Goal: Task Accomplishment & Management: Complete application form

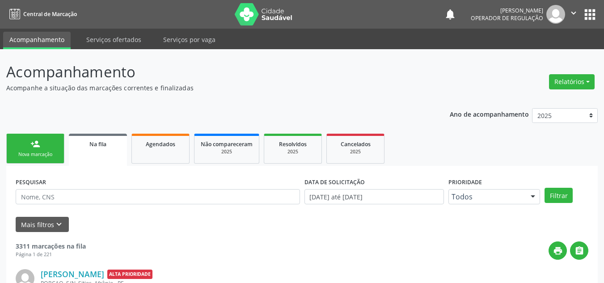
scroll to position [12, 0]
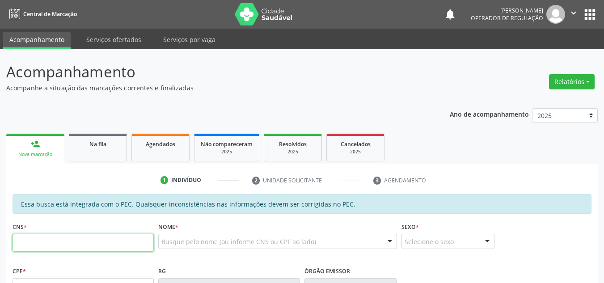
click at [125, 242] on input "text" at bounding box center [83, 243] width 141 height 18
type input "700 0052 3051 6806"
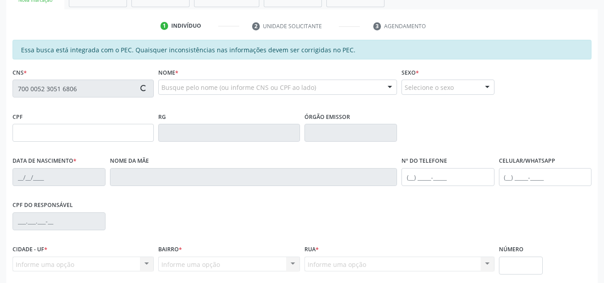
scroll to position [223, 0]
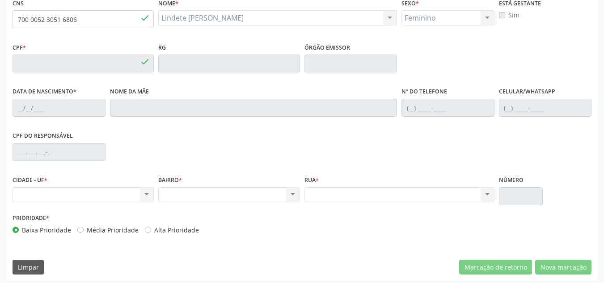
type input "023.607.834-83"
type input "25/05/1978"
type input "Maria do Socorro Vieira Silva"
type input "(87) 98841-6086"
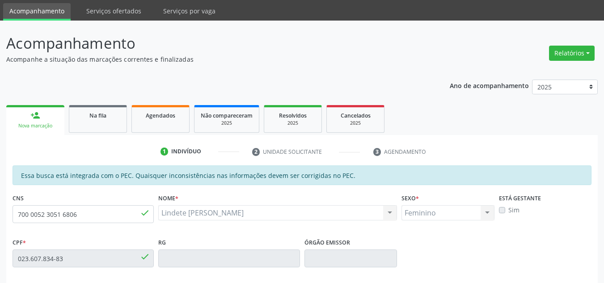
scroll to position [45, 0]
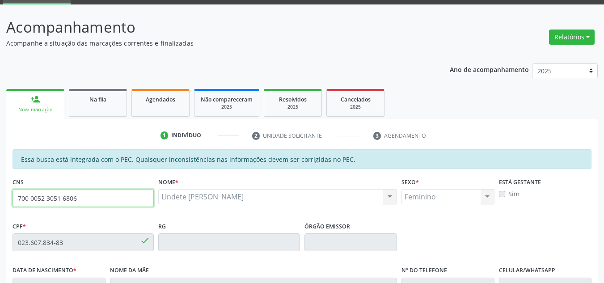
drag, startPoint x: 85, startPoint y: 196, endPoint x: 0, endPoint y: 197, distance: 85.4
click at [0, 198] on div "Acompanhamento Acompanhe a situação das marcações correntes e finalizadas Relat…" at bounding box center [302, 234] width 604 height 461
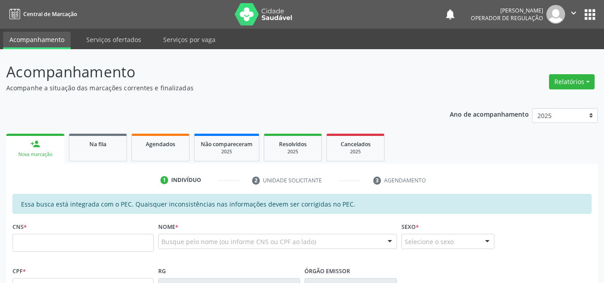
scroll to position [45, 0]
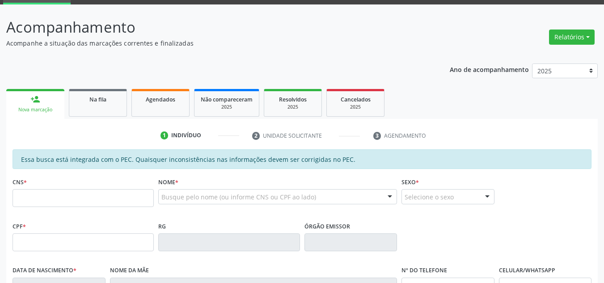
click at [142, 197] on input "text" at bounding box center [83, 198] width 141 height 18
type input "700 0052 3051 6806"
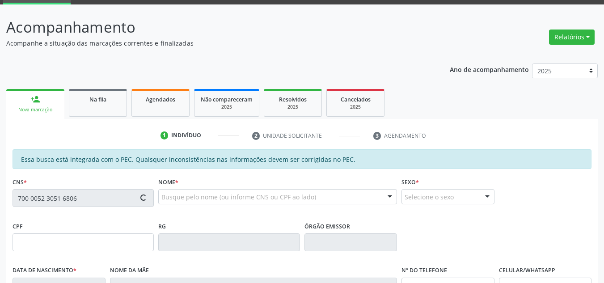
type input "023.607.834-83"
type input "25/05/1978"
type input "Maria do Socorro Vieira Silva"
type input "(87) 98841-6086"
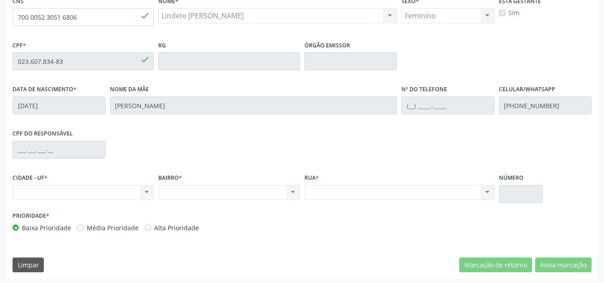
scroll to position [228, 0]
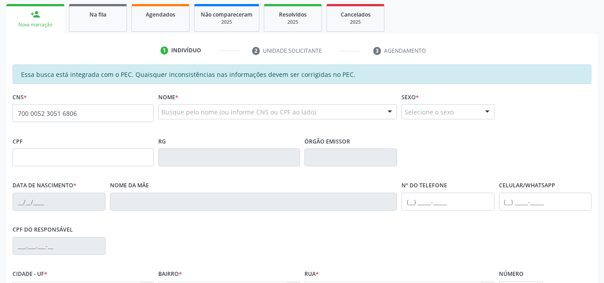
scroll to position [223, 0]
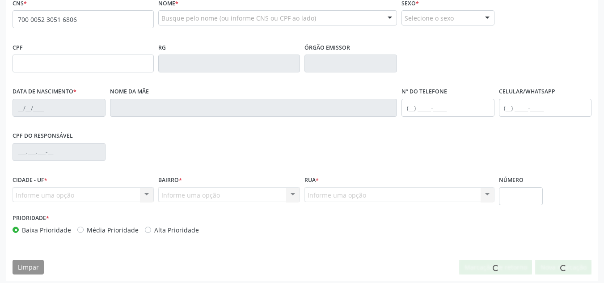
type input "700 0052 3051 6806"
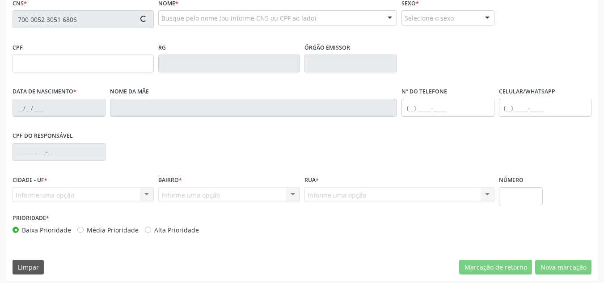
type input "023.607.834-83"
type input "[DATE]"
type input "[PERSON_NAME]"
type input "[PHONE_NUMBER]"
type input "4"
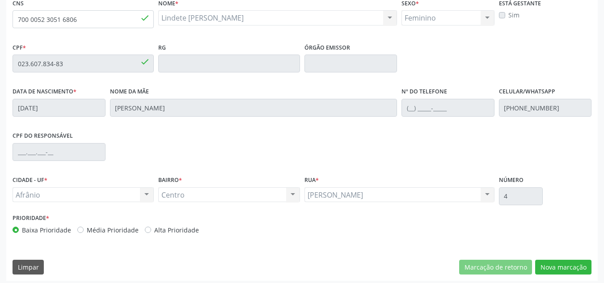
click at [130, 229] on label "Média Prioridade" at bounding box center [113, 229] width 52 height 9
click at [84, 229] on input "Média Prioridade" at bounding box center [80, 229] width 6 height 8
radio input "true"
click at [130, 229] on label "Média Prioridade" at bounding box center [113, 229] width 52 height 9
click at [84, 229] on input "Média Prioridade" at bounding box center [80, 229] width 6 height 8
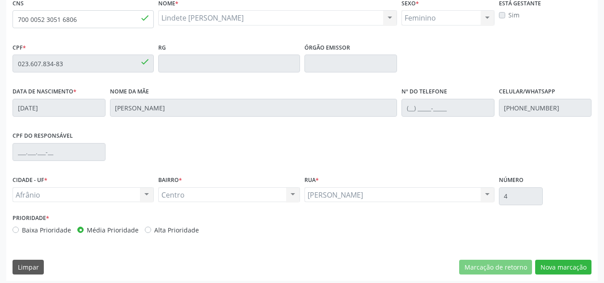
click at [49, 230] on label "Baixa Prioridade" at bounding box center [46, 229] width 49 height 9
click at [19, 230] on input "Baixa Prioridade" at bounding box center [16, 229] width 6 height 8
radio input "true"
click at [548, 263] on button "Nova marcação" at bounding box center [563, 267] width 56 height 15
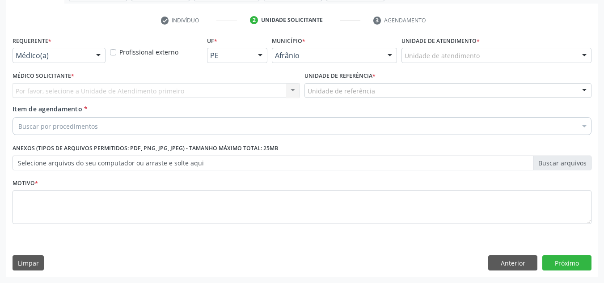
click at [481, 62] on div "Unidade de atendimento" at bounding box center [496, 55] width 190 height 15
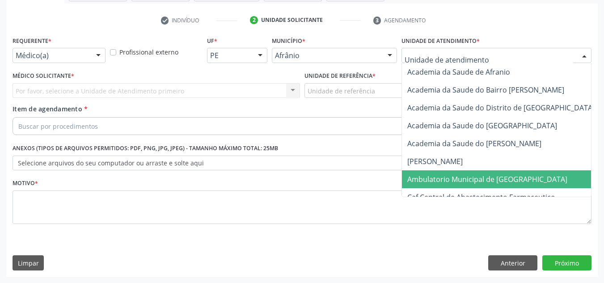
click at [464, 171] on span "Ambulatorio Municipal de [GEOGRAPHIC_DATA]" at bounding box center [511, 179] width 218 height 18
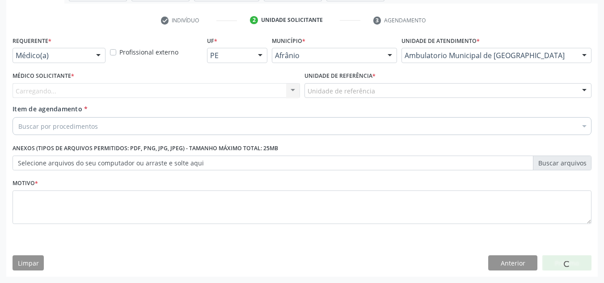
click at [181, 90] on div "Carregando... Nenhum resultado encontrado para: " " Não há nenhuma opção para s…" at bounding box center [156, 90] width 287 height 15
click at [181, 90] on div "Carregando..." at bounding box center [156, 90] width 287 height 15
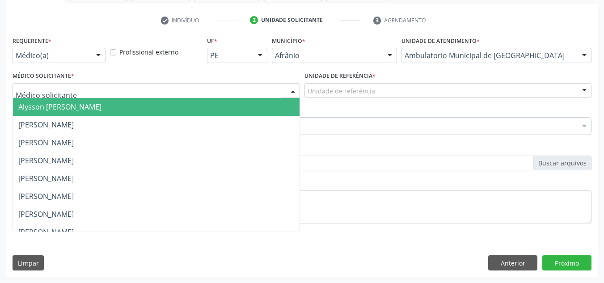
drag, startPoint x: 172, startPoint y: 130, endPoint x: 262, endPoint y: 112, distance: 92.0
click at [172, 130] on span "[PERSON_NAME]" at bounding box center [156, 125] width 287 height 18
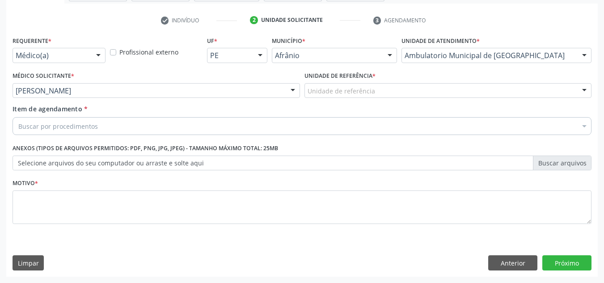
drag, startPoint x: 406, startPoint y: 84, endPoint x: 376, endPoint y: 137, distance: 61.4
click at [394, 98] on div "Unidade de referência ESF de Extrema ESF de Barra das Melancias ESF [PERSON_NAM…" at bounding box center [447, 90] width 287 height 15
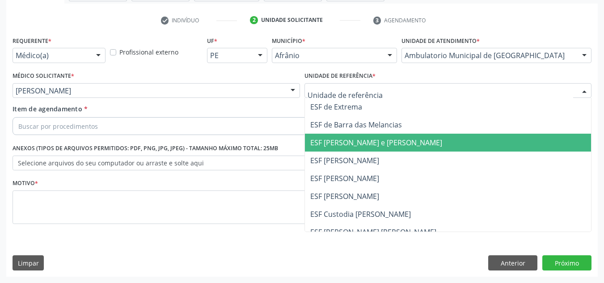
click at [371, 148] on span "ESF [PERSON_NAME] e [PERSON_NAME]" at bounding box center [448, 143] width 287 height 18
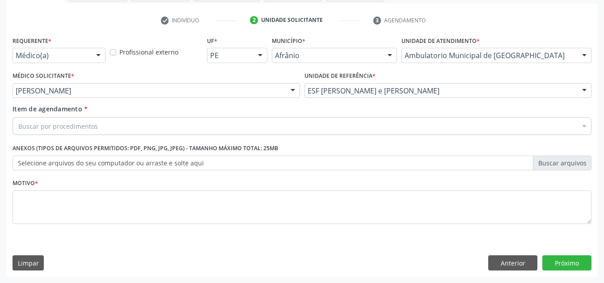
click at [317, 127] on div "Buscar por procedimentos" at bounding box center [302, 126] width 579 height 18
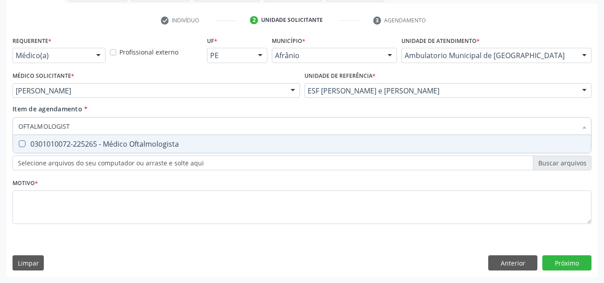
type input "OFTALMOLOGISTA"
click at [136, 146] on div "0301010072-225265 - Médico Oftalmologista" at bounding box center [301, 143] width 567 height 7
checkbox Oftalmologista "true"
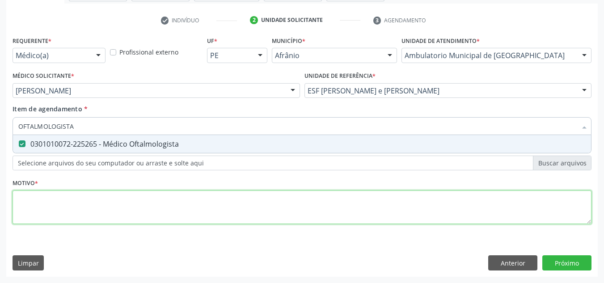
click at [134, 202] on div "Requerente * Médico(a) Médico(a) Enfermeiro(a) Paciente Nenhum resultado encont…" at bounding box center [302, 135] width 579 height 202
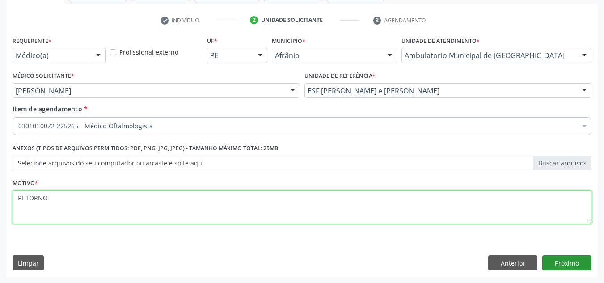
type textarea "RETORNO"
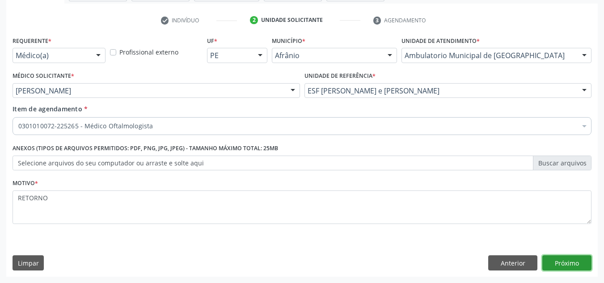
click at [559, 267] on button "Próximo" at bounding box center [566, 262] width 49 height 15
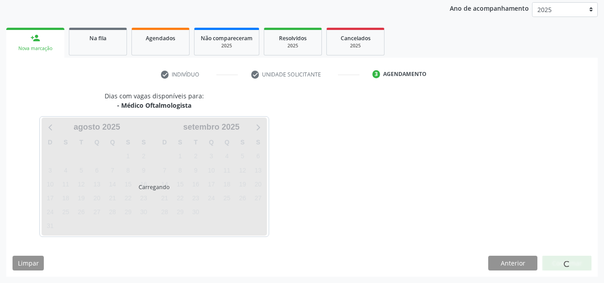
scroll to position [106, 0]
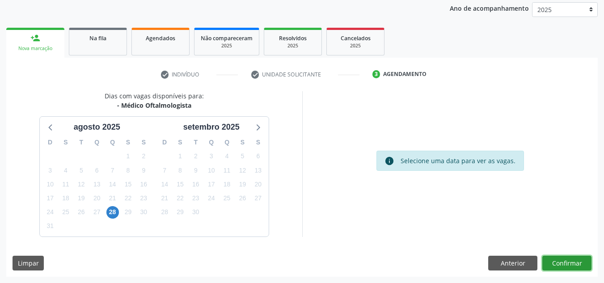
click at [582, 266] on button "Confirmar" at bounding box center [566, 263] width 49 height 15
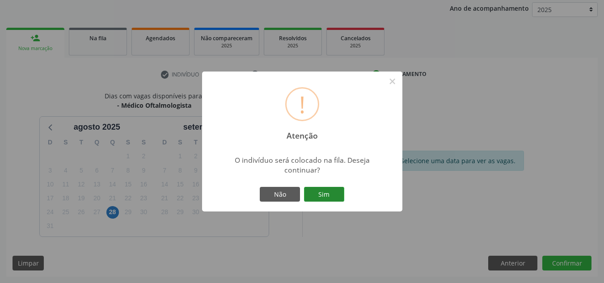
click at [340, 190] on button "Sim" at bounding box center [324, 194] width 40 height 15
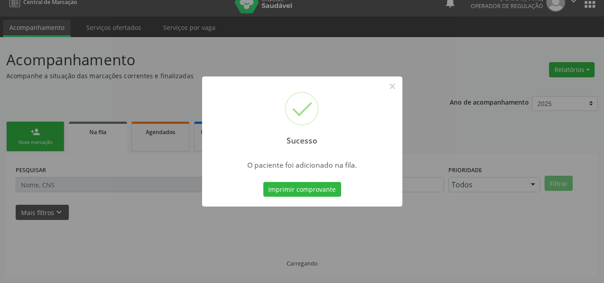
scroll to position [12, 0]
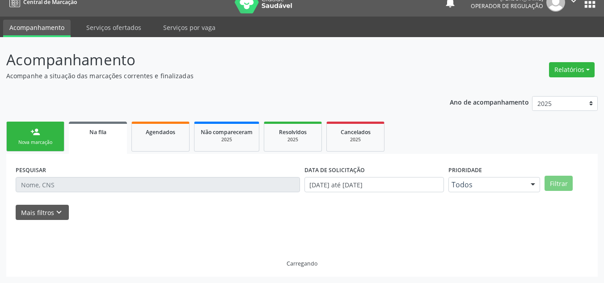
click at [27, 140] on div "Nova marcação" at bounding box center [35, 142] width 45 height 7
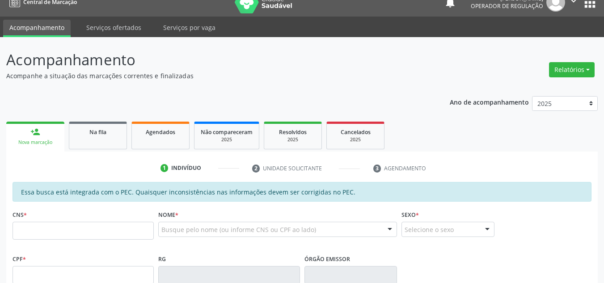
click at [72, 240] on fieldset "CNS *" at bounding box center [83, 227] width 141 height 38
click at [73, 236] on input "text" at bounding box center [83, 231] width 141 height 18
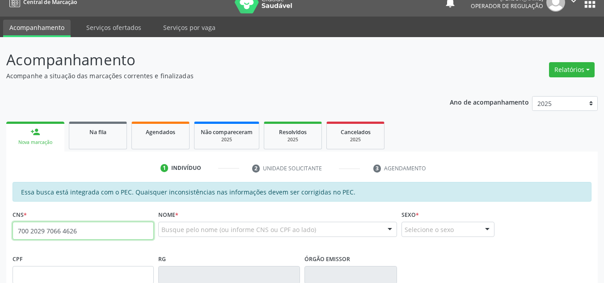
type input "700 2029 7066 4626"
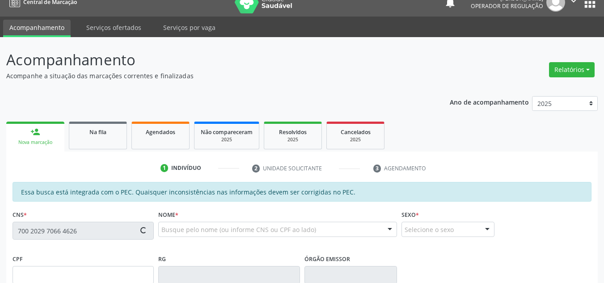
type input "392.200.794-53"
type input "15/03/1947"
type input "Custódia Maria da Conceiãoconceião"
type input "(87) 99192-9922"
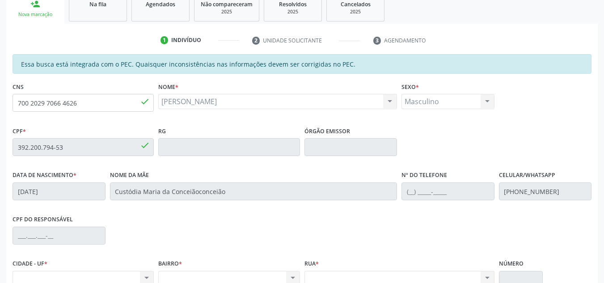
scroll to position [138, 0]
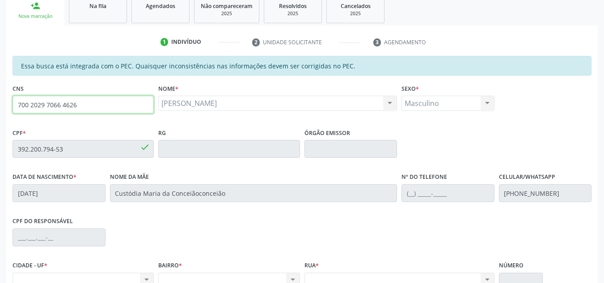
drag, startPoint x: 80, startPoint y: 110, endPoint x: 0, endPoint y: 101, distance: 80.1
click at [0, 101] on div "Acompanhamento Acompanhe a situação das marcações correntes e finalizadas Relat…" at bounding box center [302, 141] width 604 height 461
drag, startPoint x: 11, startPoint y: 103, endPoint x: 146, endPoint y: 9, distance: 164.3
click at [105, 38] on div "1 Indivíduo 2 Unidade solicitante 3 Agendamento Essa busca está integrada com o…" at bounding box center [301, 200] width 591 height 331
click at [116, 105] on input "700 2029 7066 4626" at bounding box center [83, 105] width 141 height 18
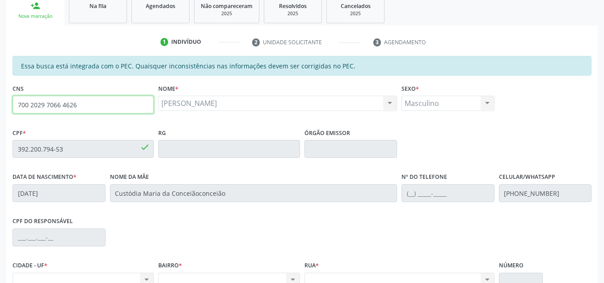
click at [116, 105] on input "700 2029 7066 4626" at bounding box center [83, 105] width 141 height 18
click at [116, 101] on input "700 2029 7066 4626" at bounding box center [83, 105] width 141 height 18
drag, startPoint x: 133, startPoint y: 106, endPoint x: 610, endPoint y: 120, distance: 477.1
click at [1, 120] on div "Acompanhamento Acompanhe a situação das marcações correntes e finalizadas Relat…" at bounding box center [302, 141] width 604 height 461
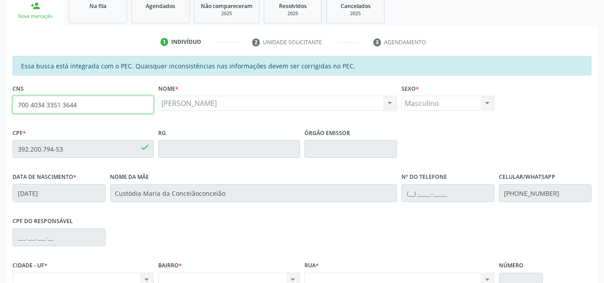
type input "700 4034 3351 3644"
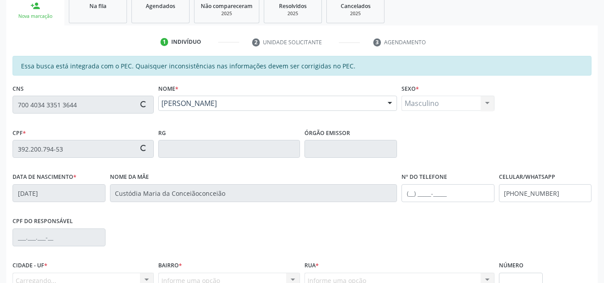
type input "055.339.244-18"
type input "26/07/1976"
type input "Brigida de Sousa Rodrigues"
type input "(87) 99935-9442"
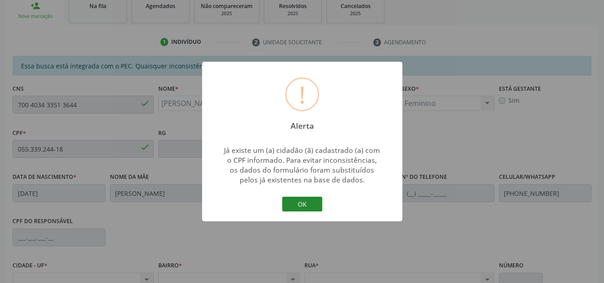
click at [298, 205] on button "OK" at bounding box center [302, 204] width 40 height 15
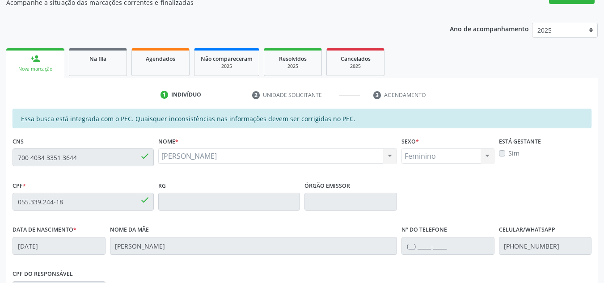
scroll to position [49, 0]
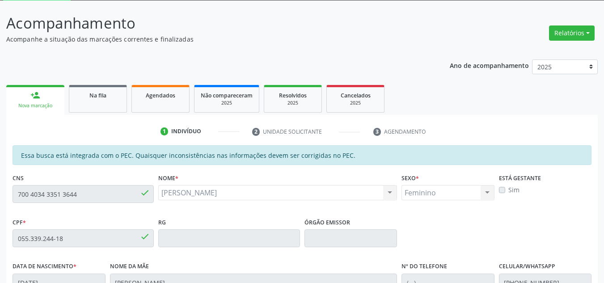
click at [0, 231] on div "Acompanhamento Acompanhe a situação das marcações correntes e finalizadas Relat…" at bounding box center [302, 230] width 604 height 461
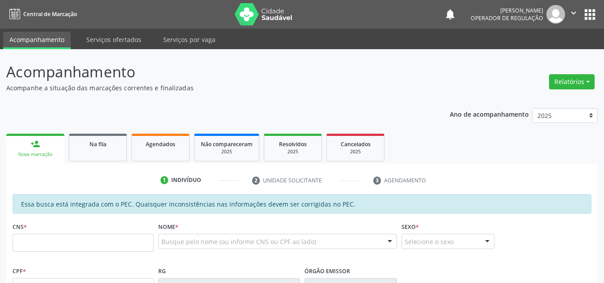
scroll to position [49, 0]
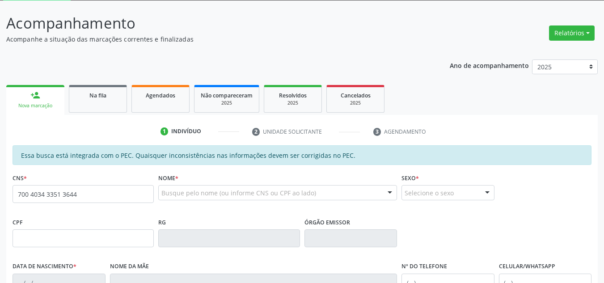
type input "700 4034 3351 3644"
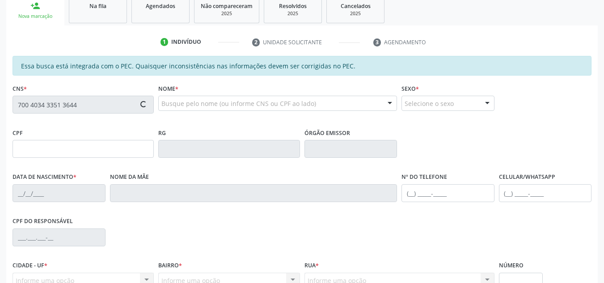
type input "055.339.244-18"
type input "[DATE]"
type input "[PERSON_NAME]"
type input "(87) 99935-9442"
type input "S/N"
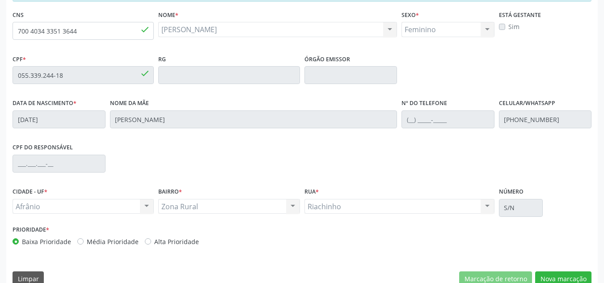
scroll to position [228, 0]
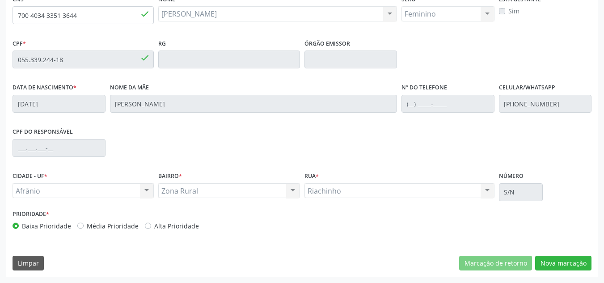
click at [99, 235] on div "Prioridade * Baixa Prioridade Média Prioridade Alta Prioridade" at bounding box center [156, 221] width 292 height 29
click at [126, 228] on label "Média Prioridade" at bounding box center [113, 225] width 52 height 9
click at [84, 228] on input "Média Prioridade" at bounding box center [80, 225] width 6 height 8
radio input "true"
click at [57, 227] on label "Baixa Prioridade" at bounding box center [46, 225] width 49 height 9
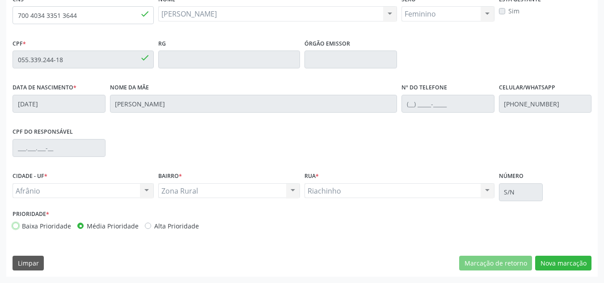
click at [19, 227] on input "Baixa Prioridade" at bounding box center [16, 225] width 6 height 8
radio input "true"
click at [555, 269] on button "Nova marcação" at bounding box center [563, 263] width 56 height 15
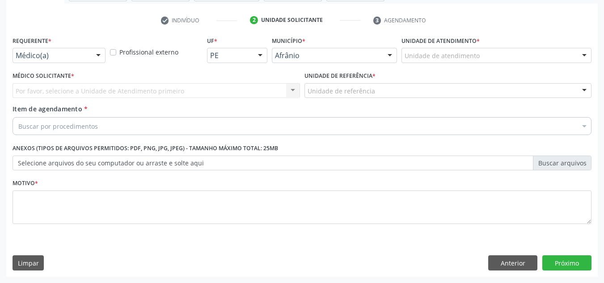
scroll to position [160, 0]
click at [504, 45] on div "Unidade de atendimento * Unidade de atendimento Academia da Saude de Afranio Ac…" at bounding box center [496, 48] width 190 height 29
click at [506, 55] on div "Unidade de atendimento" at bounding box center [496, 55] width 190 height 15
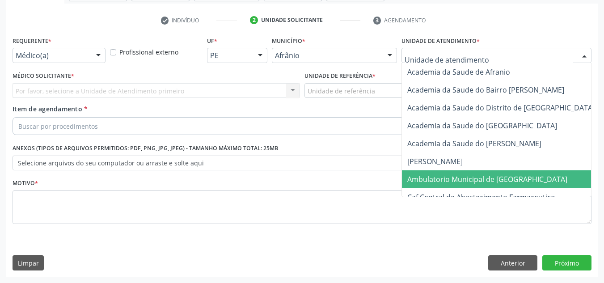
click at [477, 170] on span "Ambulatorio Municipal de [GEOGRAPHIC_DATA]" at bounding box center [511, 179] width 218 height 18
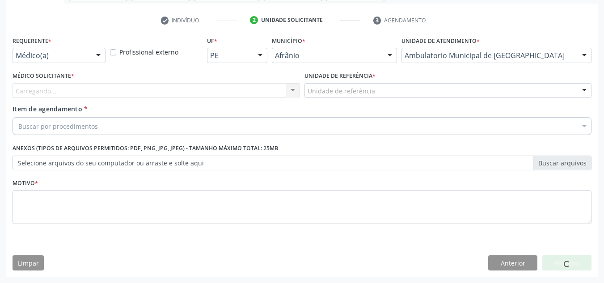
click at [137, 86] on div "Carregando... Nenhum resultado encontrado para: " " Não há nenhuma opção para s…" at bounding box center [156, 90] width 287 height 15
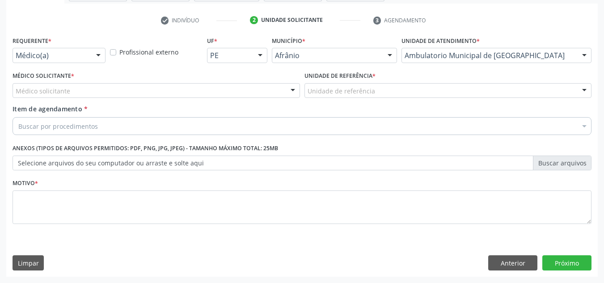
drag, startPoint x: 137, startPoint y: 86, endPoint x: 136, endPoint y: 94, distance: 8.1
click at [137, 87] on div "Médico solicitante" at bounding box center [156, 90] width 287 height 15
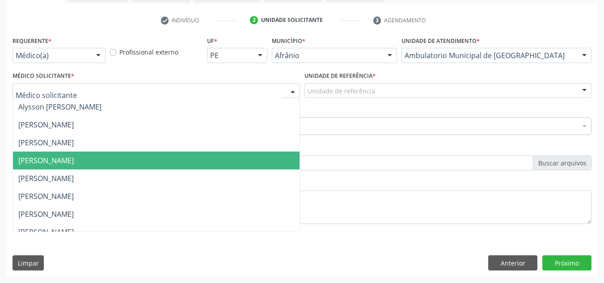
drag, startPoint x: 136, startPoint y: 153, endPoint x: 156, endPoint y: 127, distance: 32.2
click at [143, 151] on ul "Alysson Rodrigo Ferreira Cavalcanti Bruno Saraiva Bezerra Medrado Carlos Gustav…" at bounding box center [156, 241] width 287 height 286
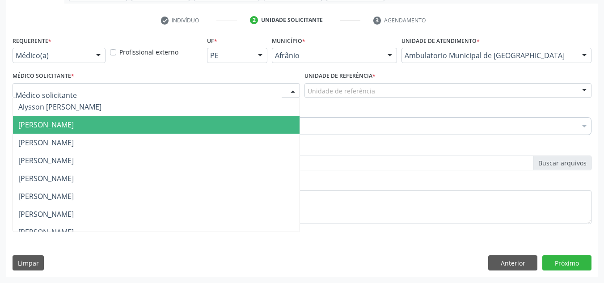
click at [238, 132] on span "[PERSON_NAME]" at bounding box center [156, 125] width 287 height 18
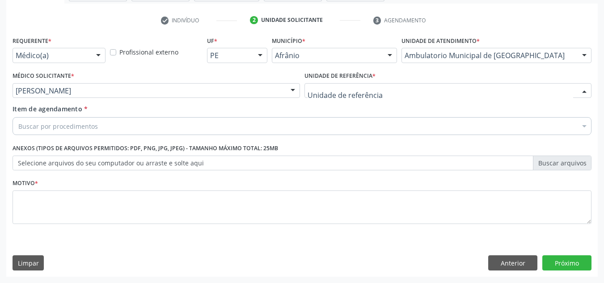
click at [316, 96] on div at bounding box center [447, 90] width 287 height 15
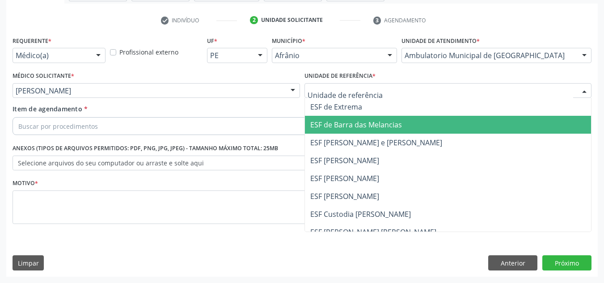
click at [329, 151] on span "ESF [PERSON_NAME] e [PERSON_NAME]" at bounding box center [448, 143] width 287 height 18
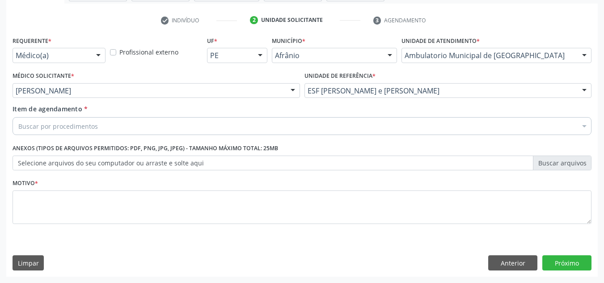
click at [290, 127] on div "Buscar por procedimentos" at bounding box center [302, 126] width 579 height 18
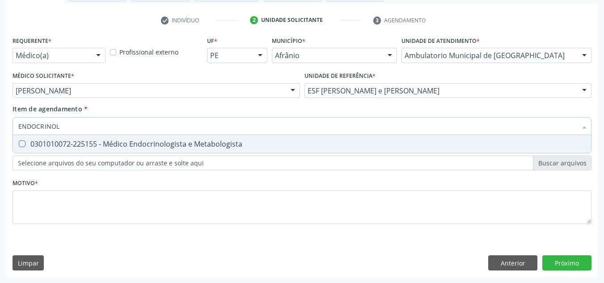
type input "ENDOCRINOLO"
click at [286, 145] on div "0301010072-225155 - Médico Endocrinologista e Metabologista" at bounding box center [301, 143] width 567 height 7
checkbox Metabologista "true"
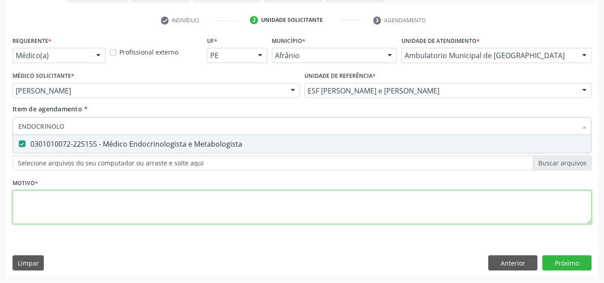
click at [263, 208] on div "Requerente * Médico(a) Médico(a) Enfermeiro(a) Paciente Nenhum resultado encont…" at bounding box center [302, 135] width 579 height 202
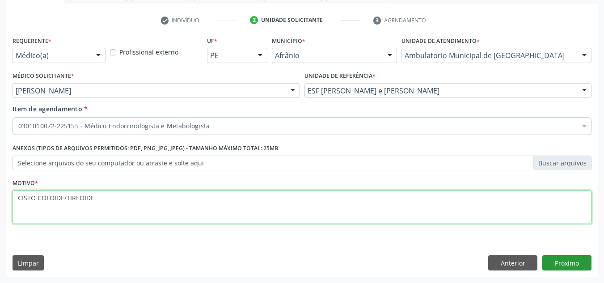
type textarea "CISTO COLOIDE/TIREOIDE"
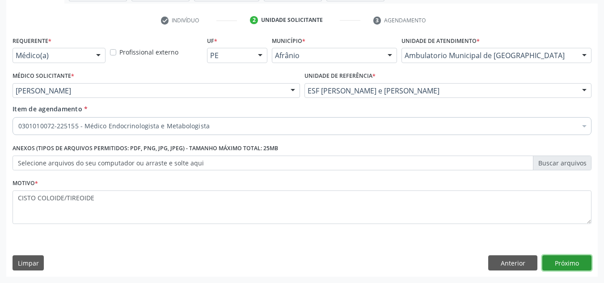
click at [560, 256] on button "Próximo" at bounding box center [566, 262] width 49 height 15
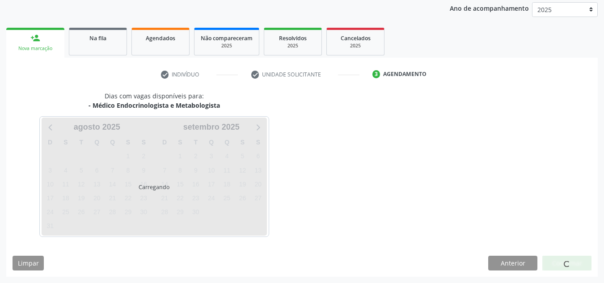
scroll to position [106, 0]
click at [325, 140] on div "Dias com vagas disponíveis para: - Médico Endocrinologista e Metabologista Carr…" at bounding box center [301, 163] width 591 height 145
drag, startPoint x: 438, startPoint y: 113, endPoint x: 333, endPoint y: 134, distance: 106.3
click at [333, 134] on div "Dias com vagas disponíveis para: - Médico Endocrinologista e Metabologista Carr…" at bounding box center [301, 163] width 591 height 145
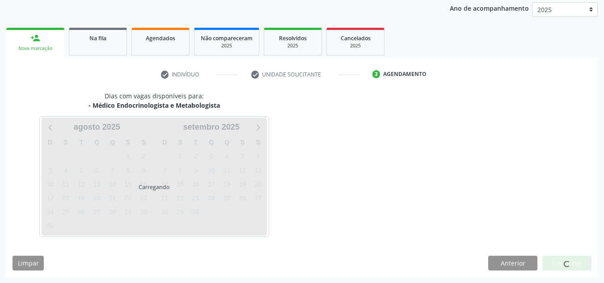
scroll to position [132, 0]
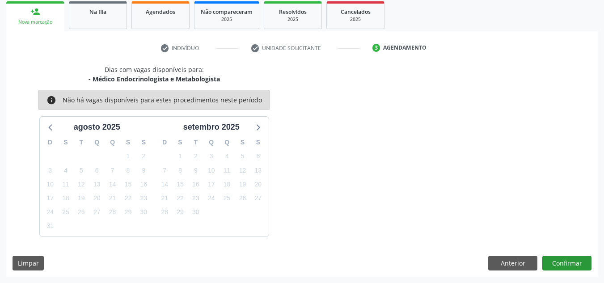
click at [562, 269] on div "Dias com vagas disponíveis para: - Médico Endocrinologista e Metabologista info…" at bounding box center [301, 171] width 591 height 212
click at [562, 268] on button "Confirmar" at bounding box center [566, 263] width 49 height 15
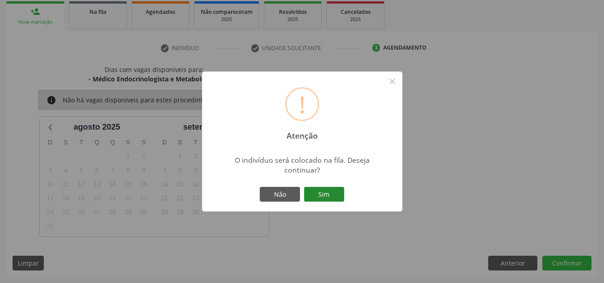
click at [331, 187] on button "Sim" at bounding box center [324, 194] width 40 height 15
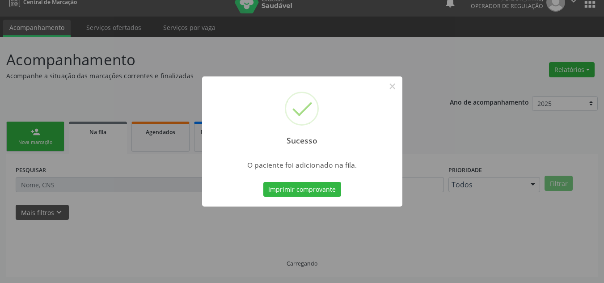
scroll to position [12, 0]
click at [385, 84] on button "×" at bounding box center [392, 86] width 15 height 15
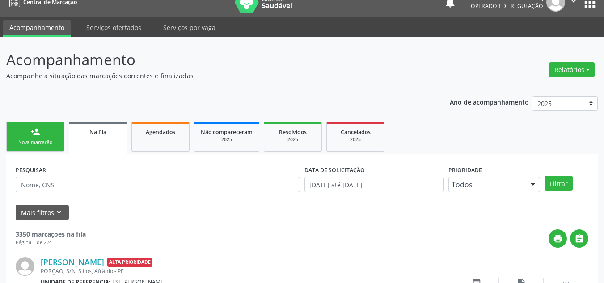
click at [55, 143] on div "Nova marcação" at bounding box center [35, 142] width 45 height 7
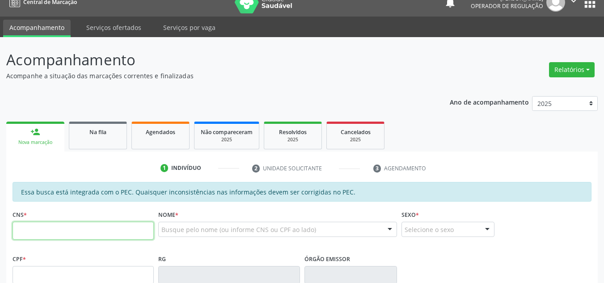
click at [73, 228] on input "text" at bounding box center [83, 231] width 141 height 18
type input "4"
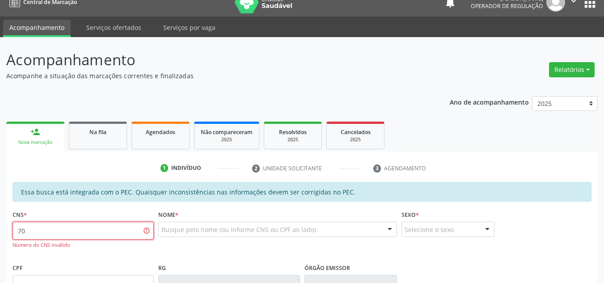
type input "7"
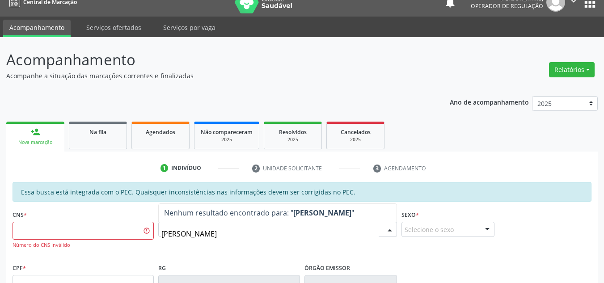
type input "MARIANO OLEGARIO"
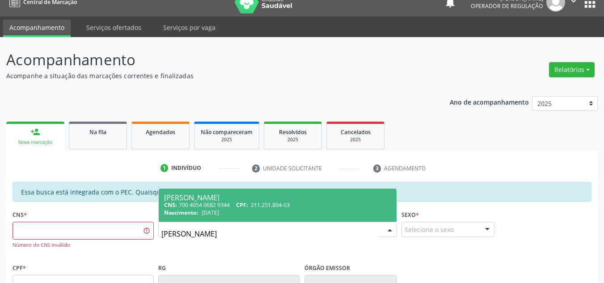
click at [198, 206] on div "CNS: 700 4054 0682 9344 CPF: 211.251.804-63" at bounding box center [277, 205] width 227 height 8
type input "700 4054 0682 9344"
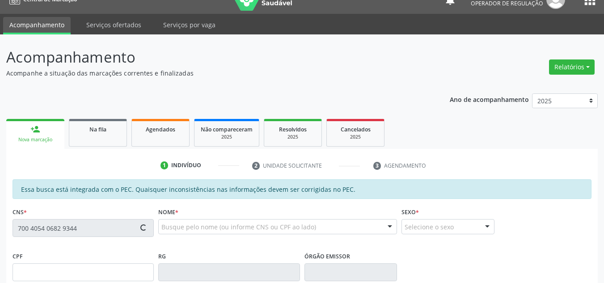
type input "211.251.804-63"
type input "22/03/1950"
type input "Maria Delmira Soares"
type input "(87) 99124-3350"
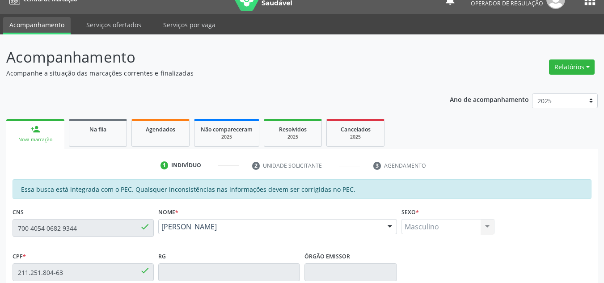
scroll to position [191, 0]
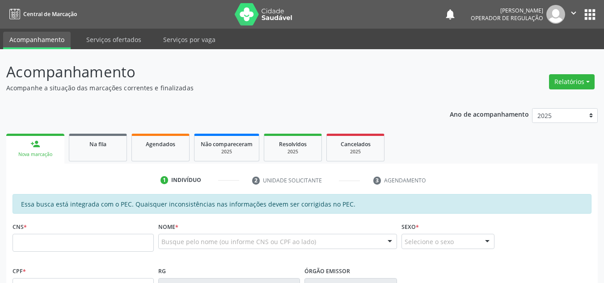
scroll to position [221, 0]
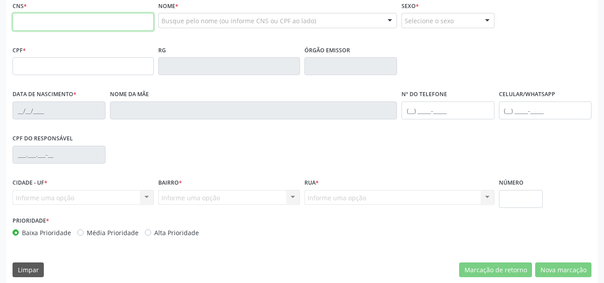
paste input "700 4054 0682 9344"
type input "700 4054 0682 9344"
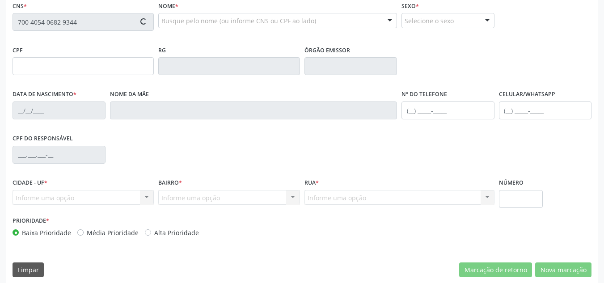
type input "211.251.804-63"
type input "[DATE]"
type input "[PERSON_NAME]"
type input "[PHONE_NUMBER]"
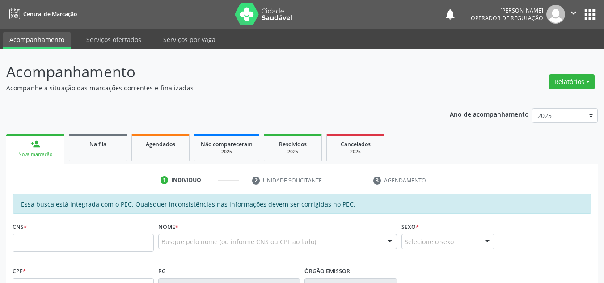
scroll to position [45, 0]
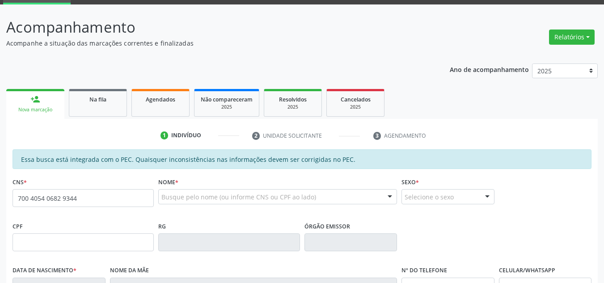
type input "700 4054 0682 9344"
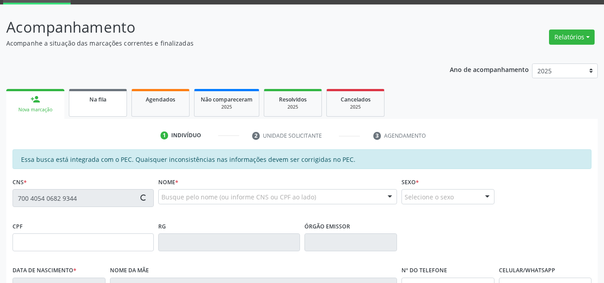
type input "211.251.804-63"
type input "[DATE]"
type input "[PERSON_NAME]"
type input "[PHONE_NUMBER]"
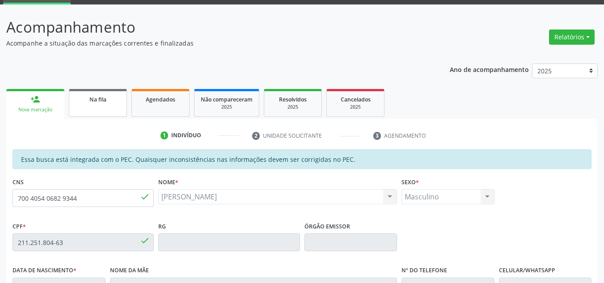
scroll to position [228, 0]
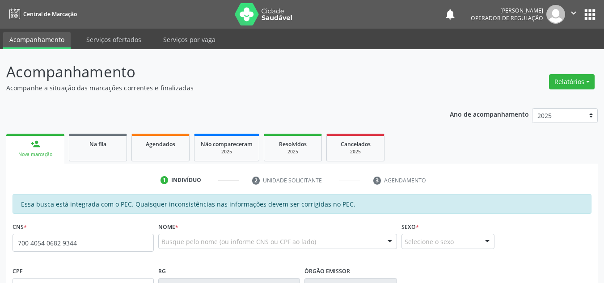
type input "700 4054 0682 9344"
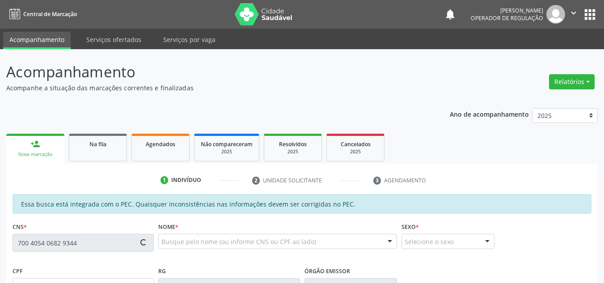
scroll to position [223, 0]
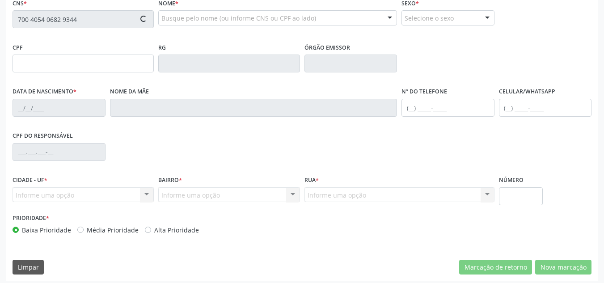
type input "211.251.804-63"
type input "[DATE]"
type input "[PERSON_NAME]"
type input "[PHONE_NUMBER]"
type input "S/N"
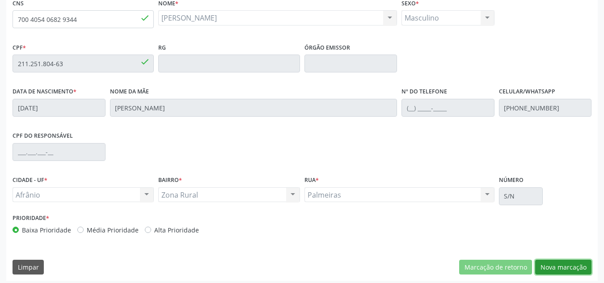
click at [571, 268] on button "Nova marcação" at bounding box center [563, 267] width 56 height 15
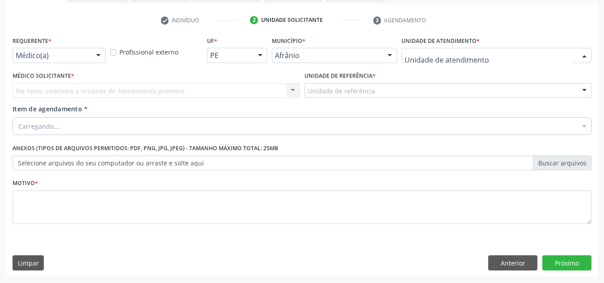
click at [527, 59] on div at bounding box center [496, 55] width 190 height 15
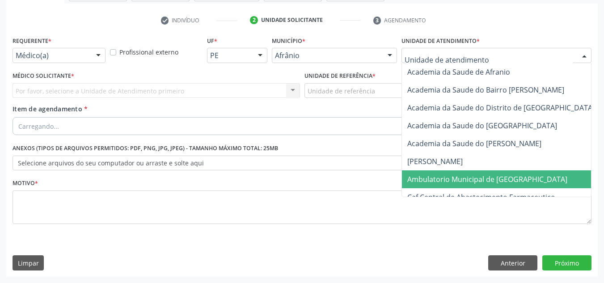
click at [493, 180] on span "Ambulatorio Municipal de [GEOGRAPHIC_DATA]" at bounding box center [487, 179] width 160 height 10
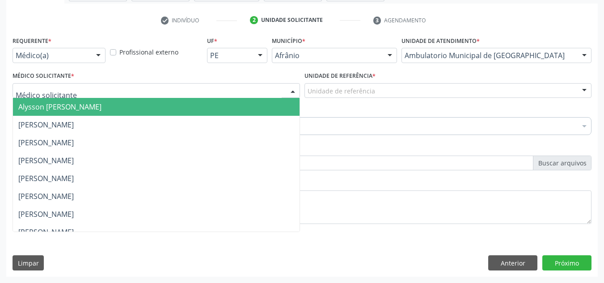
click at [61, 96] on div at bounding box center [156, 90] width 287 height 15
drag, startPoint x: 78, startPoint y: 135, endPoint x: 87, endPoint y: 133, distance: 8.7
click at [87, 133] on ul "Alysson [PERSON_NAME] [PERSON_NAME] [PERSON_NAME] [PERSON_NAME] [PERSON_NAME] […" at bounding box center [156, 241] width 287 height 286
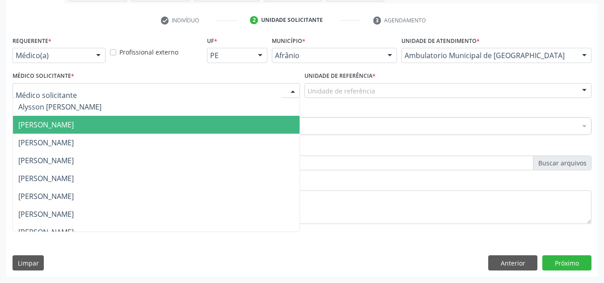
drag, startPoint x: 240, startPoint y: 120, endPoint x: 371, endPoint y: 118, distance: 130.5
click at [236, 119] on span "Bruno Saraiva Bezerra Medrado" at bounding box center [156, 125] width 287 height 18
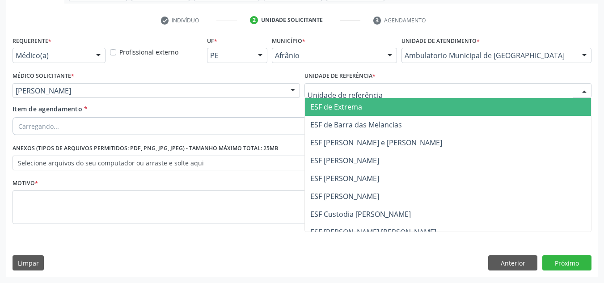
click at [413, 84] on div at bounding box center [447, 90] width 287 height 15
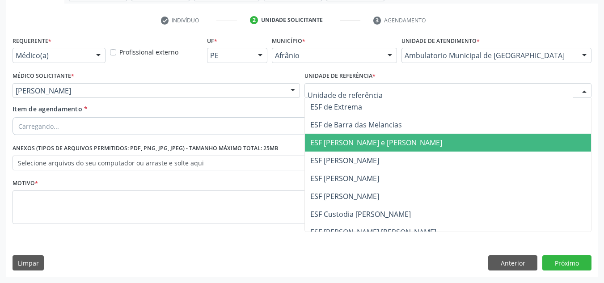
click at [404, 152] on span "ESF [PERSON_NAME]" at bounding box center [448, 161] width 287 height 18
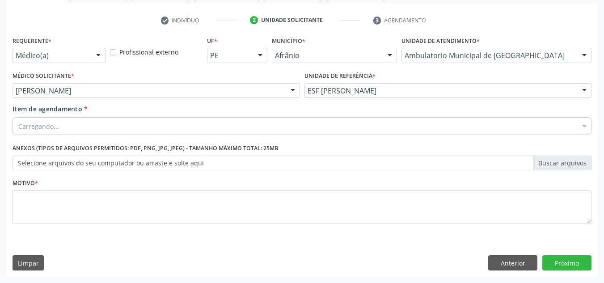
click at [303, 128] on div "Carregando..." at bounding box center [302, 126] width 579 height 18
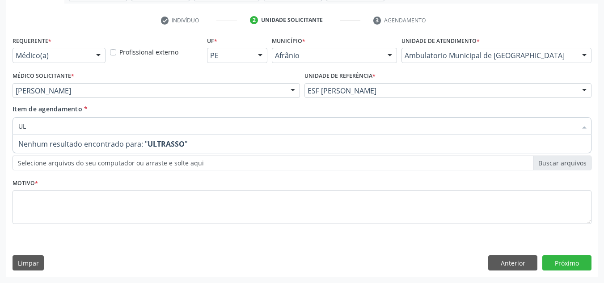
type input "U"
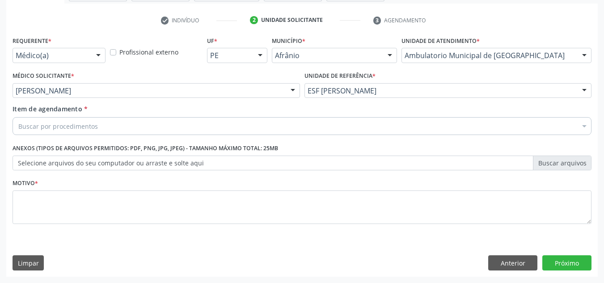
click at [0, 167] on div "Acompanhamento Acompanhe a situação das marcações correntes e finalizadas Relat…" at bounding box center [302, 86] width 604 height 394
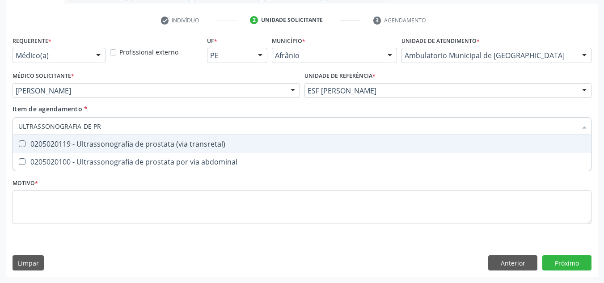
type input "ULTRASSONOGRAFIA DE PRO"
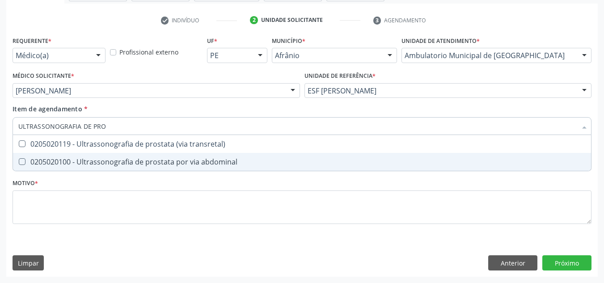
click at [96, 164] on div "0205020100 - Ultrassonografia de prostata por via abdominal" at bounding box center [301, 161] width 567 height 7
checkbox abdominal "true"
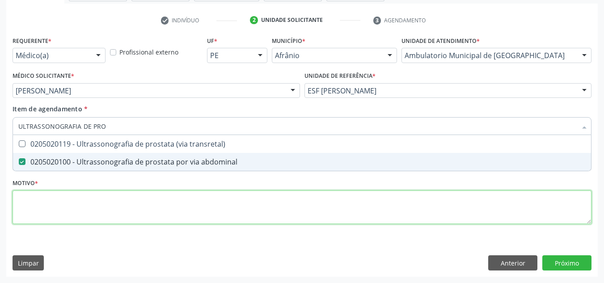
click at [105, 217] on div "Requerente * Médico(a) Médico(a) Enfermeiro(a) Paciente Nenhum resultado encont…" at bounding box center [302, 135] width 579 height 202
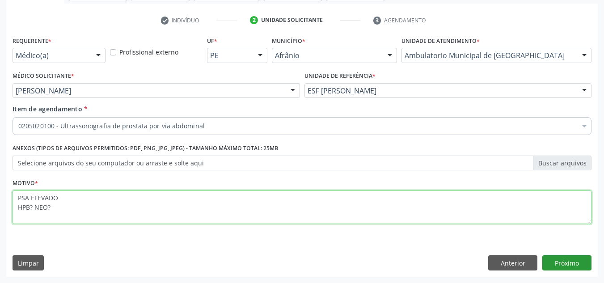
type textarea "PSA ELEVADO HPB? NEO?"
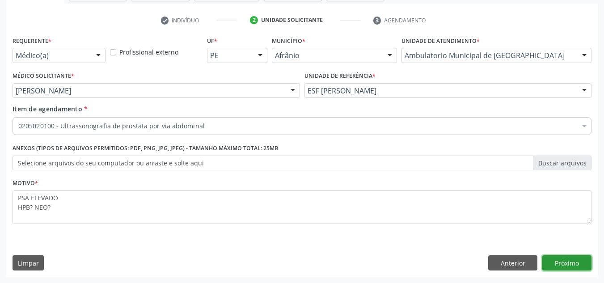
click at [570, 262] on button "Próximo" at bounding box center [566, 262] width 49 height 15
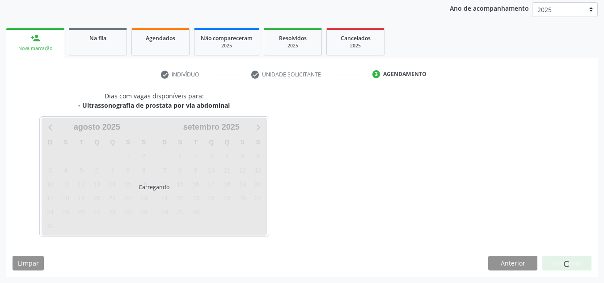
scroll to position [106, 0]
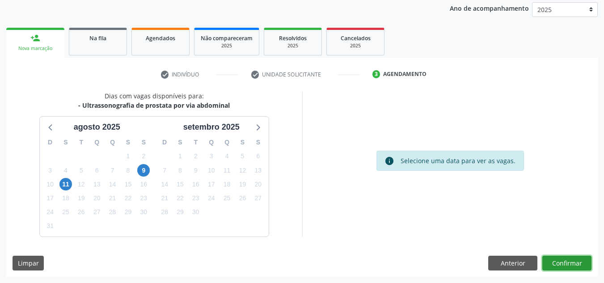
click at [570, 262] on button "Confirmar" at bounding box center [566, 263] width 49 height 15
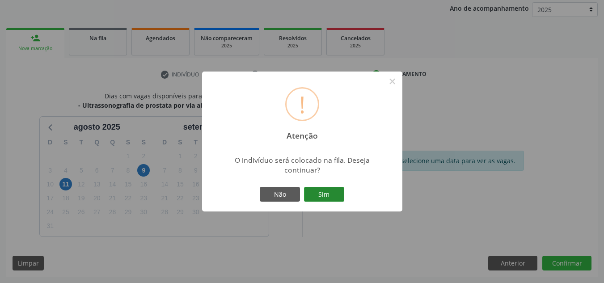
click at [321, 190] on button "Sim" at bounding box center [324, 194] width 40 height 15
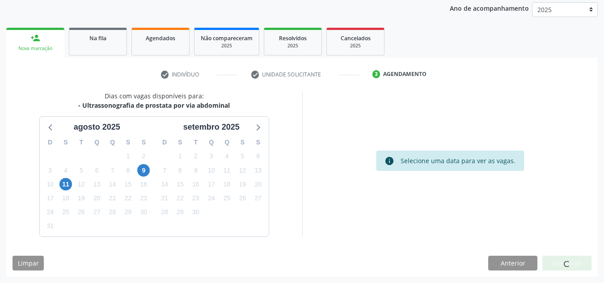
scroll to position [12, 0]
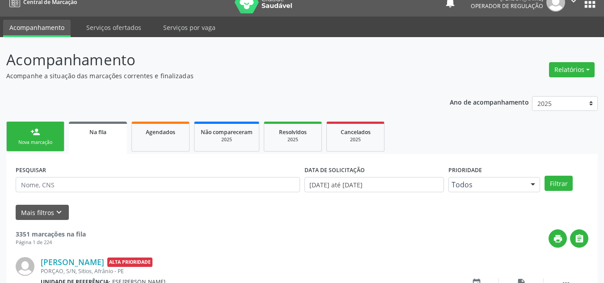
click at [50, 134] on link "person_add Nova marcação" at bounding box center [35, 137] width 58 height 30
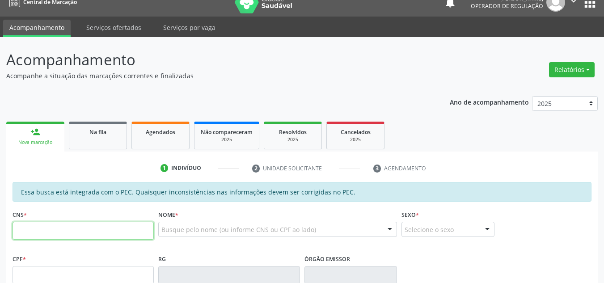
click at [105, 222] on input "text" at bounding box center [83, 231] width 141 height 18
drag, startPoint x: 58, startPoint y: 238, endPoint x: 93, endPoint y: 227, distance: 36.6
click at [58, 238] on input "text" at bounding box center [83, 231] width 141 height 18
type input "704 5081 5588 8420"
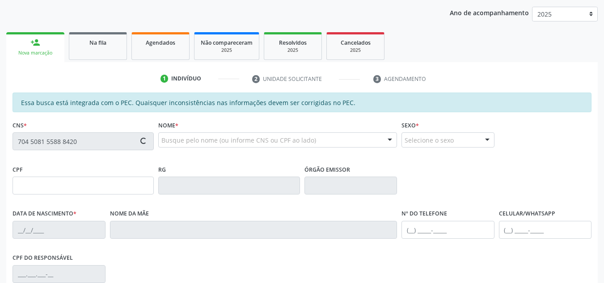
type input "272.354.674-87"
type input "[DATE]"
type input "[PERSON_NAME]"
type input "[PHONE_NUMBER]"
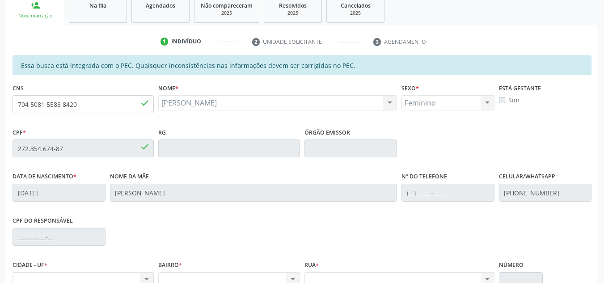
scroll to position [138, 0]
drag, startPoint x: 88, startPoint y: 105, endPoint x: 0, endPoint y: 105, distance: 88.1
click at [0, 105] on div "Acompanhamento Acompanhe a situação das marcações correntes e finalizadas Relat…" at bounding box center [302, 141] width 604 height 461
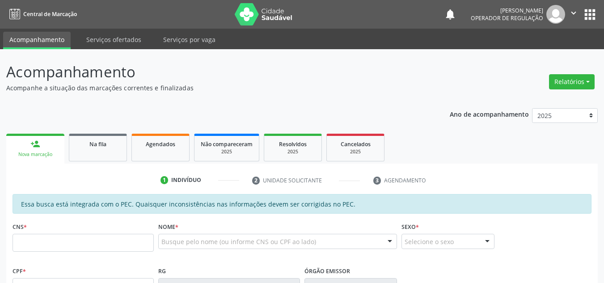
scroll to position [138, 0]
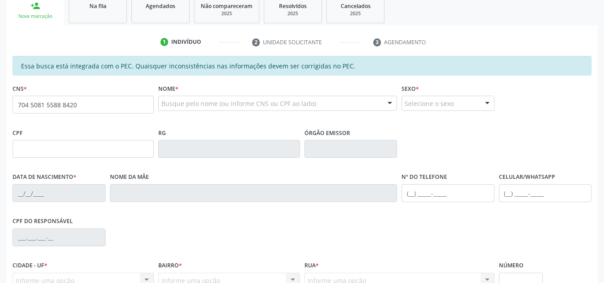
type input "704 5081 5588 8420"
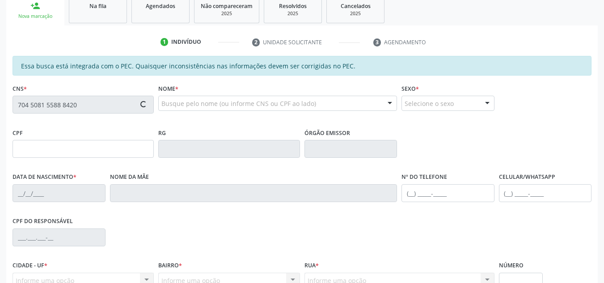
type input "272.354.674-87"
type input "[DATE]"
type input "[PERSON_NAME]"
type input "[PHONE_NUMBER]"
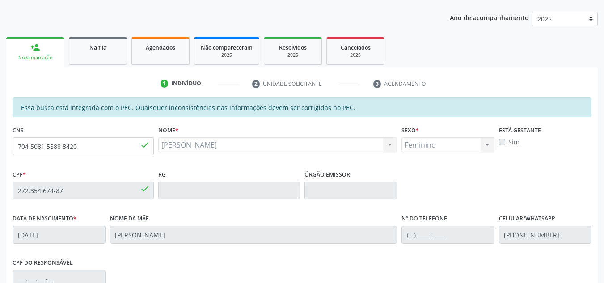
scroll to position [93, 0]
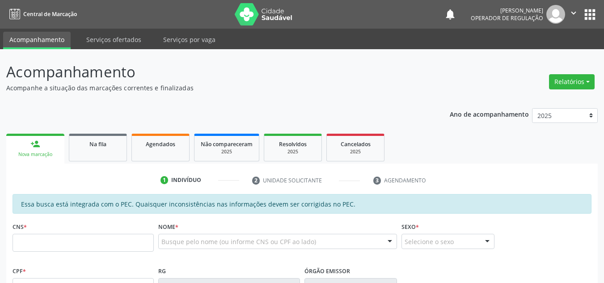
scroll to position [123, 0]
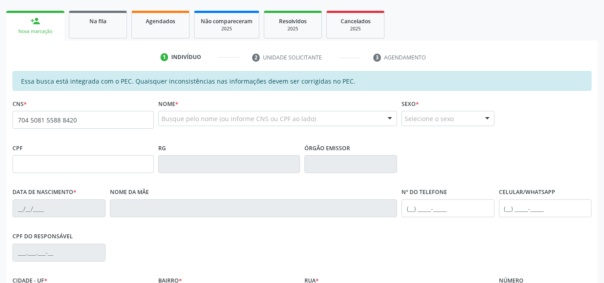
type input "704 5081 5588 8420"
type input "272.354.674-87"
type input "[DATE]"
type input "[PERSON_NAME]"
type input "[PHONE_NUMBER]"
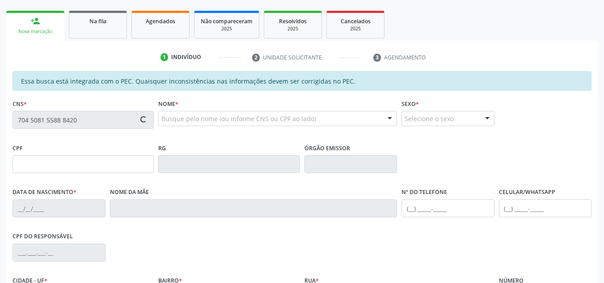
type input "S/N"
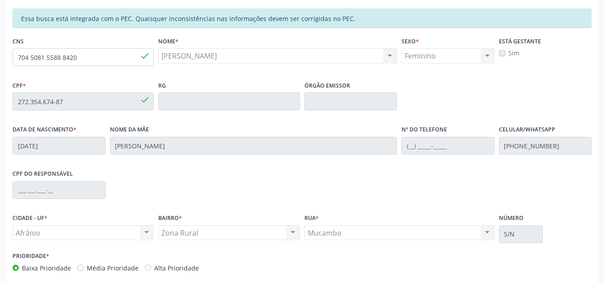
scroll to position [228, 0]
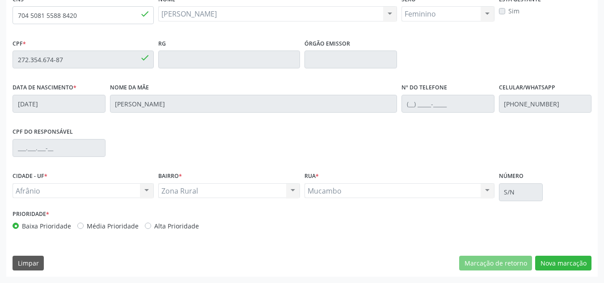
click at [127, 232] on div "Prioridade * Baixa Prioridade Média Prioridade Alta Prioridade" at bounding box center [156, 221] width 292 height 29
click at [565, 260] on button "Nova marcação" at bounding box center [563, 263] width 56 height 15
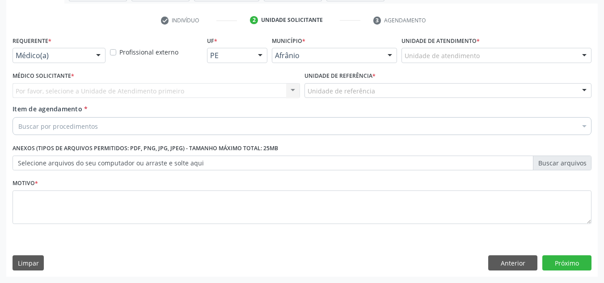
scroll to position [160, 0]
click at [531, 55] on div "Unidade de atendimento" at bounding box center [496, 55] width 190 height 15
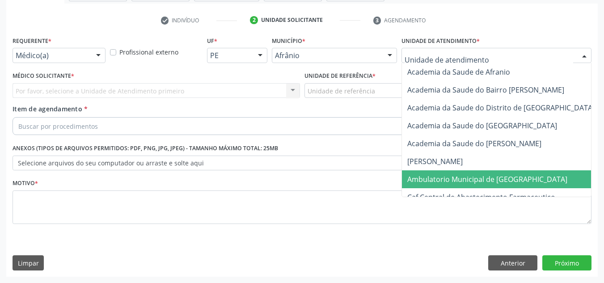
click at [506, 173] on span "Ambulatorio Municipal de [GEOGRAPHIC_DATA]" at bounding box center [511, 179] width 218 height 18
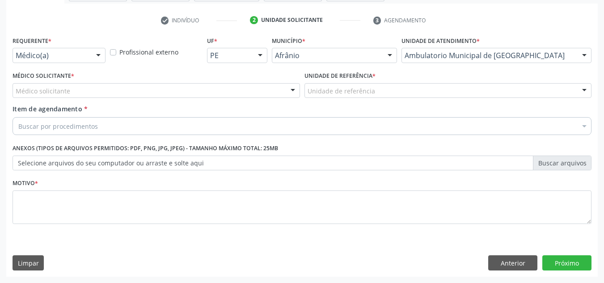
click at [174, 87] on div "Médico solicitante" at bounding box center [156, 90] width 287 height 15
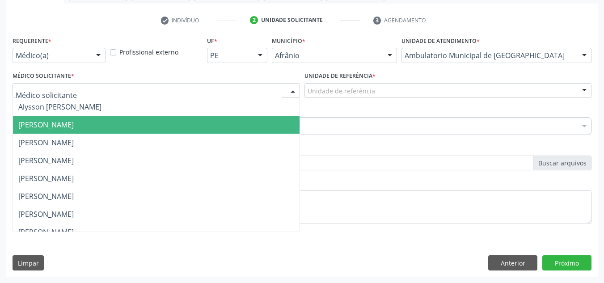
drag, startPoint x: 185, startPoint y: 131, endPoint x: 279, endPoint y: 102, distance: 98.7
click at [190, 130] on span "[PERSON_NAME]" at bounding box center [156, 125] width 287 height 18
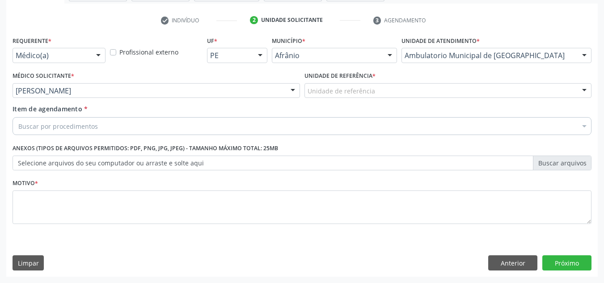
drag, startPoint x: 351, startPoint y: 76, endPoint x: 348, endPoint y: 84, distance: 8.2
click at [351, 77] on label "Unidade de referência *" at bounding box center [339, 76] width 71 height 14
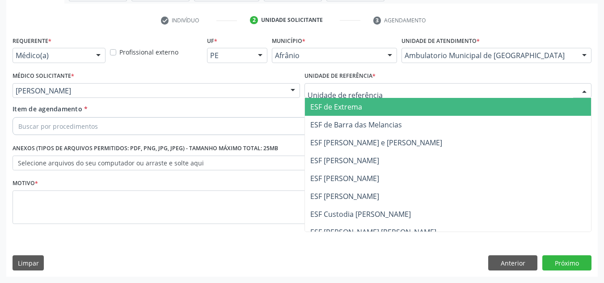
drag, startPoint x: 348, startPoint y: 84, endPoint x: 355, endPoint y: 99, distance: 16.4
click at [348, 86] on div at bounding box center [447, 90] width 287 height 15
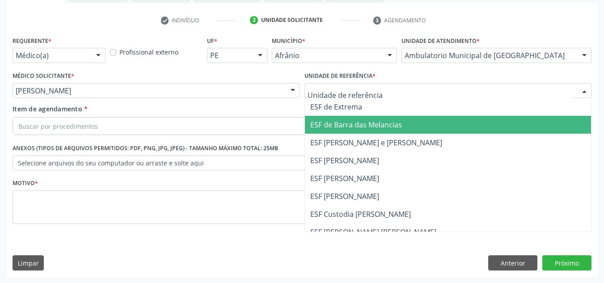
drag, startPoint x: 358, startPoint y: 132, endPoint x: 326, endPoint y: 126, distance: 33.1
click at [354, 131] on span "ESF de Barra das Melancias" at bounding box center [448, 125] width 287 height 18
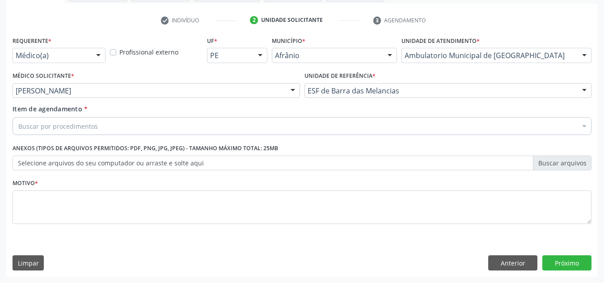
click at [325, 126] on div "Buscar por procedimentos" at bounding box center [302, 126] width 579 height 18
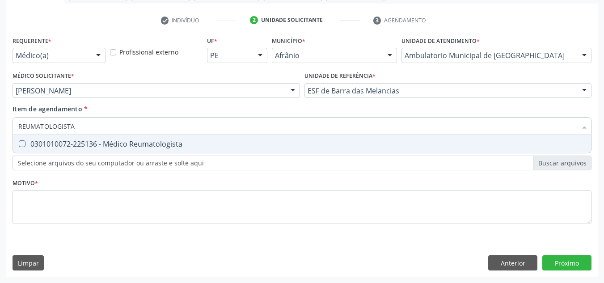
type input "REUMATOLOGISTA"
click at [377, 146] on div "0301010072-225136 - Médico Reumatologista" at bounding box center [301, 143] width 567 height 7
checkbox Reumatologista "true"
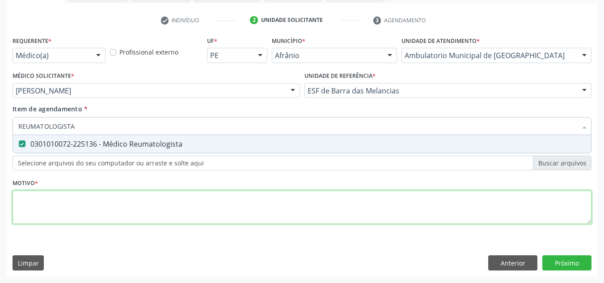
click at [362, 197] on div "Requerente * Médico(a) Médico(a) Enfermeiro(a) Paciente Nenhum resultado encont…" at bounding box center [302, 135] width 579 height 202
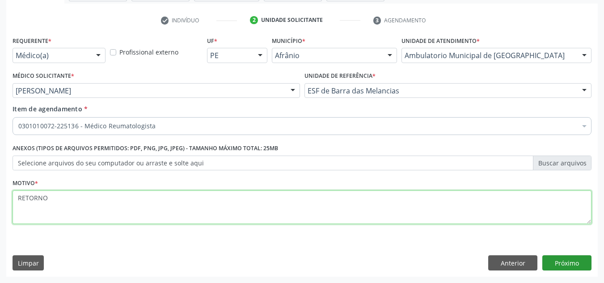
type textarea "RETORNO"
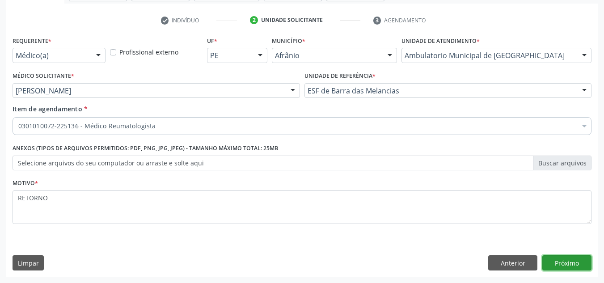
click at [575, 261] on button "Próximo" at bounding box center [566, 262] width 49 height 15
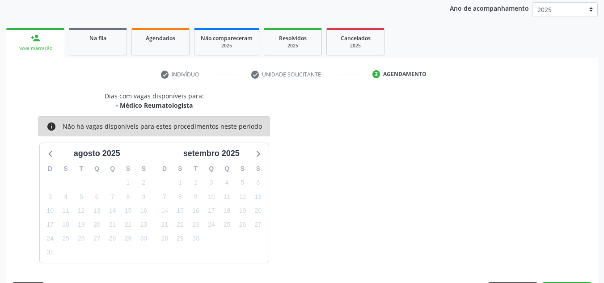
scroll to position [132, 0]
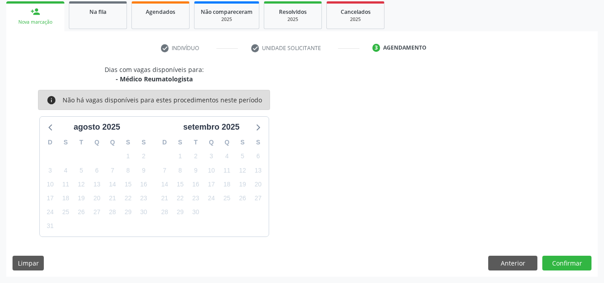
click at [570, 250] on div "Dias com vagas disponíveis para: - Médico Reumatologista info Não há vagas disp…" at bounding box center [301, 171] width 591 height 212
click at [564, 256] on button "Confirmar" at bounding box center [566, 263] width 49 height 15
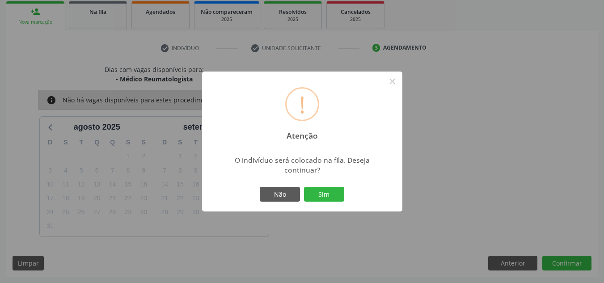
click at [304, 187] on button "Sim" at bounding box center [324, 194] width 40 height 15
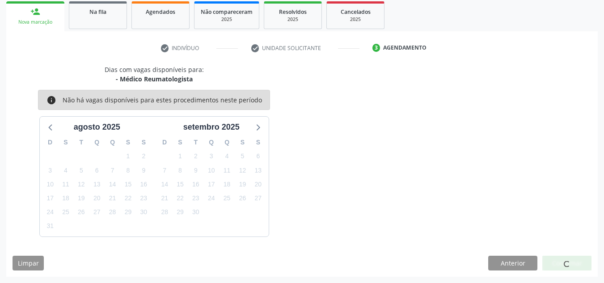
scroll to position [12, 0]
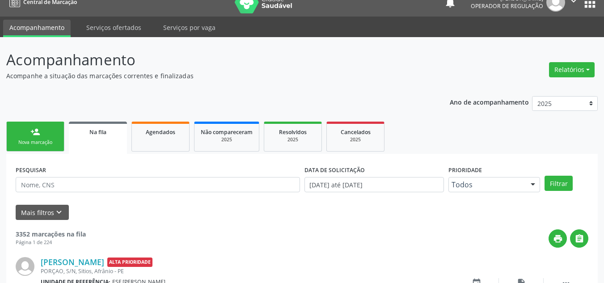
drag, startPoint x: 24, startPoint y: 145, endPoint x: 35, endPoint y: 149, distance: 12.0
click at [24, 145] on div "Nova marcação" at bounding box center [35, 142] width 45 height 7
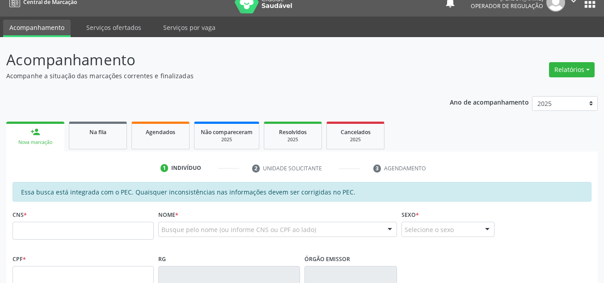
drag, startPoint x: 35, startPoint y: 148, endPoint x: 38, endPoint y: 187, distance: 39.5
click at [34, 147] on link "person_add Nova marcação" at bounding box center [35, 137] width 58 height 30
click at [42, 222] on input "text" at bounding box center [83, 231] width 141 height 18
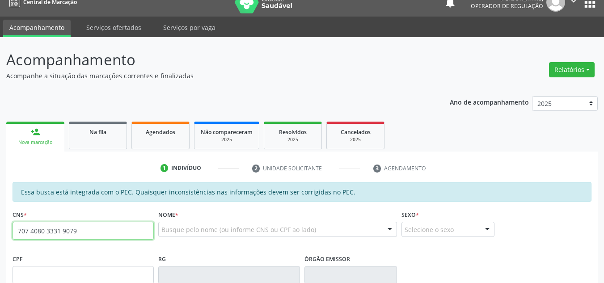
type input "707 4080 3331 9079"
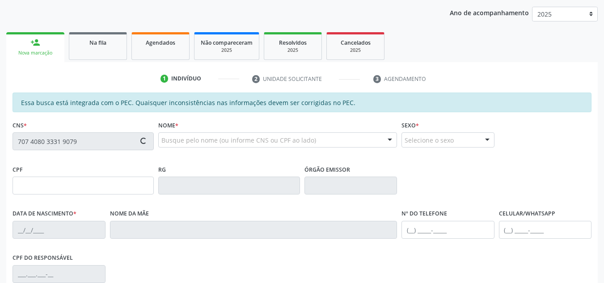
type input "027.403.343-70"
type input "10/08/1987"
type input "Gizelia Vieira Teixeira Gomes"
type input "(87) 98175-7728"
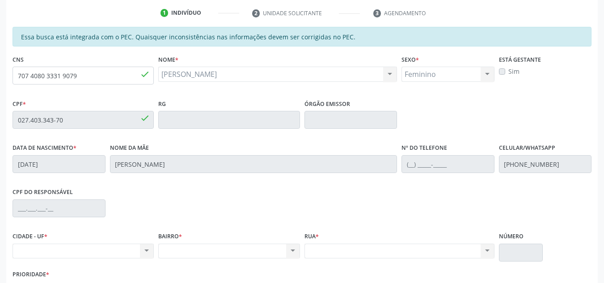
scroll to position [93, 0]
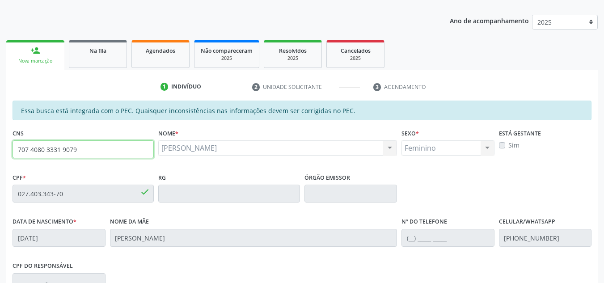
drag, startPoint x: 89, startPoint y: 152, endPoint x: 0, endPoint y: 153, distance: 89.4
click at [0, 153] on div "Acompanhamento Acompanhe a situação das marcações correntes e finalizadas Relat…" at bounding box center [302, 186] width 604 height 461
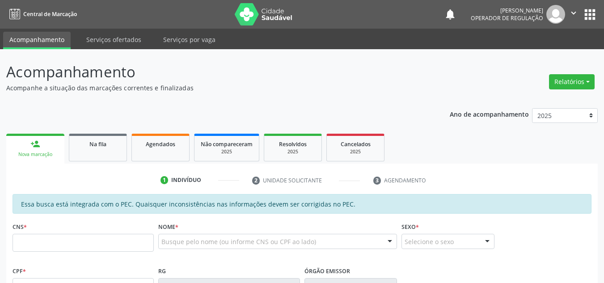
scroll to position [123, 0]
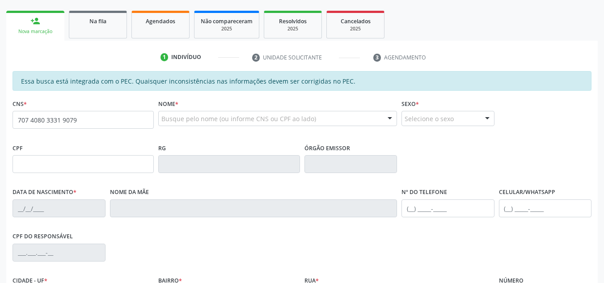
type input "707 4080 3331 9079"
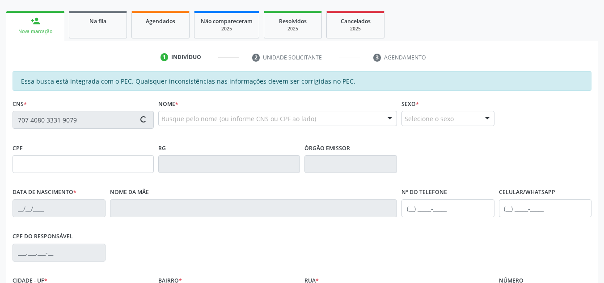
type input "027.403.343-70"
type input "[DATE]"
type input "[PERSON_NAME]"
type input "[PHONE_NUMBER]"
type input "S/N"
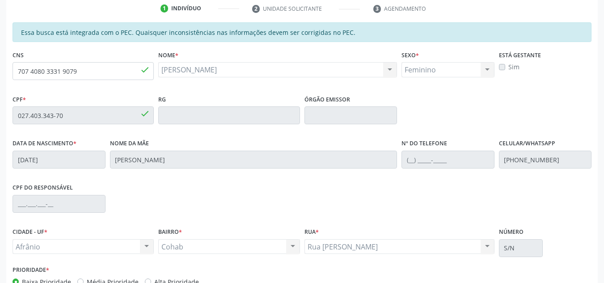
scroll to position [228, 0]
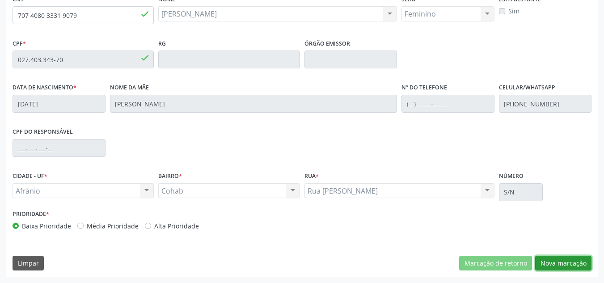
drag, startPoint x: 564, startPoint y: 263, endPoint x: 564, endPoint y: 258, distance: 4.9
click at [564, 263] on button "Nova marcação" at bounding box center [563, 263] width 56 height 15
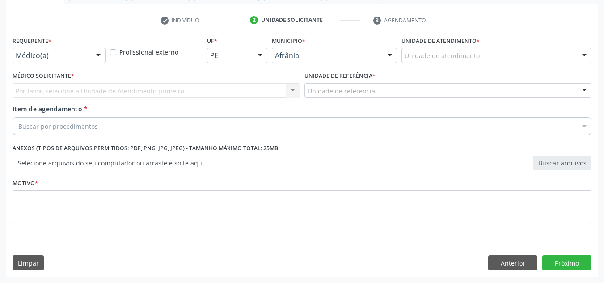
scroll to position [160, 0]
click at [563, 65] on div "Unidade de atendimento * Unidade de atendimento Academia da Saude de Afranio Ac…" at bounding box center [496, 51] width 194 height 35
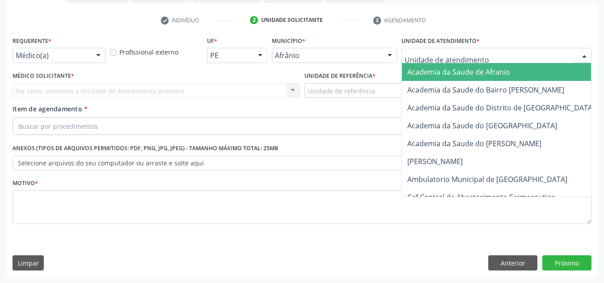
click at [561, 55] on div at bounding box center [496, 55] width 190 height 15
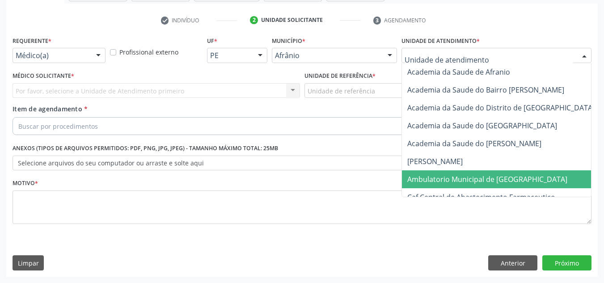
drag, startPoint x: 519, startPoint y: 181, endPoint x: 199, endPoint y: 123, distance: 324.8
click at [519, 181] on span "Ambulatorio Municipal de [GEOGRAPHIC_DATA]" at bounding box center [511, 179] width 218 height 18
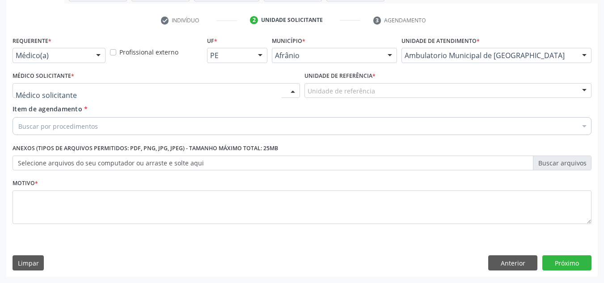
click at [136, 89] on div at bounding box center [156, 90] width 287 height 15
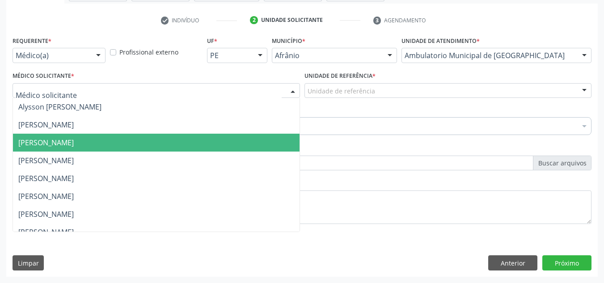
drag, startPoint x: 135, startPoint y: 141, endPoint x: 455, endPoint y: 32, distance: 338.5
click at [142, 139] on span "[PERSON_NAME]" at bounding box center [156, 143] width 287 height 18
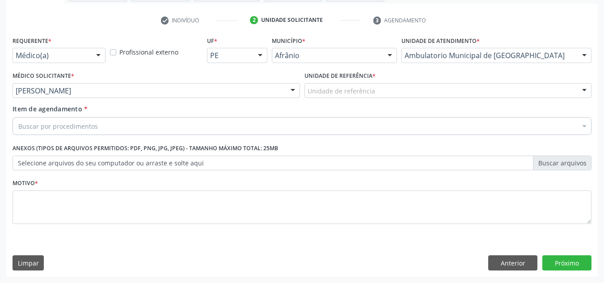
click at [421, 77] on div "Unidade de referência * Unidade de referência ESF de Extrema ESF de Barra das M…" at bounding box center [447, 83] width 287 height 29
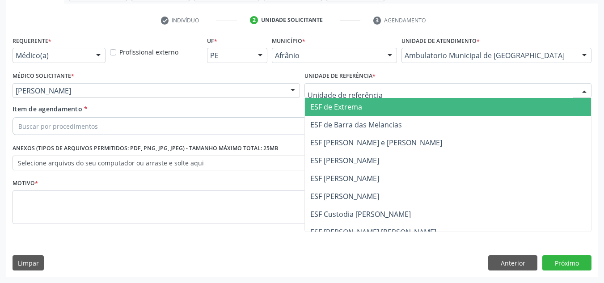
click at [423, 95] on div at bounding box center [447, 90] width 287 height 15
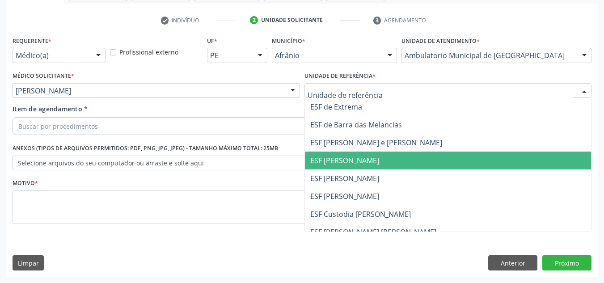
drag, startPoint x: 423, startPoint y: 160, endPoint x: 418, endPoint y: 133, distance: 26.7
click at [420, 157] on span "ESF [PERSON_NAME]" at bounding box center [448, 161] width 287 height 18
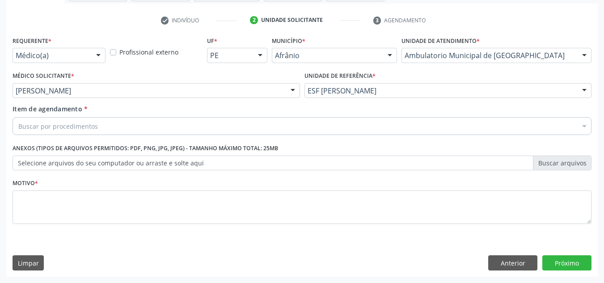
click at [420, 125] on div "Buscar por procedimentos" at bounding box center [302, 126] width 579 height 18
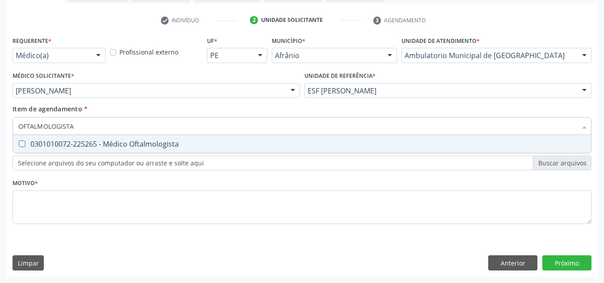
type input "OFTALMOLOGISTA"
click at [400, 148] on span "0301010072-225265 - Médico Oftalmologista" at bounding box center [302, 144] width 578 height 18
checkbox Oftalmologista "true"
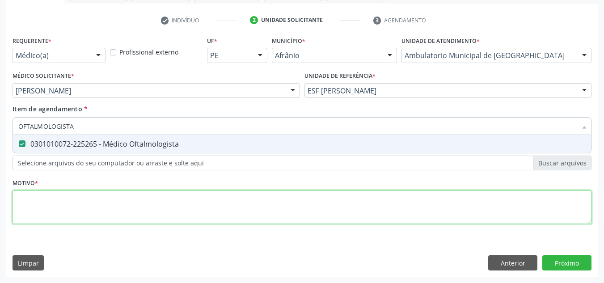
click at [343, 198] on div "Requerente * Médico(a) Médico(a) Enfermeiro(a) Paciente Nenhum resultado encont…" at bounding box center [302, 135] width 579 height 202
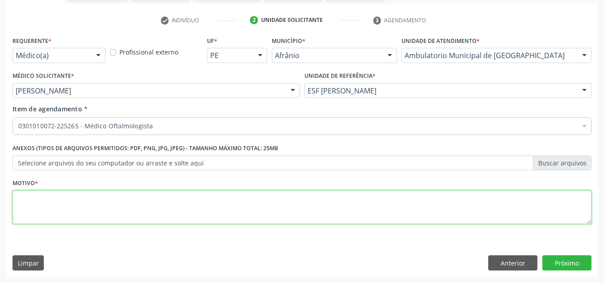
type textarea "R"
type textarea "RETORNO"
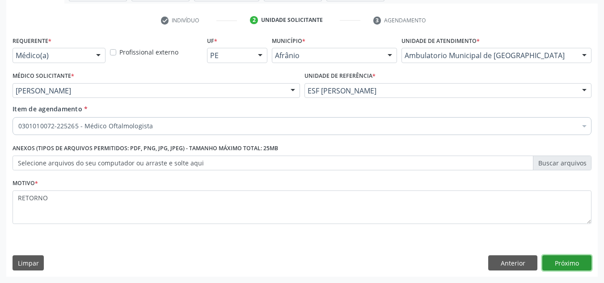
click at [558, 261] on button "Próximo" at bounding box center [566, 262] width 49 height 15
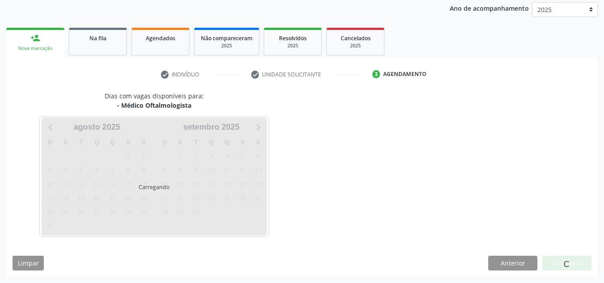
scroll to position [106, 0]
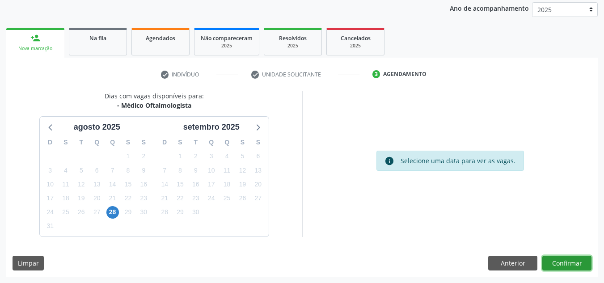
click at [560, 262] on button "Confirmar" at bounding box center [566, 263] width 49 height 15
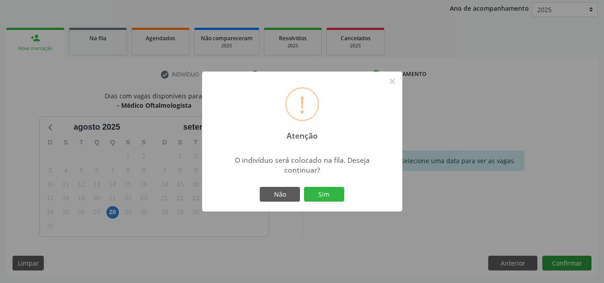
click at [304, 187] on button "Sim" at bounding box center [324, 194] width 40 height 15
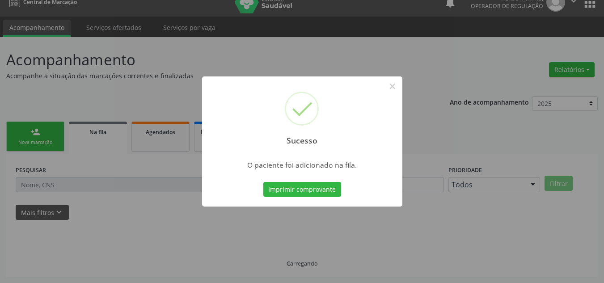
scroll to position [12, 0]
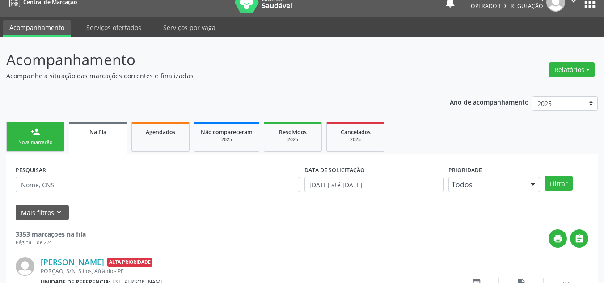
click at [21, 141] on div "Nova marcação" at bounding box center [35, 142] width 45 height 7
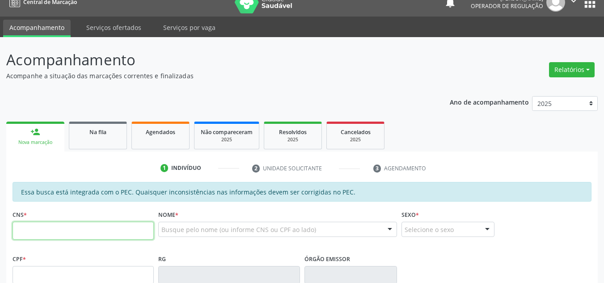
click at [130, 233] on input "text" at bounding box center [83, 231] width 141 height 18
type input "701 0008 1395 9899"
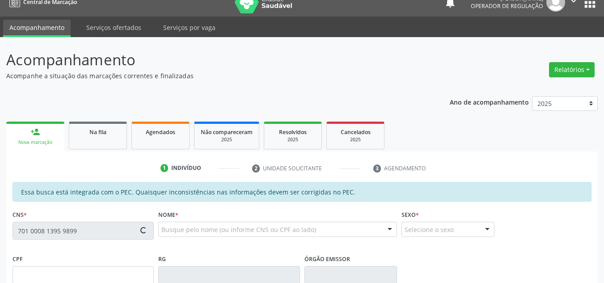
type input "745.322.434-91"
type input "25/01/1968"
type input "Albertina Vieira de Sousa"
type input "(98) 98878-7906"
type input "S/N"
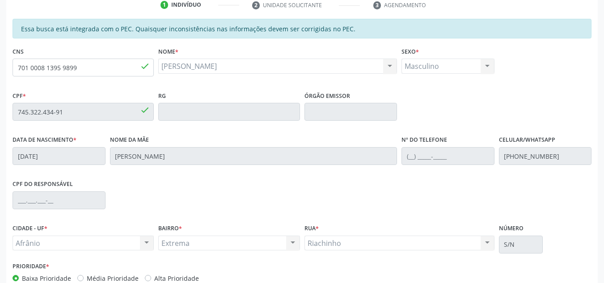
scroll to position [191, 0]
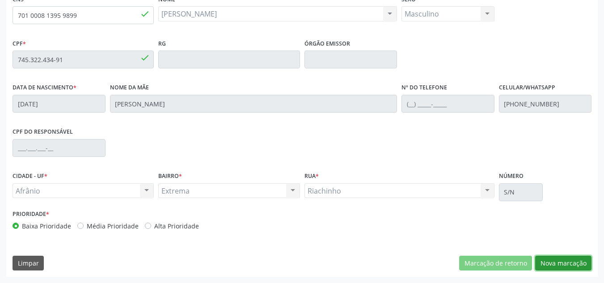
click at [573, 268] on button "Nova marcação" at bounding box center [563, 263] width 56 height 15
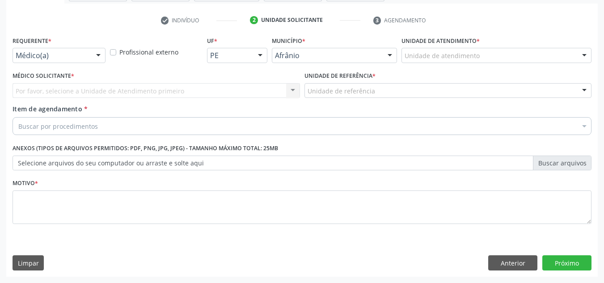
scroll to position [160, 0]
drag, startPoint x: 584, startPoint y: 56, endPoint x: 574, endPoint y: 105, distance: 50.5
click at [583, 55] on div at bounding box center [583, 55] width 13 height 15
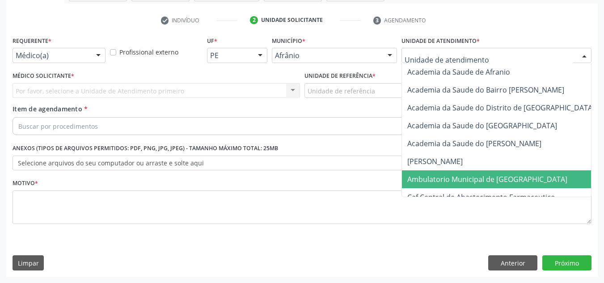
click at [545, 181] on span "Ambulatorio Municipal de [GEOGRAPHIC_DATA]" at bounding box center [511, 179] width 218 height 18
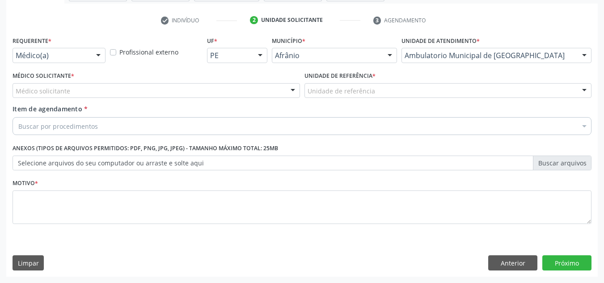
click at [41, 85] on div "Médico solicitante" at bounding box center [156, 90] width 287 height 15
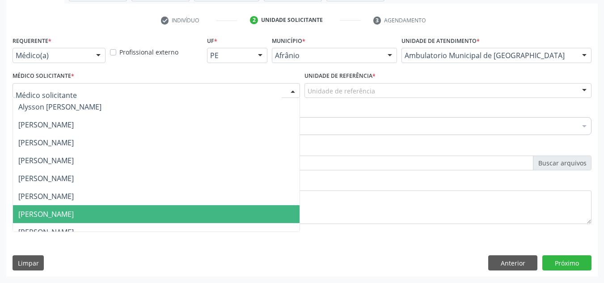
drag, startPoint x: 129, startPoint y: 213, endPoint x: 166, endPoint y: 162, distance: 63.0
click at [129, 212] on span "[PERSON_NAME]" at bounding box center [156, 214] width 287 height 18
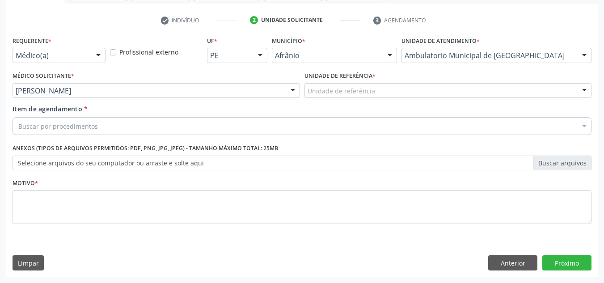
drag, startPoint x: 399, startPoint y: 91, endPoint x: 396, endPoint y: 97, distance: 7.2
click at [396, 95] on div "Unidade de referência" at bounding box center [447, 90] width 287 height 15
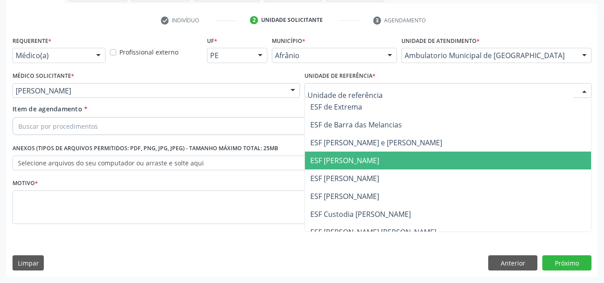
click at [390, 153] on span "ESF [PERSON_NAME]" at bounding box center [448, 161] width 287 height 18
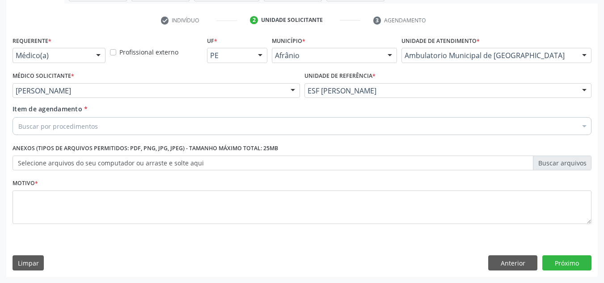
click at [325, 131] on div "Buscar por procedimentos" at bounding box center [302, 126] width 579 height 18
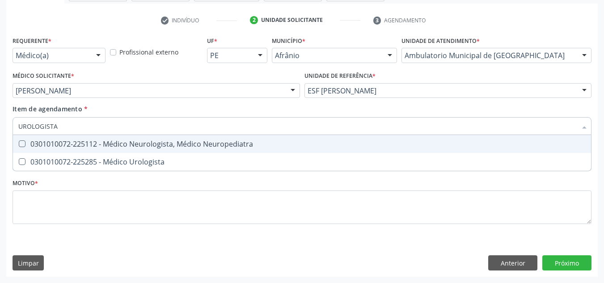
type input "UROLOGISTA"
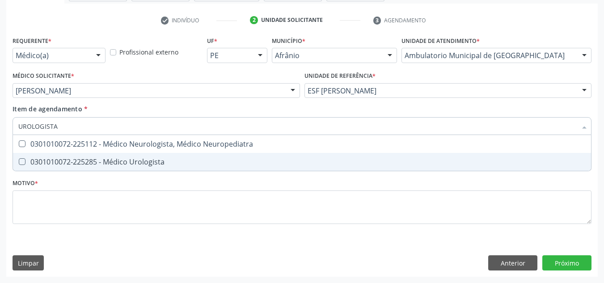
drag, startPoint x: 332, startPoint y: 155, endPoint x: 326, endPoint y: 181, distance: 26.1
click at [332, 156] on span "0301010072-225285 - Médico Urologista" at bounding box center [302, 162] width 578 height 18
checkbox Urologista "true"
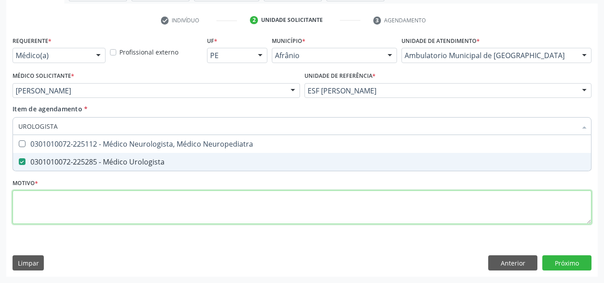
click at [318, 209] on div "Requerente * Médico(a) Médico(a) Enfermeiro(a) Paciente Nenhum resultado encont…" at bounding box center [302, 135] width 579 height 202
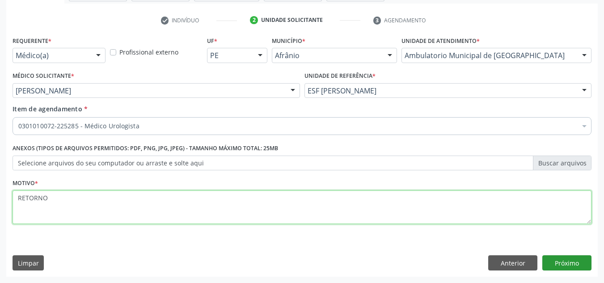
type textarea "RETORNO"
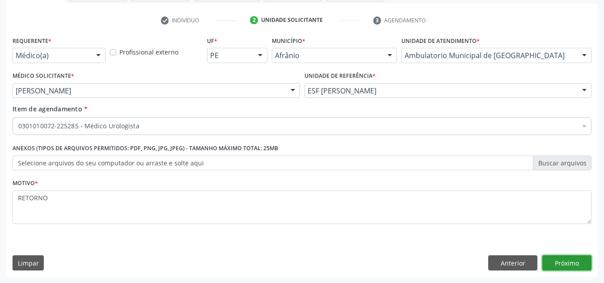
click at [587, 262] on button "Próximo" at bounding box center [566, 262] width 49 height 15
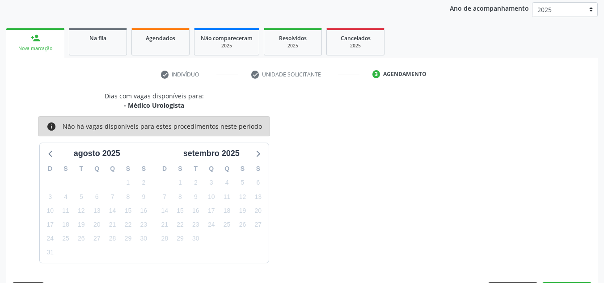
scroll to position [132, 0]
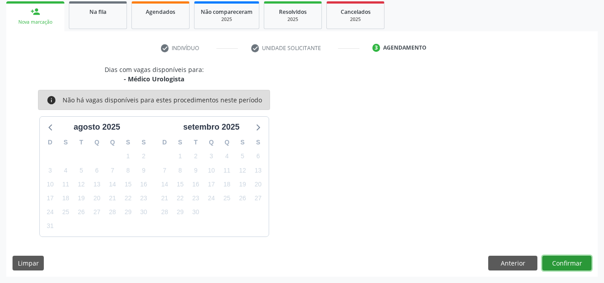
click at [587, 262] on button "Confirmar" at bounding box center [566, 263] width 49 height 15
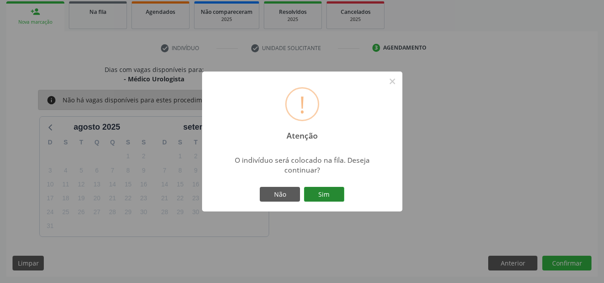
click at [316, 188] on button "Sim" at bounding box center [324, 194] width 40 height 15
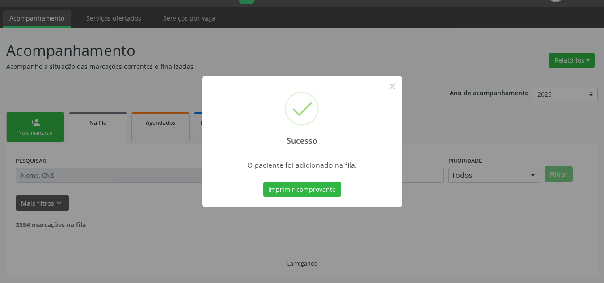
scroll to position [12, 0]
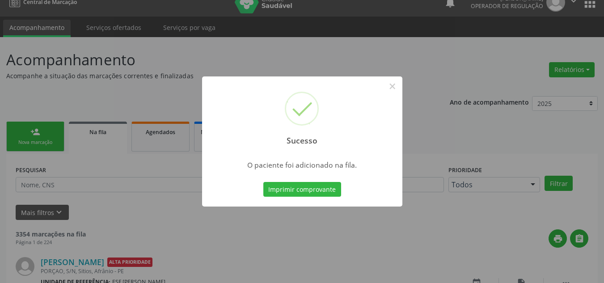
click at [76, 56] on div "Sucesso × O paciente foi adicionado na fila. Imprimir comprovante Cancel" at bounding box center [302, 141] width 604 height 283
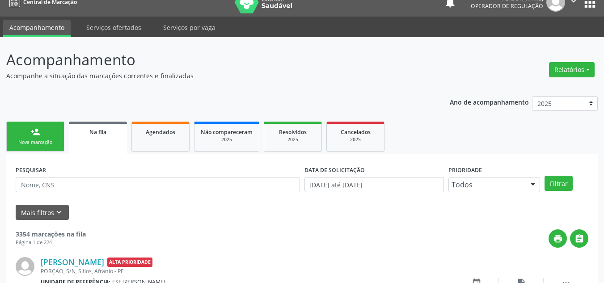
drag, startPoint x: 61, startPoint y: 114, endPoint x: 51, endPoint y: 117, distance: 10.3
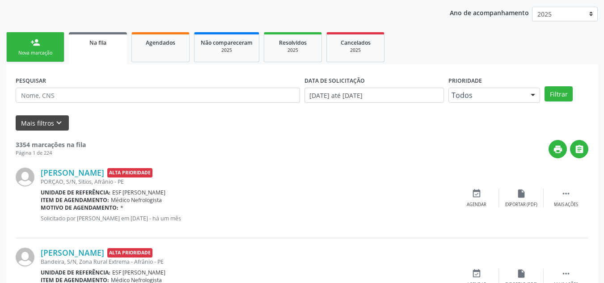
scroll to position [57, 0]
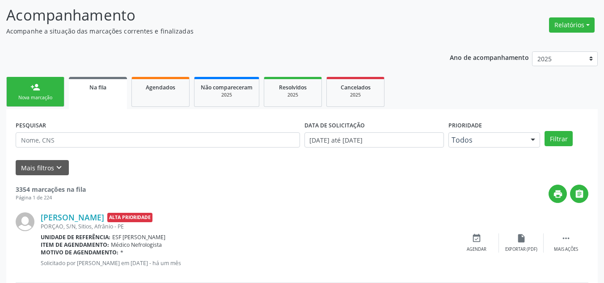
drag, startPoint x: 24, startPoint y: 98, endPoint x: 42, endPoint y: 93, distance: 18.7
click at [24, 98] on div "Nova marcação" at bounding box center [35, 97] width 45 height 7
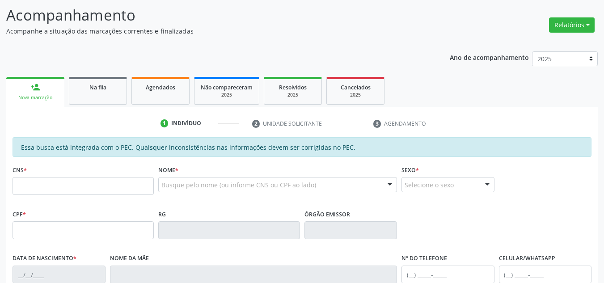
click at [28, 99] on div "Nova marcação" at bounding box center [36, 97] width 46 height 7
drag, startPoint x: 40, startPoint y: 183, endPoint x: 61, endPoint y: 177, distance: 21.9
click at [40, 183] on input "text" at bounding box center [83, 186] width 141 height 18
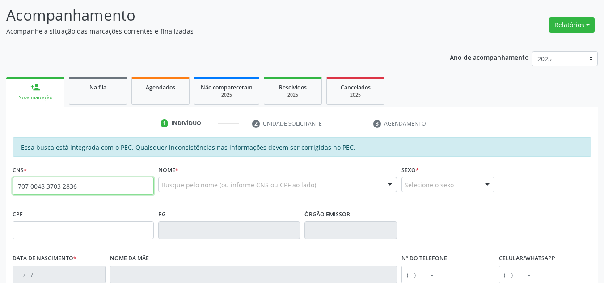
type input "707 0048 3703 2836"
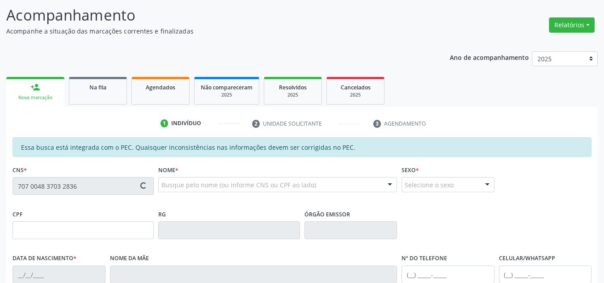
type input "061.018.204-83"
type input "11/04/1984"
type input "Joana Vieira da Silva"
type input "(87) 98834-6256"
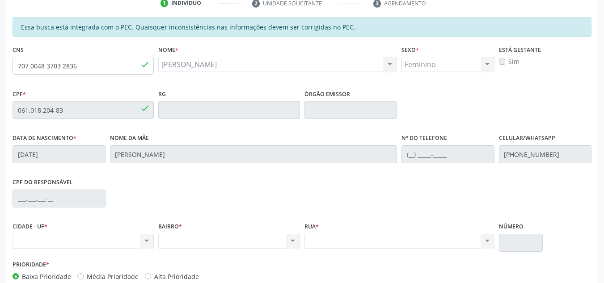
scroll to position [191, 0]
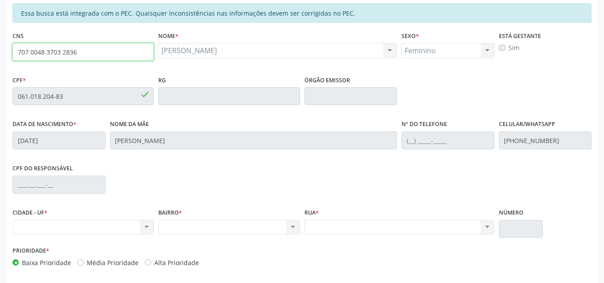
click at [0, 18] on div "Acompanhamento Acompanhe a situação das marcações correntes e finalizadas Relat…" at bounding box center [302, 88] width 604 height 461
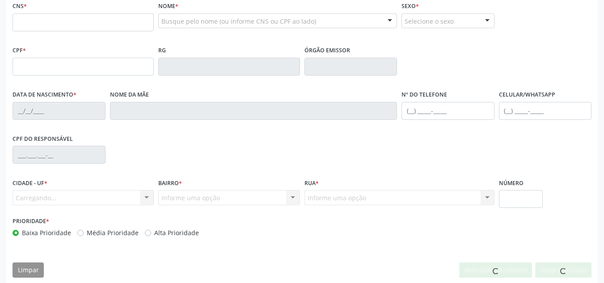
scroll to position [221, 0]
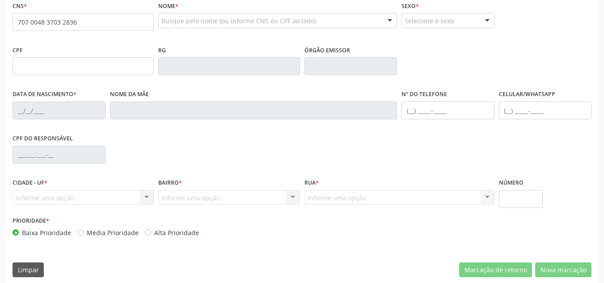
type input "707 0048 3703 2836"
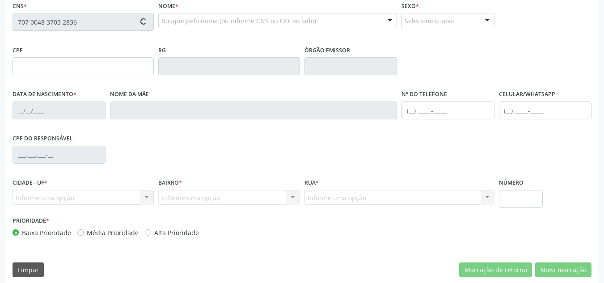
type input "061.018.204-83"
type input "[DATE]"
type input "[PERSON_NAME]"
type input "[PHONE_NUMBER]"
type input "S/N"
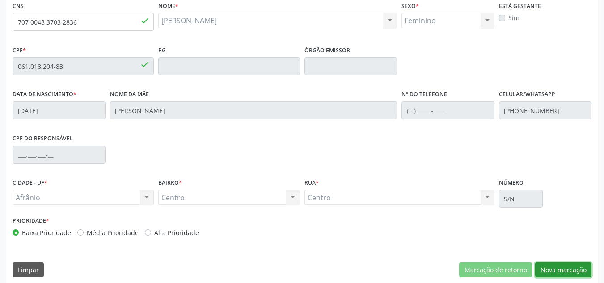
click at [585, 265] on button "Nova marcação" at bounding box center [563, 269] width 56 height 15
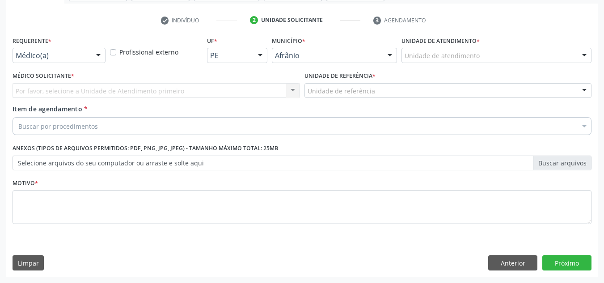
click at [577, 68] on div "Unidade de atendimento * Unidade de atendimento Academia da Saude de Afranio Ac…" at bounding box center [496, 51] width 194 height 35
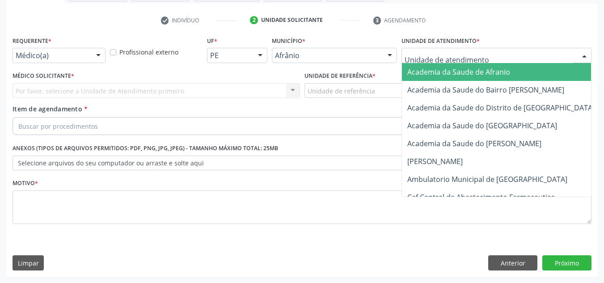
click at [577, 62] on div "Academia da Saude de Afranio Academia da Saude do Bairro Roberto Luis Academia …" at bounding box center [496, 55] width 190 height 15
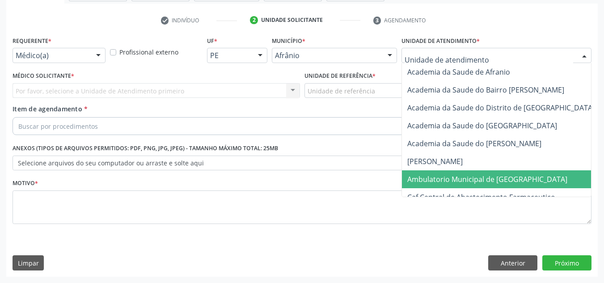
click at [524, 177] on span "Ambulatorio Municipal de [GEOGRAPHIC_DATA]" at bounding box center [511, 179] width 218 height 18
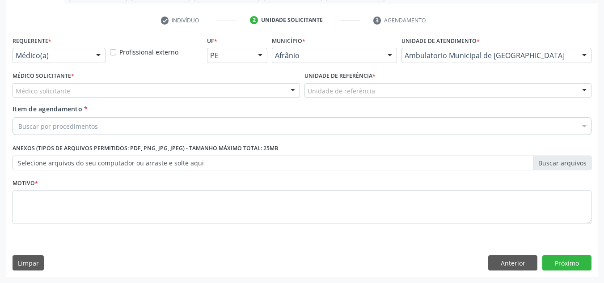
drag, startPoint x: 198, startPoint y: 90, endPoint x: 113, endPoint y: 169, distance: 115.1
click at [183, 97] on div "Médico solicitante" at bounding box center [156, 90] width 287 height 15
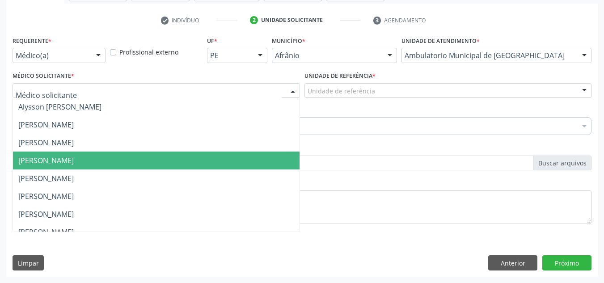
click at [131, 164] on span "[PERSON_NAME]" at bounding box center [156, 161] width 287 height 18
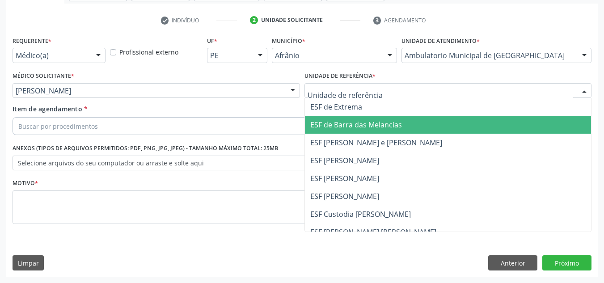
click at [346, 131] on span "ESF de Barra das Melancias" at bounding box center [448, 125] width 287 height 18
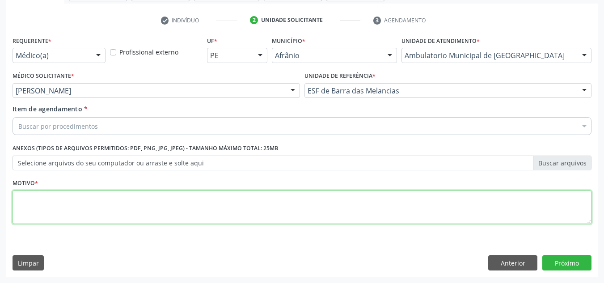
drag, startPoint x: 126, startPoint y: 198, endPoint x: 92, endPoint y: 213, distance: 37.0
click at [96, 213] on textarea at bounding box center [302, 207] width 579 height 34
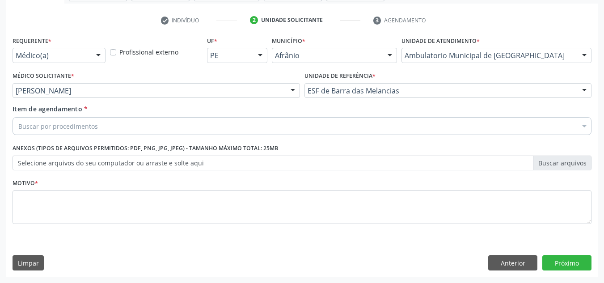
click at [155, 131] on div "Buscar por procedimentos" at bounding box center [302, 126] width 579 height 18
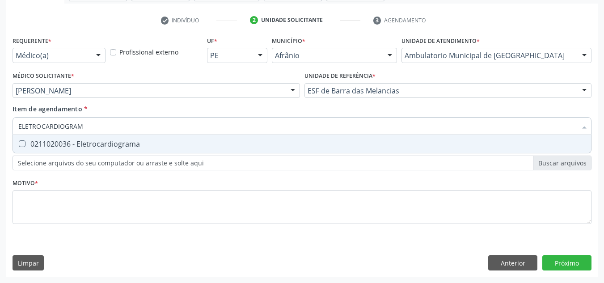
type input "ELETROCARDIOGRAMA"
click at [189, 151] on span "0211020036 - Eletrocardiograma" at bounding box center [302, 144] width 578 height 18
checkbox Eletrocardiograma "true"
click at [200, 188] on div "Requerente * Médico(a) Médico(a) Enfermeiro(a) Paciente Nenhum resultado encont…" at bounding box center [302, 135] width 579 height 202
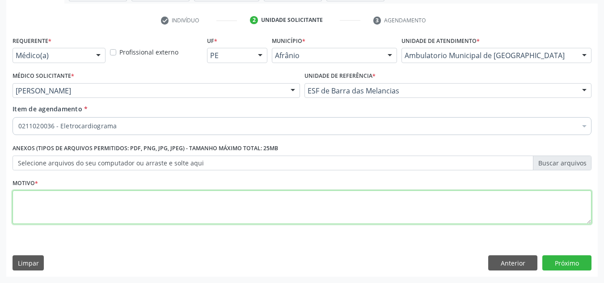
click at [124, 204] on textarea at bounding box center [302, 207] width 579 height 34
type textarea "HAS"
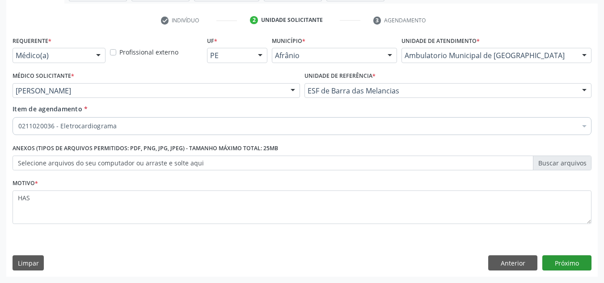
drag, startPoint x: 541, startPoint y: 259, endPoint x: 553, endPoint y: 258, distance: 12.5
click at [541, 259] on div "Anterior Próximo" at bounding box center [539, 262] width 103 height 15
click at [554, 258] on button "Próximo" at bounding box center [566, 262] width 49 height 15
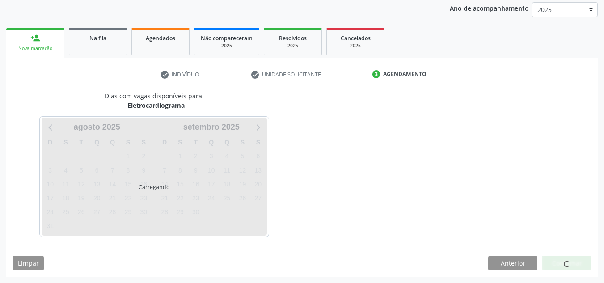
scroll to position [106, 0]
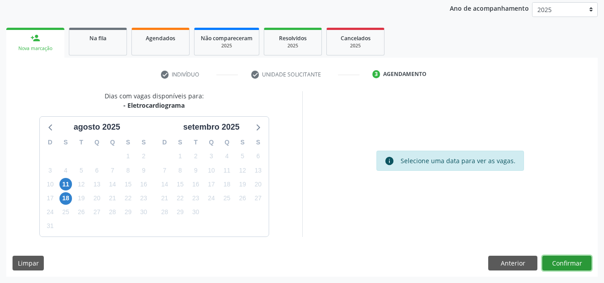
click at [550, 261] on button "Confirmar" at bounding box center [566, 263] width 49 height 15
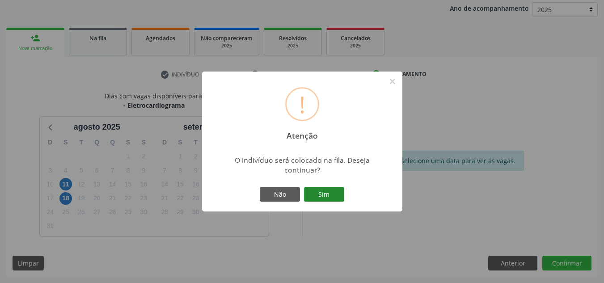
click at [328, 194] on button "Sim" at bounding box center [324, 194] width 40 height 15
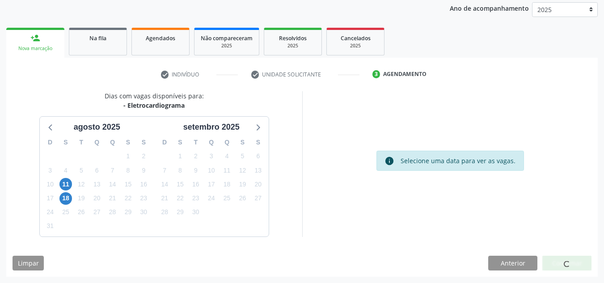
scroll to position [12, 0]
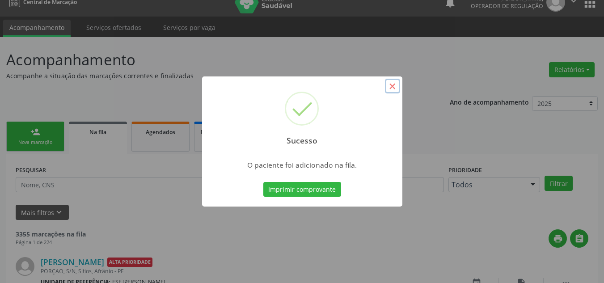
click at [400, 82] on button "×" at bounding box center [392, 86] width 15 height 15
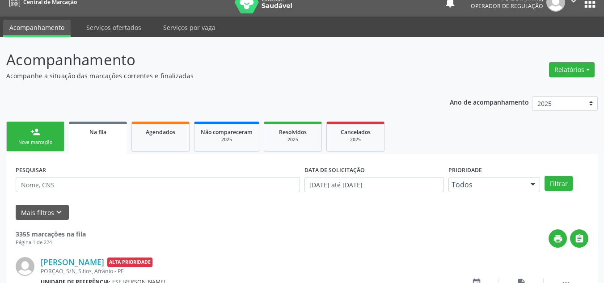
drag, startPoint x: 47, startPoint y: 120, endPoint x: 46, endPoint y: 133, distance: 13.4
click at [46, 120] on ul "person_add Nova marcação Na fila Agendados Não compareceram 2025 Resolvidos 202…" at bounding box center [301, 136] width 591 height 34
click at [46, 136] on link "person_add Nova marcação" at bounding box center [35, 137] width 58 height 30
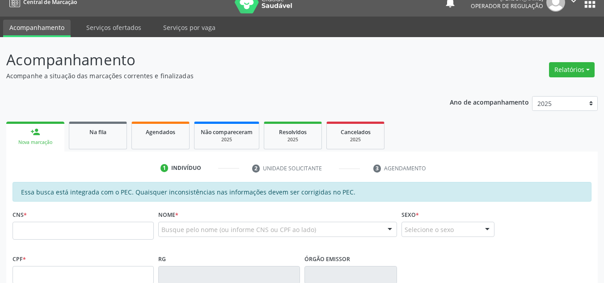
click at [53, 221] on div "CNS *" at bounding box center [83, 224] width 141 height 32
click at [55, 232] on input "text" at bounding box center [83, 231] width 141 height 18
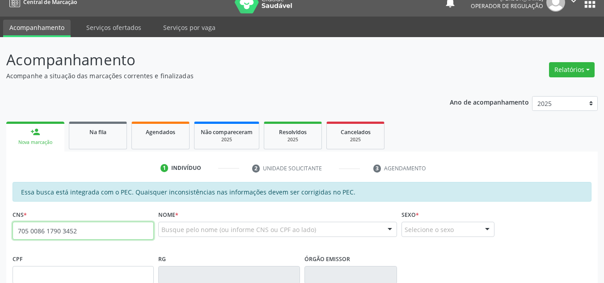
type input "705 0086 1790 3452"
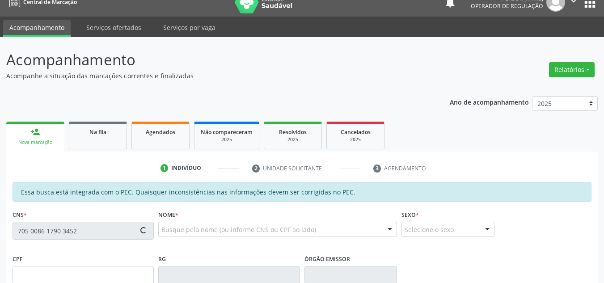
type input "398.263.094-00"
type input "05/01/1968"
type input "Izabel Maria de Jesuz"
type input "(87) 98817-4294"
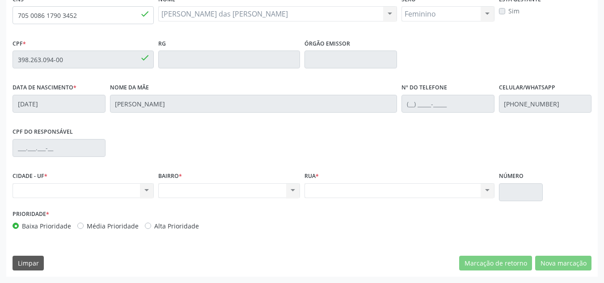
scroll to position [49, 0]
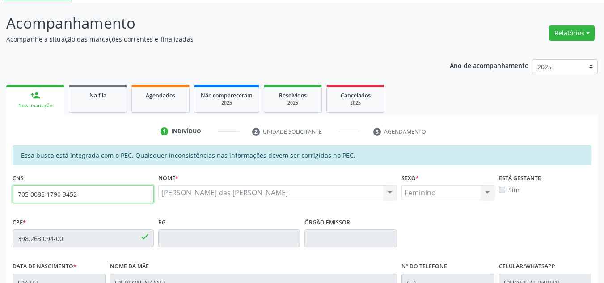
drag, startPoint x: 94, startPoint y: 194, endPoint x: 0, endPoint y: 141, distance: 108.1
click at [0, 141] on div "Acompanhamento Acompanhe a situação das marcações correntes e finalizadas Relat…" at bounding box center [302, 230] width 604 height 461
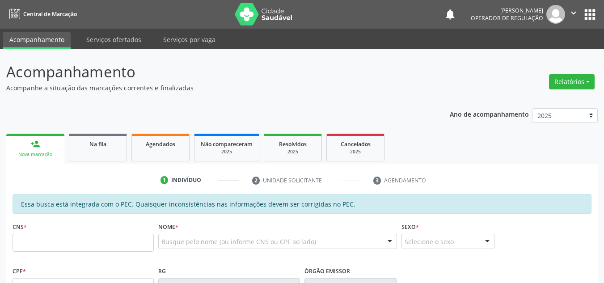
scroll to position [49, 0]
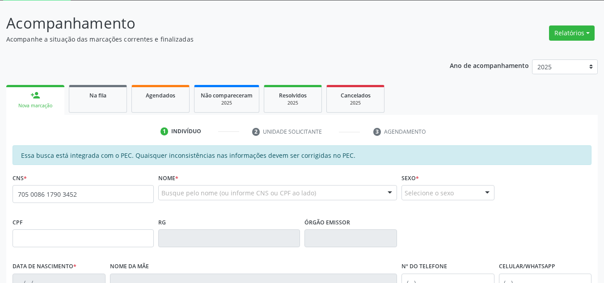
type input "705 0086 1790 3452"
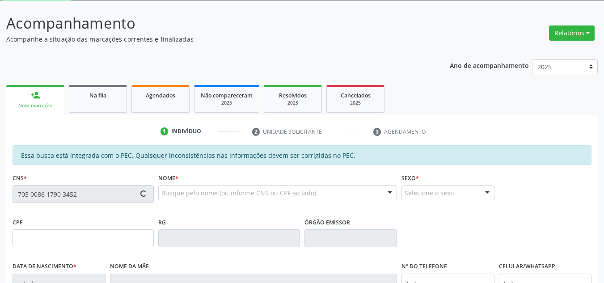
type input "398.263.094-00"
type input "0[DATE]"
type input "[PERSON_NAME]"
type input "[PHONE_NUMBER]"
type input "S/N"
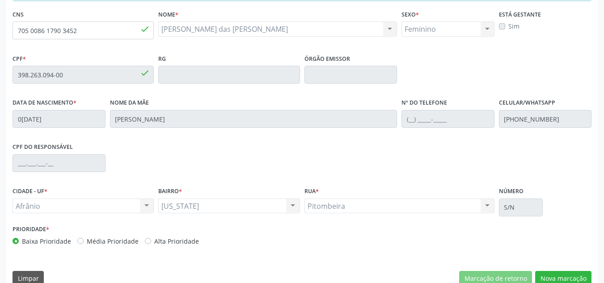
scroll to position [228, 0]
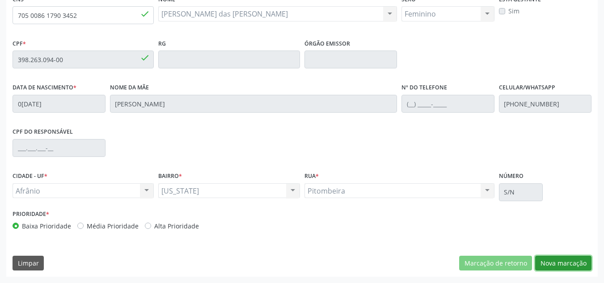
click at [549, 261] on button "Nova marcação" at bounding box center [563, 263] width 56 height 15
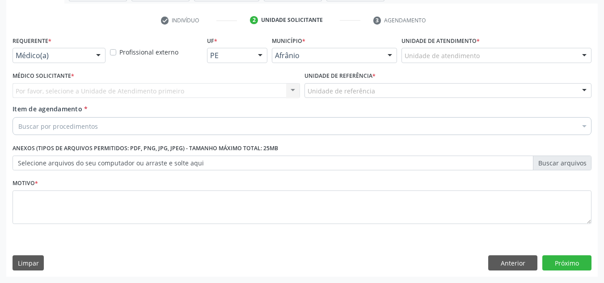
scroll to position [160, 0]
click at [554, 60] on div "Unidade de atendimento" at bounding box center [496, 55] width 190 height 15
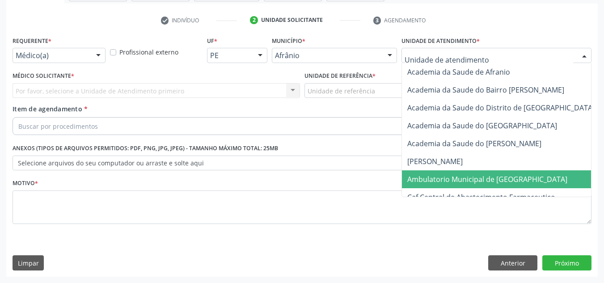
click at [521, 176] on span "Ambulatorio Municipal de [GEOGRAPHIC_DATA]" at bounding box center [511, 179] width 218 height 18
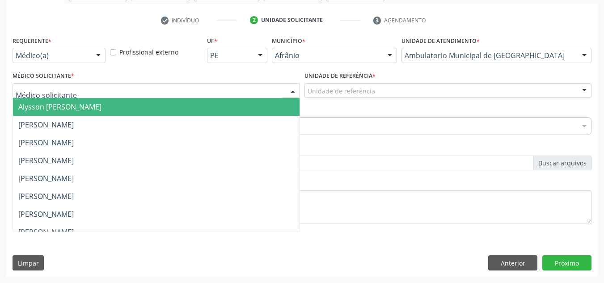
drag, startPoint x: 206, startPoint y: 87, endPoint x: 204, endPoint y: 98, distance: 10.8
click at [205, 88] on div at bounding box center [156, 90] width 287 height 15
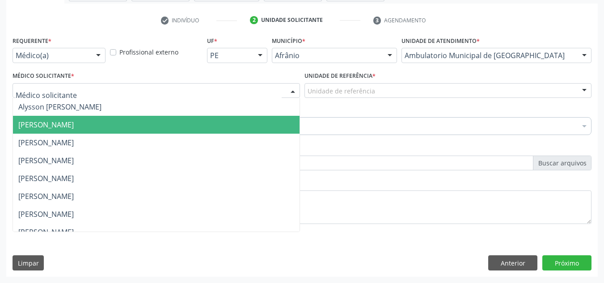
drag, startPoint x: 199, startPoint y: 130, endPoint x: 359, endPoint y: 97, distance: 163.3
click at [202, 130] on span "[PERSON_NAME]" at bounding box center [156, 125] width 287 height 18
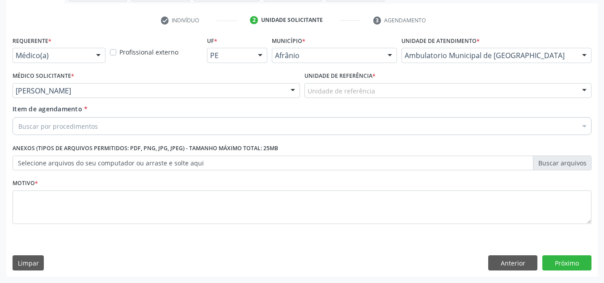
drag, startPoint x: 381, startPoint y: 95, endPoint x: 375, endPoint y: 155, distance: 60.6
click at [383, 98] on div "Unidade de referência ESF de Extrema ESF de Barra das Melancias ESF [PERSON_NAM…" at bounding box center [447, 90] width 287 height 15
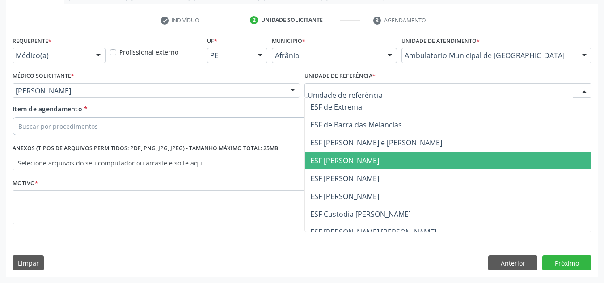
drag, startPoint x: 375, startPoint y: 155, endPoint x: 310, endPoint y: 137, distance: 68.2
click at [366, 153] on span "ESF [PERSON_NAME]" at bounding box center [448, 161] width 287 height 18
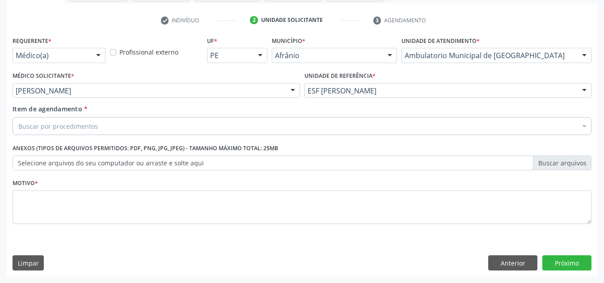
click at [312, 128] on div "Buscar por procedimentos" at bounding box center [302, 126] width 579 height 18
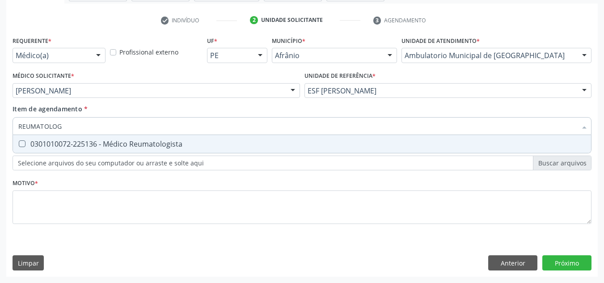
type input "REUMATOLOGI"
click at [339, 144] on div "0301010072-225136 - Médico Reumatologista" at bounding box center [301, 143] width 567 height 7
checkbox Reumatologista "true"
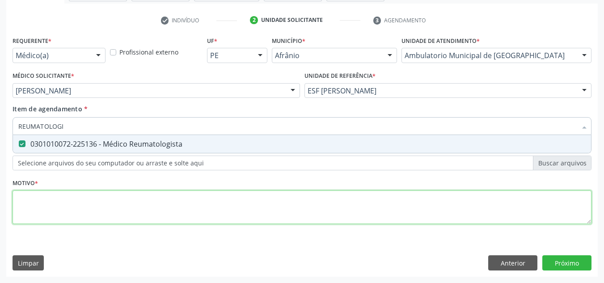
click at [337, 203] on div "Requerente * Médico(a) Médico(a) Enfermeiro(a) Paciente Nenhum resultado encont…" at bounding box center [302, 135] width 579 height 202
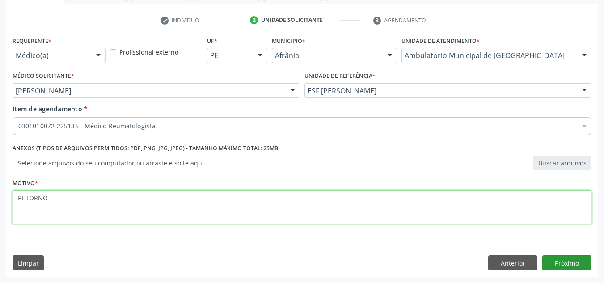
type textarea "RETORNO"
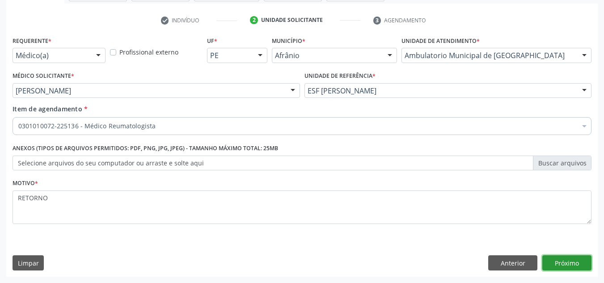
click at [559, 258] on button "Próximo" at bounding box center [566, 262] width 49 height 15
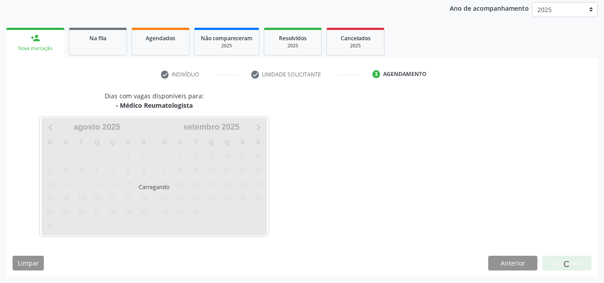
click at [559, 257] on div at bounding box center [566, 263] width 49 height 15
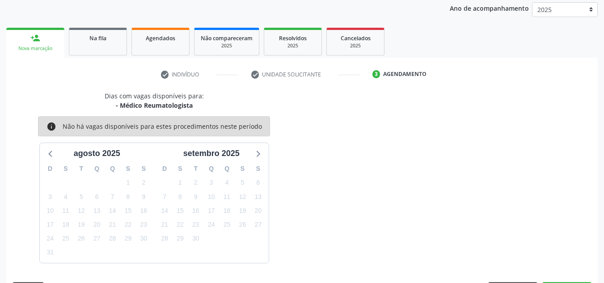
scroll to position [132, 0]
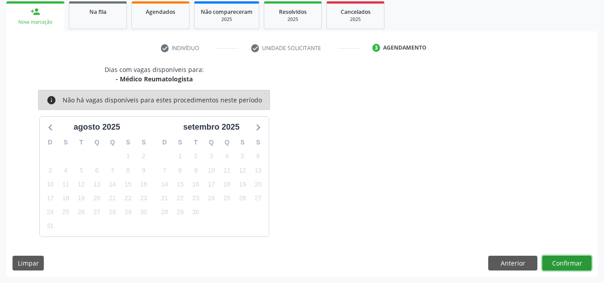
click at [559, 262] on button "Confirmar" at bounding box center [566, 263] width 49 height 15
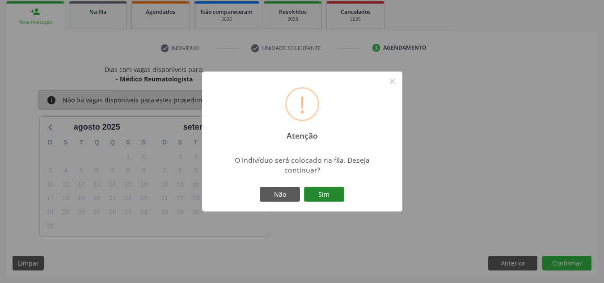
click at [338, 196] on button "Sim" at bounding box center [324, 194] width 40 height 15
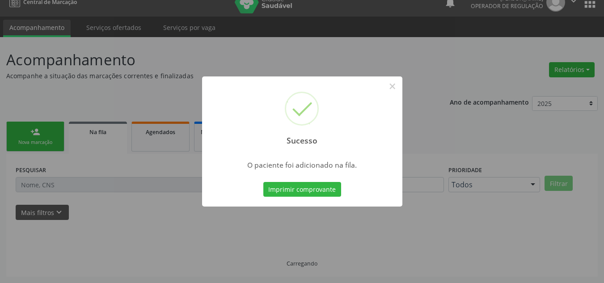
scroll to position [12, 0]
click at [397, 84] on button "×" at bounding box center [392, 86] width 15 height 15
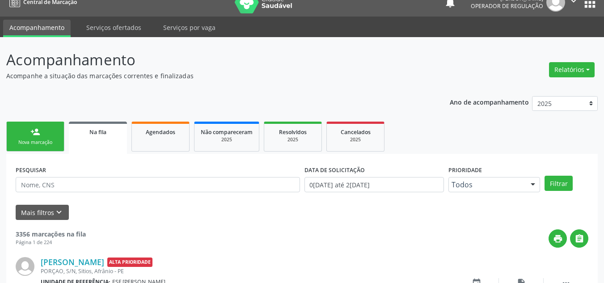
click at [33, 136] on div "person_add" at bounding box center [35, 132] width 10 height 10
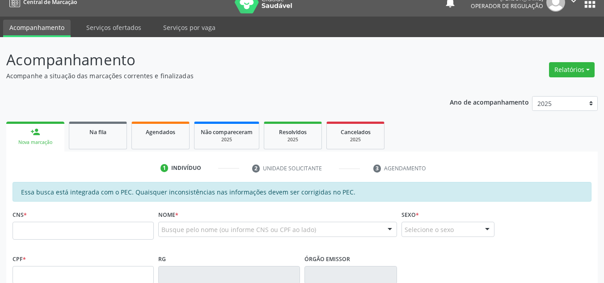
click at [80, 220] on div "CNS *" at bounding box center [83, 224] width 141 height 32
click at [78, 227] on input "text" at bounding box center [83, 231] width 141 height 18
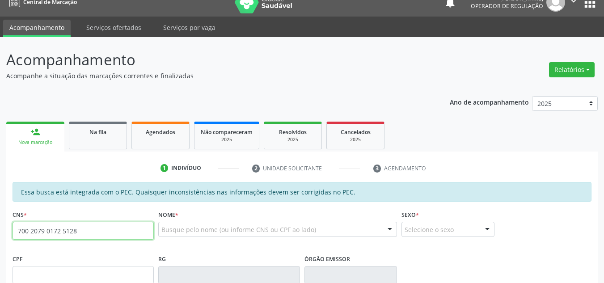
type input "700 2079 0172 5128"
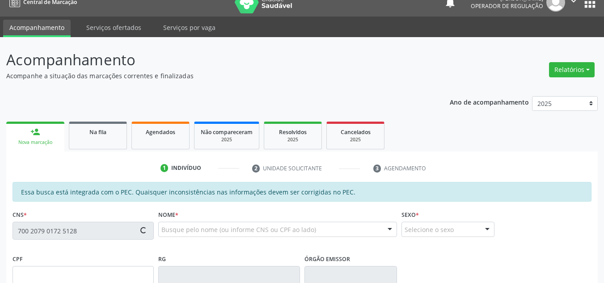
type input "635.558.803-57"
type input "[DATE]"
type input "[PERSON_NAME]"
type input "[PHONE_NUMBER]"
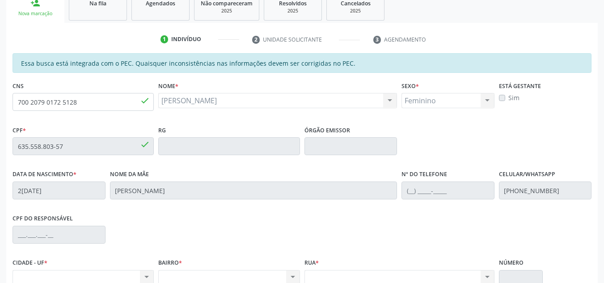
scroll to position [93, 0]
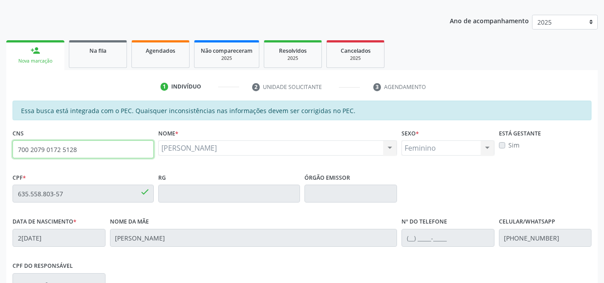
drag, startPoint x: 107, startPoint y: 143, endPoint x: 0, endPoint y: 153, distance: 107.3
click at [0, 153] on div "Acompanhamento Acompanhe a situação das marcações correntes e finalizadas Relat…" at bounding box center [302, 186] width 604 height 461
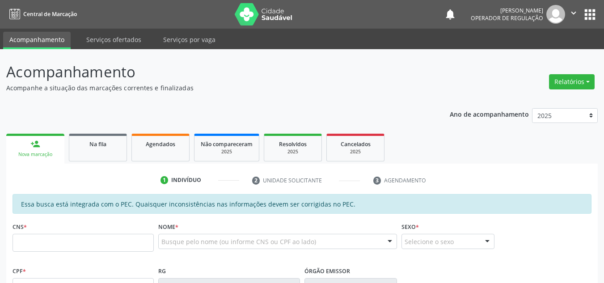
scroll to position [123, 0]
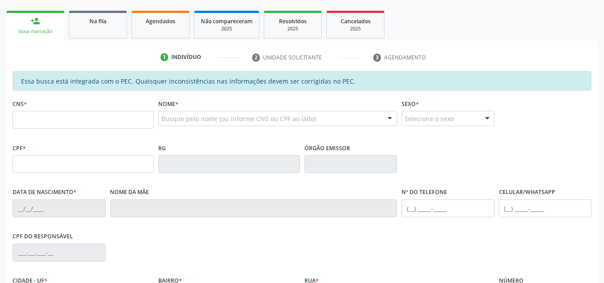
drag, startPoint x: 106, startPoint y: 17, endPoint x: 109, endPoint y: 22, distance: 6.0
click at [106, 17] on div "Na fila" at bounding box center [98, 20] width 45 height 9
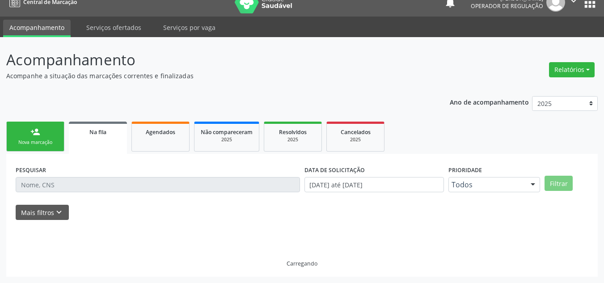
scroll to position [21, 0]
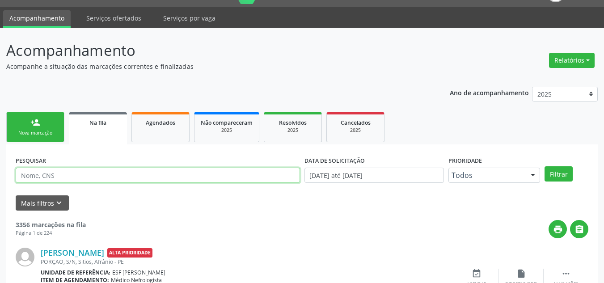
click at [164, 177] on input "text" at bounding box center [158, 175] width 284 height 15
type input "[PERSON_NAME]"
click at [544, 166] on button "Filtrar" at bounding box center [558, 173] width 28 height 15
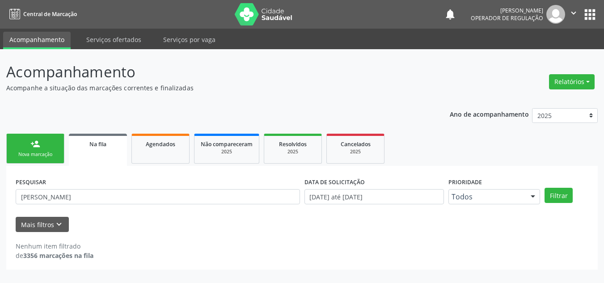
scroll to position [0, 0]
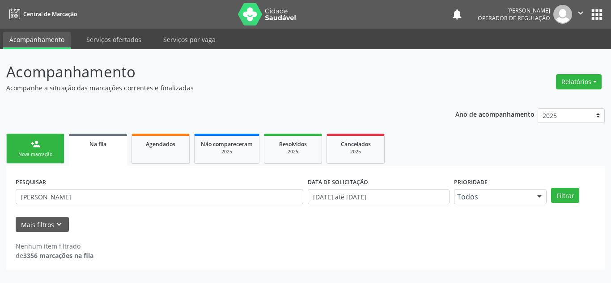
click at [39, 133] on ul "person_add Nova marcação Na fila Agendados Não compareceram 2025 Resolvidos 202…" at bounding box center [305, 148] width 598 height 34
click at [41, 150] on link "person_add Nova marcação" at bounding box center [35, 149] width 58 height 30
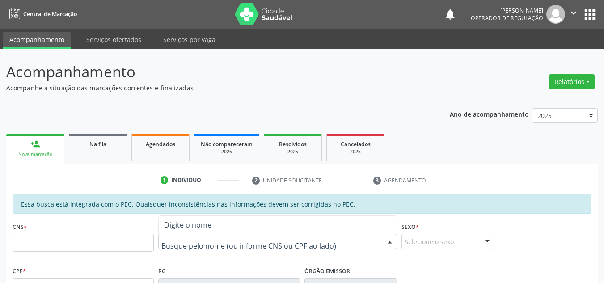
click at [213, 247] on div at bounding box center [277, 241] width 239 height 15
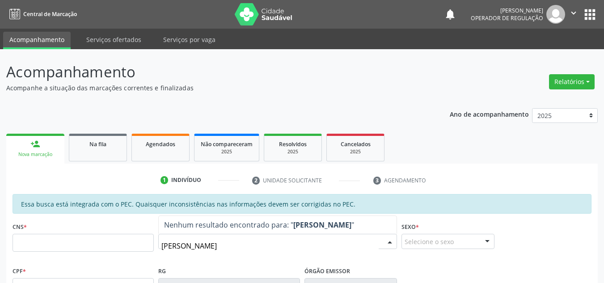
type input "[PERSON_NAME]"
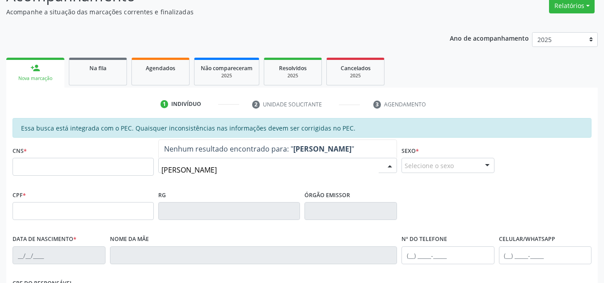
scroll to position [134, 0]
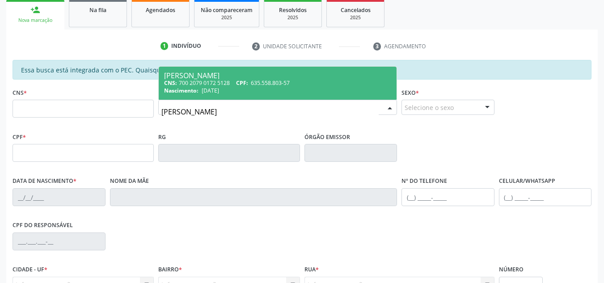
click at [246, 76] on div "[PERSON_NAME]" at bounding box center [277, 75] width 227 height 7
type input "700 2079 0172 5128"
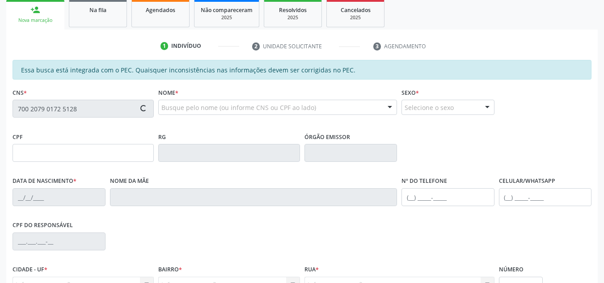
type input "635.558.803-57"
type input "[DATE]"
type input "[PERSON_NAME]"
type input "[PHONE_NUMBER]"
type input "S/N"
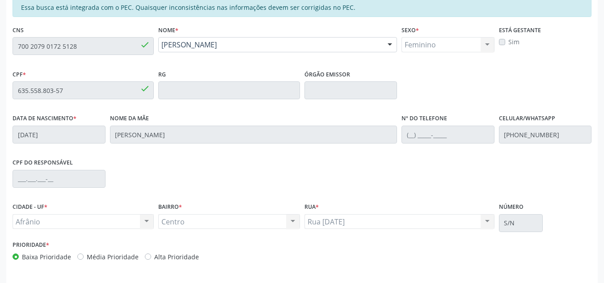
scroll to position [228, 0]
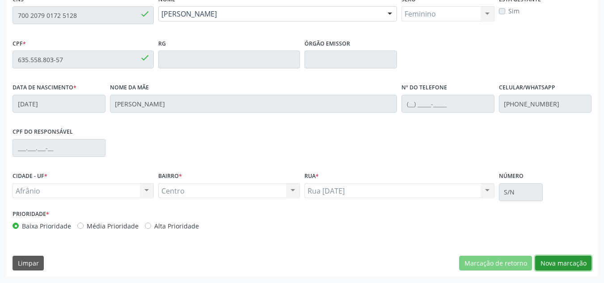
click at [573, 257] on button "Nova marcação" at bounding box center [563, 263] width 56 height 15
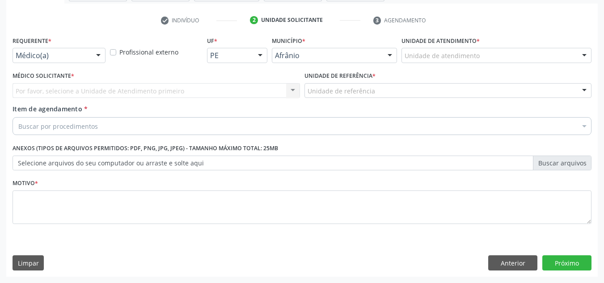
scroll to position [160, 0]
click at [567, 52] on div "Unidade de atendimento" at bounding box center [496, 55] width 190 height 15
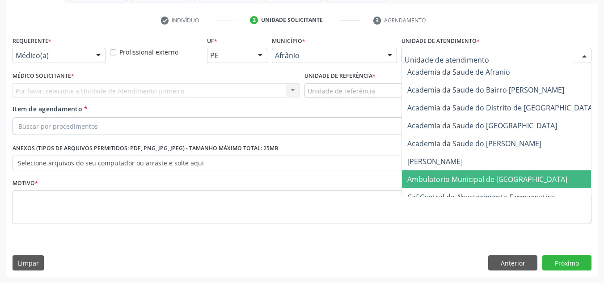
drag, startPoint x: 464, startPoint y: 179, endPoint x: 481, endPoint y: 178, distance: 17.0
click at [476, 179] on span "Ambulatorio Municipal de [GEOGRAPHIC_DATA]" at bounding box center [487, 179] width 160 height 10
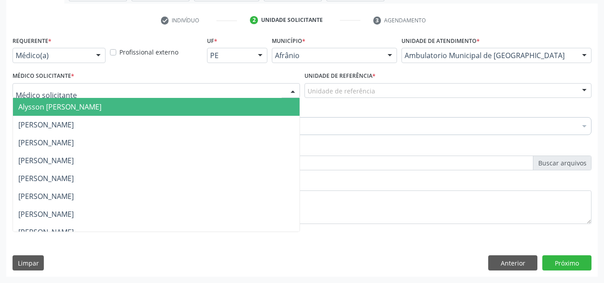
click at [170, 85] on div at bounding box center [156, 90] width 287 height 15
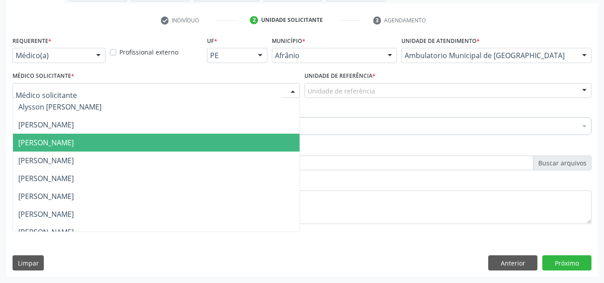
drag, startPoint x: 185, startPoint y: 139, endPoint x: 215, endPoint y: 129, distance: 32.5
click at [184, 139] on span "[PERSON_NAME]" at bounding box center [156, 143] width 287 height 18
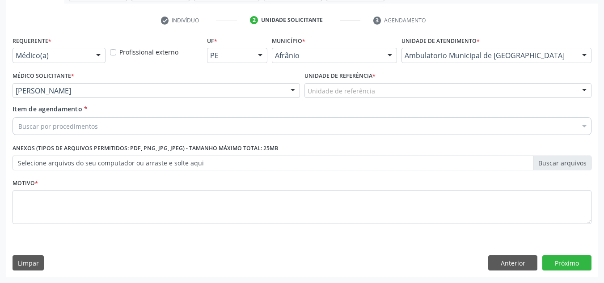
drag, startPoint x: 468, startPoint y: 77, endPoint x: 450, endPoint y: 126, distance: 51.5
click at [464, 82] on div "Unidade de referência * Unidade de referência ESF de Extrema ESF de Barra das M…" at bounding box center [447, 83] width 287 height 29
click at [450, 126] on div "Buscar por procedimentos" at bounding box center [302, 126] width 579 height 18
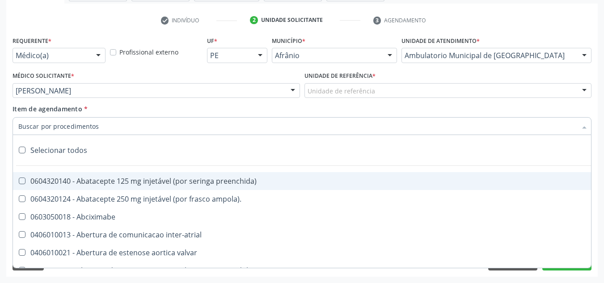
drag, startPoint x: 458, startPoint y: 108, endPoint x: 453, endPoint y: 118, distance: 11.0
click at [457, 111] on div "Item de agendamento * Selecionar todos 0604320140 - Abatacepte 125 mg injetável…" at bounding box center [302, 118] width 579 height 28
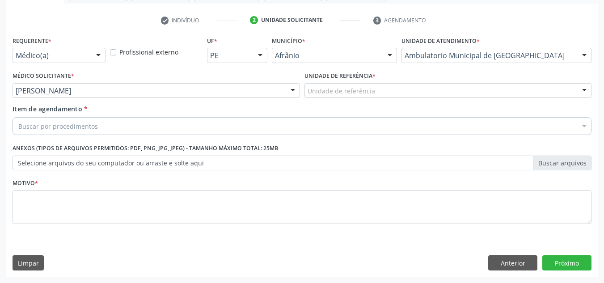
click at [452, 93] on div "Unidade de referência" at bounding box center [447, 90] width 287 height 15
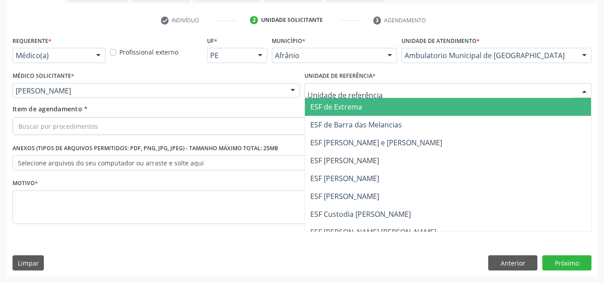
click at [417, 178] on span "ESF [PERSON_NAME]" at bounding box center [448, 178] width 287 height 18
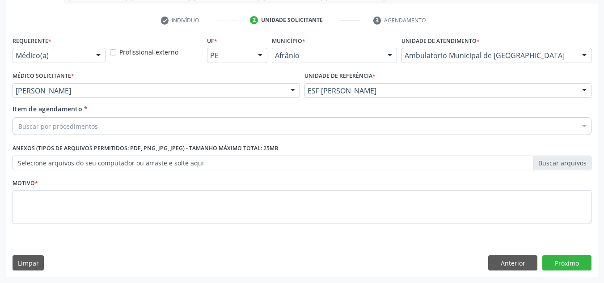
click at [297, 131] on div "Buscar por procedimentos" at bounding box center [302, 126] width 579 height 18
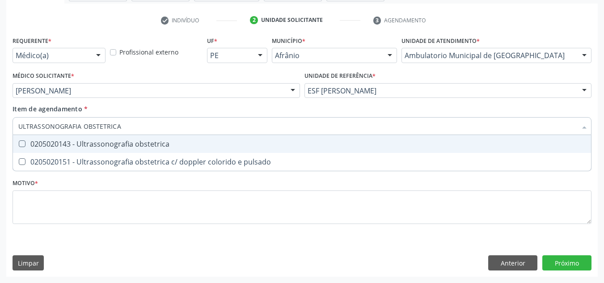
type input "ULTRASSONOGRAFIA OBSTETRICA"
click at [250, 139] on span "0205020143 - Ultrassonografia obstetrica" at bounding box center [302, 144] width 578 height 18
checkbox obstetrica "true"
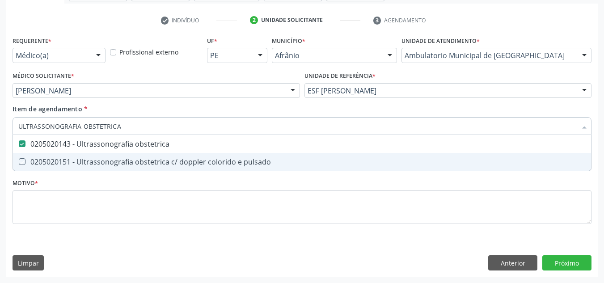
click at [141, 224] on div "Requerente * Médico(a) Médico(a) Enfermeiro(a) Paciente Nenhum resultado encont…" at bounding box center [302, 135] width 579 height 202
checkbox pulsado "true"
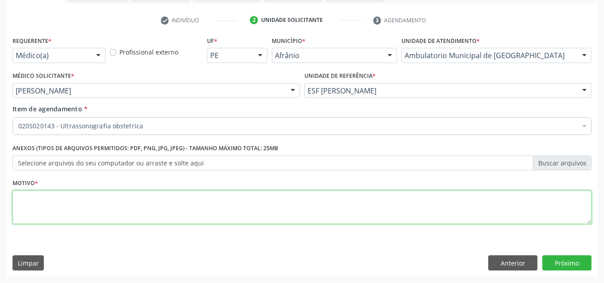
click at [143, 210] on textarea at bounding box center [302, 207] width 579 height 34
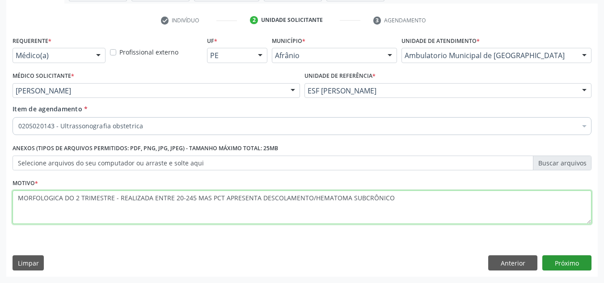
type textarea "MORFOLOGICA DO 2 TRIMESTRE - REALIZADA ENTRE 20-245 MAS PCT APRESENTA DESCOLAME…"
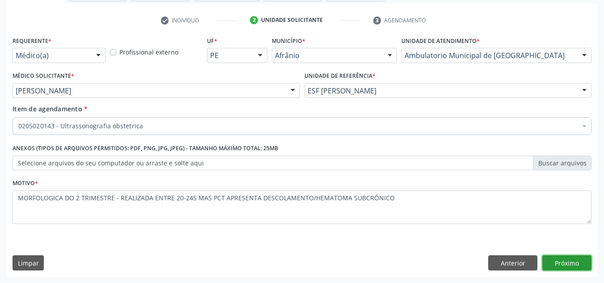
click at [584, 260] on button "Próximo" at bounding box center [566, 262] width 49 height 15
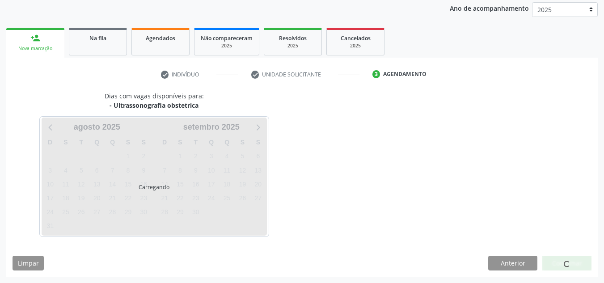
scroll to position [132, 0]
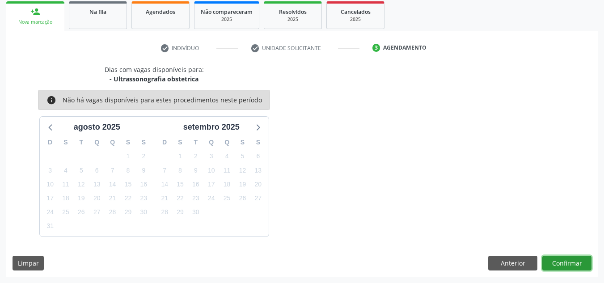
click at [584, 260] on button "Confirmar" at bounding box center [566, 263] width 49 height 15
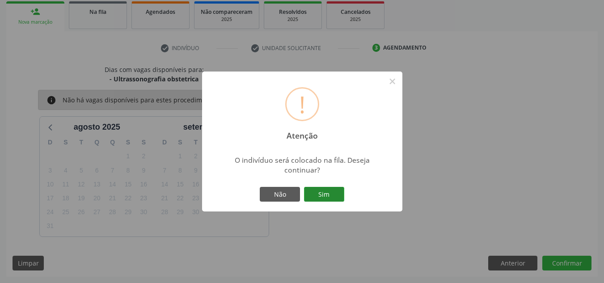
click at [337, 197] on button "Sim" at bounding box center [324, 194] width 40 height 15
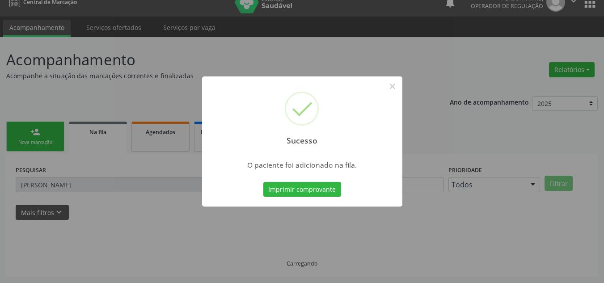
scroll to position [12, 0]
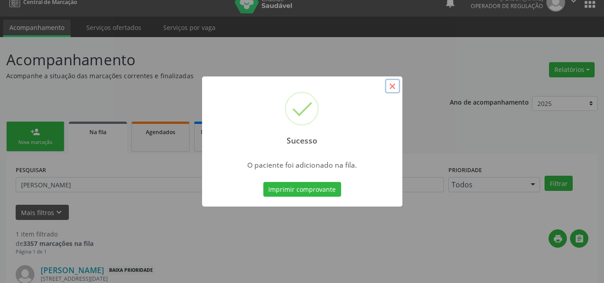
click at [390, 92] on button "×" at bounding box center [392, 86] width 15 height 15
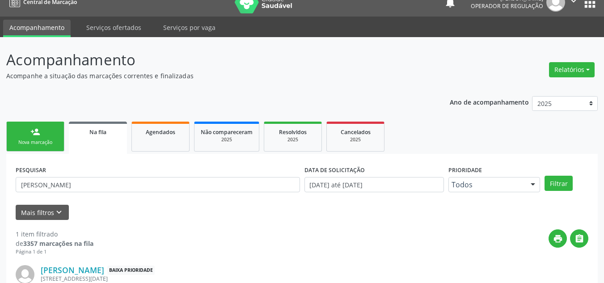
click at [40, 151] on link "person_add Nova marcação" at bounding box center [35, 137] width 58 height 30
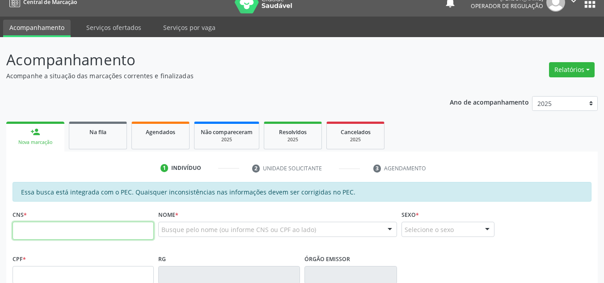
drag, startPoint x: 25, startPoint y: 232, endPoint x: 12, endPoint y: 200, distance: 34.9
click at [23, 230] on input "text" at bounding box center [83, 231] width 141 height 18
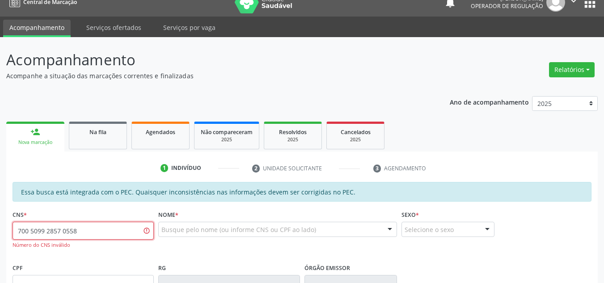
type input "700 5099 2857 0558"
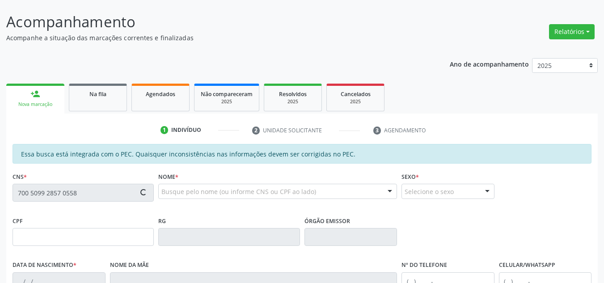
type input "048.935.934-55"
type input "20/09/1973"
type input "Benedita Gomes Pereira"
type input "(87) 98836-7848"
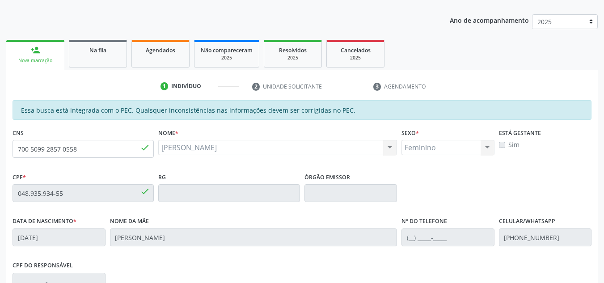
scroll to position [93, 0]
drag, startPoint x: 85, startPoint y: 147, endPoint x: 0, endPoint y: 187, distance: 94.0
click at [0, 187] on div "Acompanhamento Acompanhe a situação das marcações correntes e finalizadas Relat…" at bounding box center [302, 186] width 604 height 461
click at [100, 152] on input "700 5099 2857 0558" at bounding box center [83, 149] width 141 height 18
drag, startPoint x: 84, startPoint y: 149, endPoint x: 0, endPoint y: 149, distance: 84.0
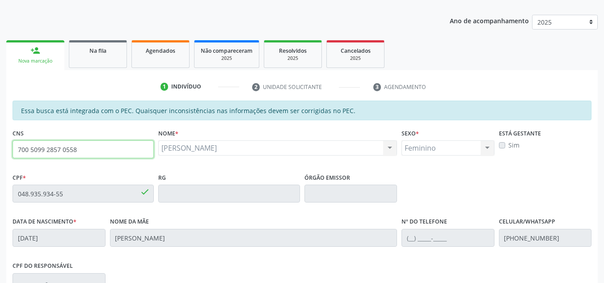
click at [0, 149] on div "Acompanhamento Acompanhe a situação das marcações correntes e finalizadas Relat…" at bounding box center [302, 186] width 604 height 461
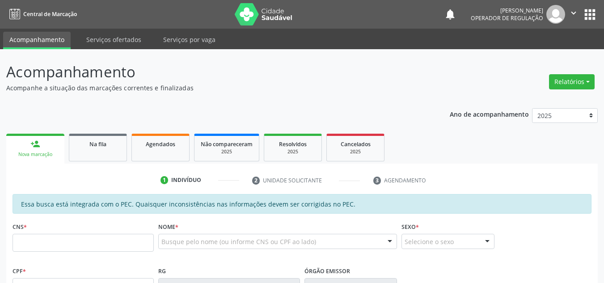
scroll to position [123, 0]
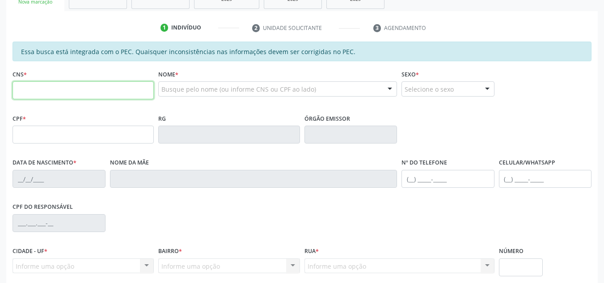
paste input "700 5099 2857 0558"
type input "700 5099 2857 0558"
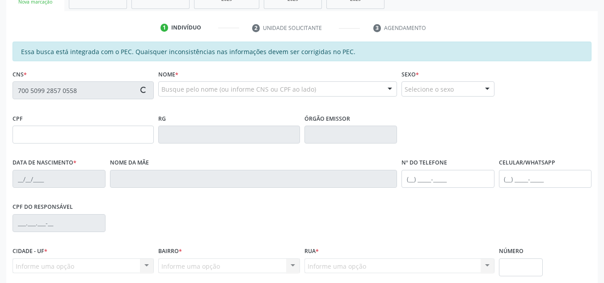
type input "048.935.934-55"
type input "[DATE]"
type input "[PERSON_NAME]"
type input "[PHONE_NUMBER]"
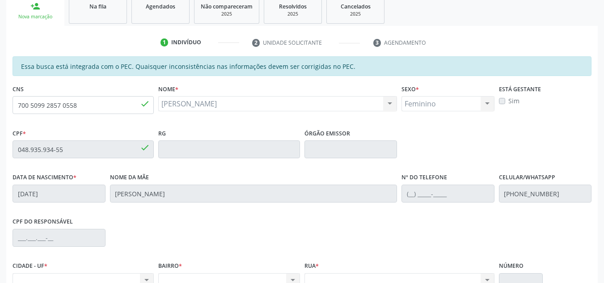
scroll to position [93, 0]
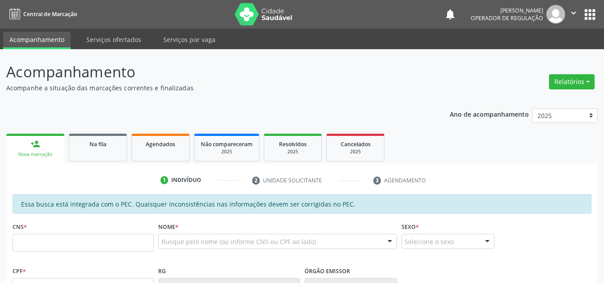
scroll to position [123, 0]
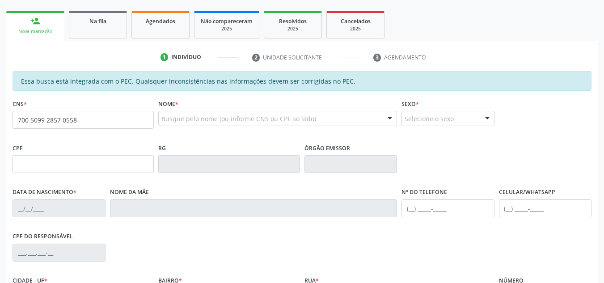
type input "700 5099 2857 0558"
type input "048.935.934-55"
type input "[DATE]"
type input "[PERSON_NAME]"
type input "[PHONE_NUMBER]"
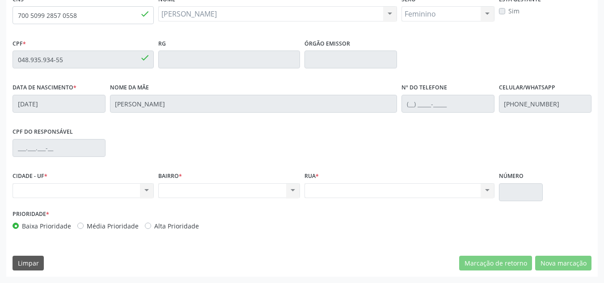
scroll to position [4, 0]
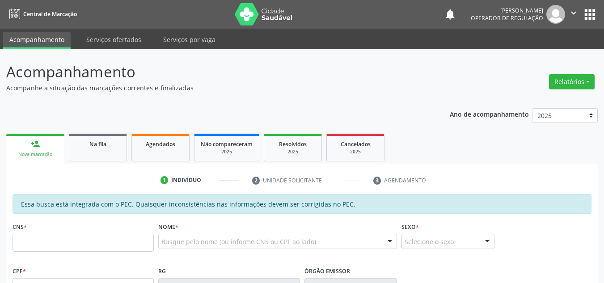
scroll to position [180, 0]
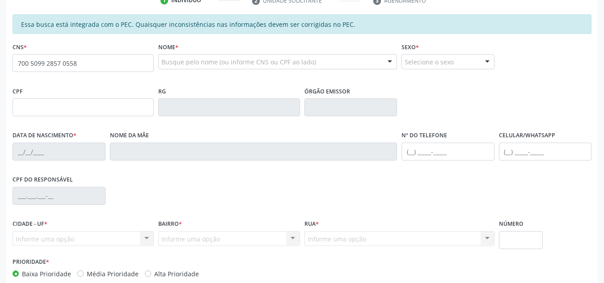
type input "700 5099 2857 0558"
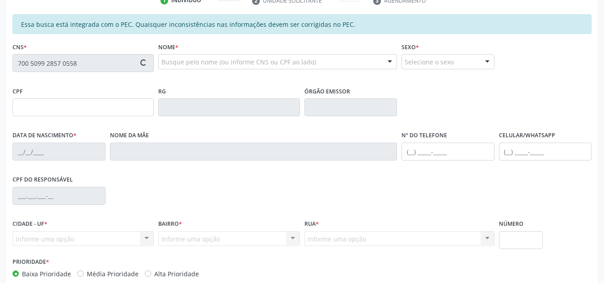
type input "048.935.934-55"
type input "[DATE]"
type input "[PERSON_NAME]"
type input "[PHONE_NUMBER]"
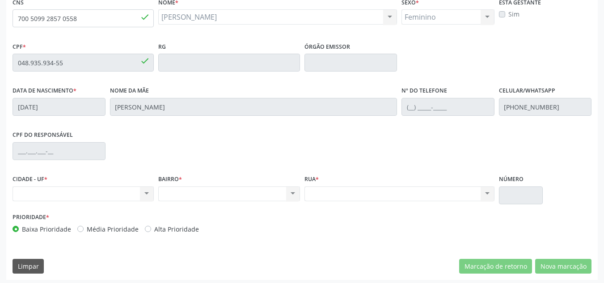
scroll to position [46, 0]
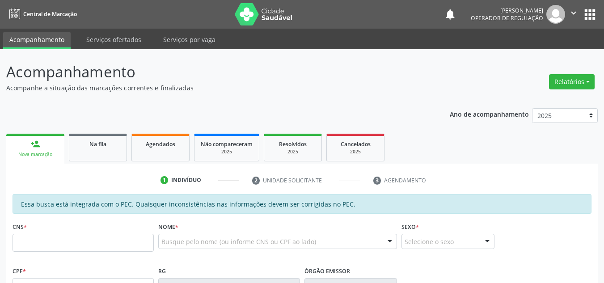
scroll to position [46, 0]
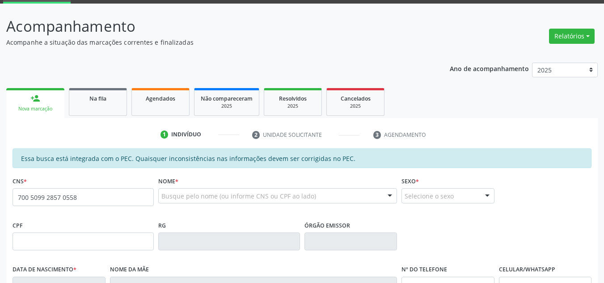
type input "700 5099 2857 0558"
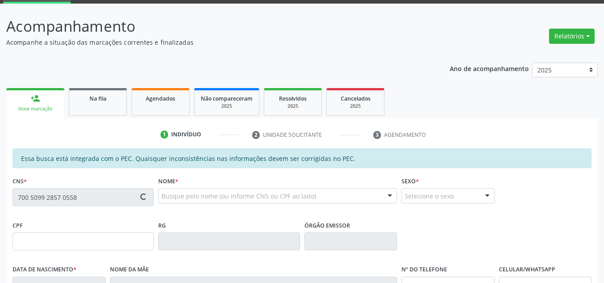
type input "048.935.934-55"
type input "[DATE]"
type input "[PERSON_NAME]"
type input "[PHONE_NUMBER]"
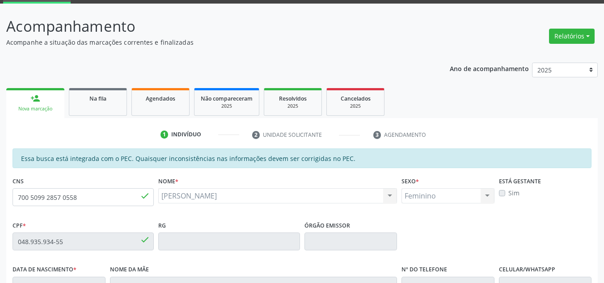
scroll to position [4, 0]
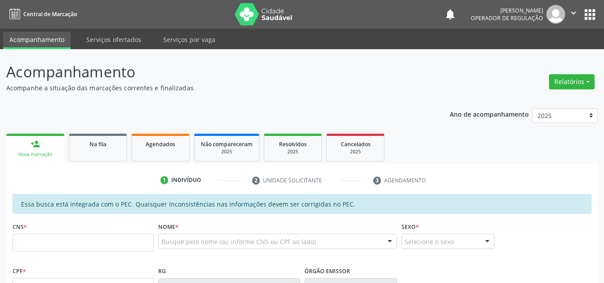
scroll to position [212, 0]
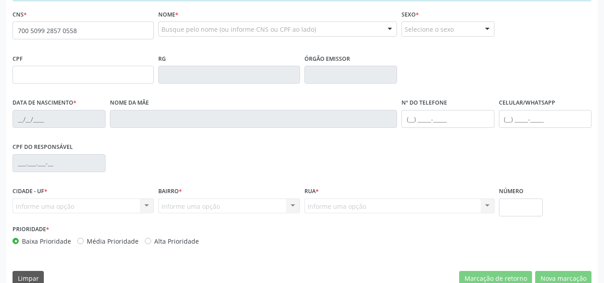
type input "700 5099 2857 0558"
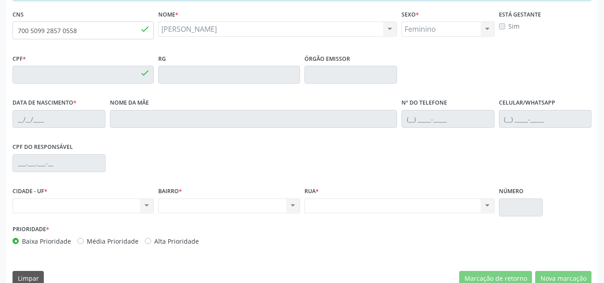
type input "048.935.934-55"
type input "[DATE]"
type input "[PERSON_NAME]"
type input "(87) 98836-7848"
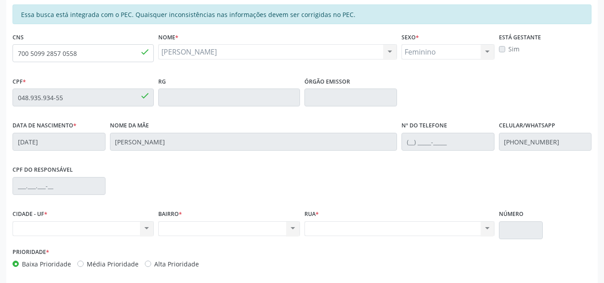
scroll to position [168, 0]
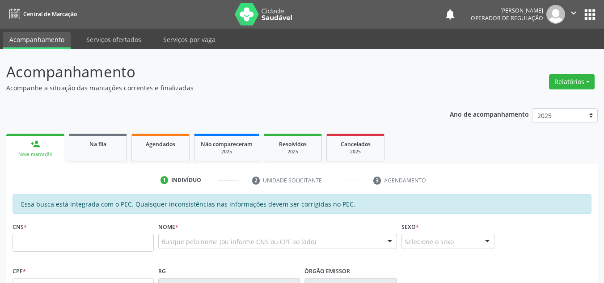
scroll to position [168, 0]
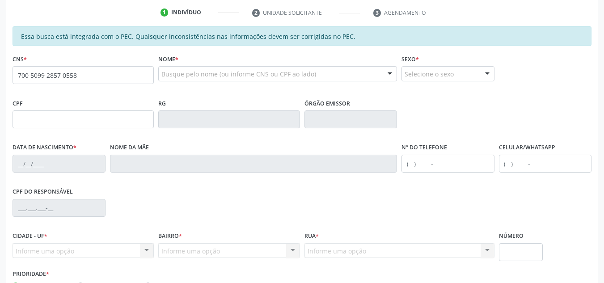
click at [77, 73] on input "700 5099 2857 0558" at bounding box center [83, 75] width 141 height 18
type input "700 5099 2857 0558"
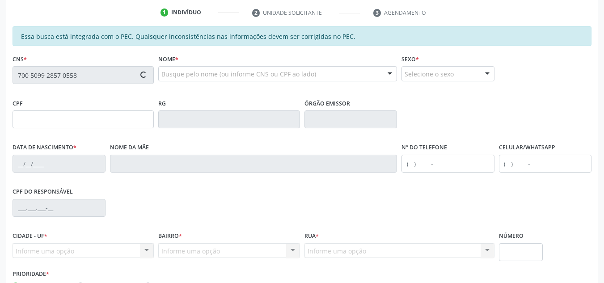
type input "048.935.934-55"
type input "20/09/1973"
type input "Benedita Gomes Pereira"
type input "(87) 98836-7848"
type input "S/N"
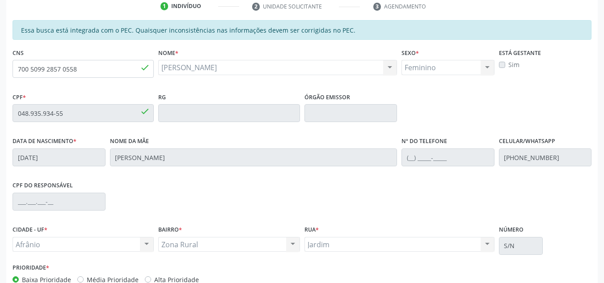
scroll to position [228, 0]
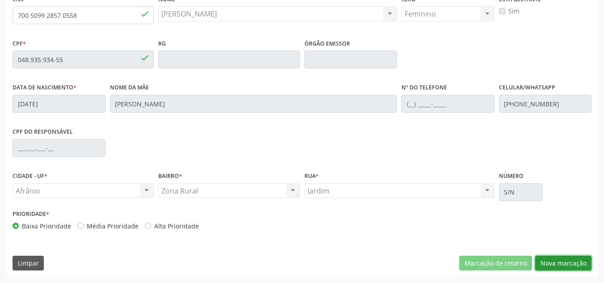
click at [560, 257] on button "Nova marcação" at bounding box center [563, 263] width 56 height 15
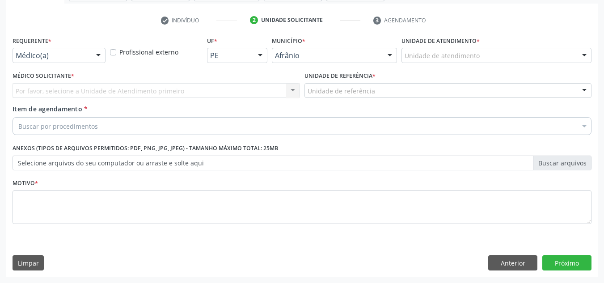
scroll to position [160, 0]
click at [554, 49] on div "Unidade de atendimento" at bounding box center [496, 55] width 190 height 15
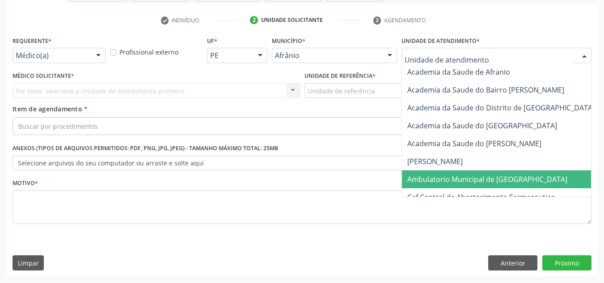
click at [522, 176] on span "Ambulatorio Municipal de [GEOGRAPHIC_DATA]" at bounding box center [511, 179] width 218 height 18
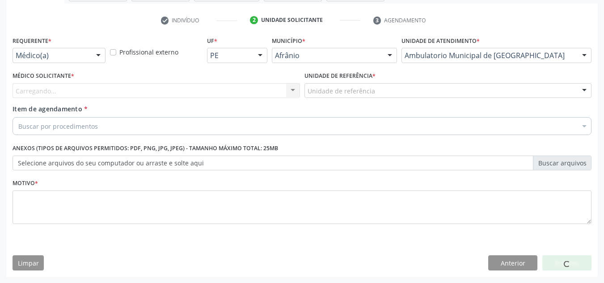
drag, startPoint x: 263, startPoint y: 96, endPoint x: 257, endPoint y: 91, distance: 8.0
click at [257, 91] on div "Carregando... Nenhum resultado encontrado para: " " Não há nenhuma opção para s…" at bounding box center [156, 90] width 287 height 15
click at [258, 92] on div "Carregando... Nenhum resultado encontrado para: " " Não há nenhuma opção para s…" at bounding box center [156, 90] width 287 height 15
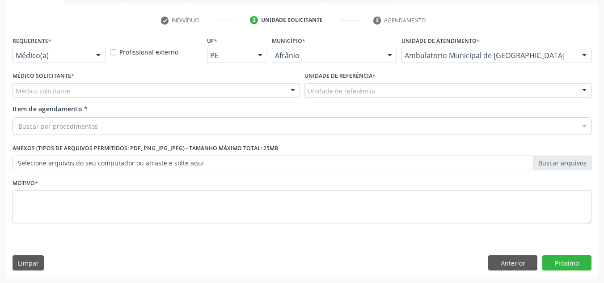
click at [258, 92] on div "Médico solicitante" at bounding box center [156, 90] width 287 height 15
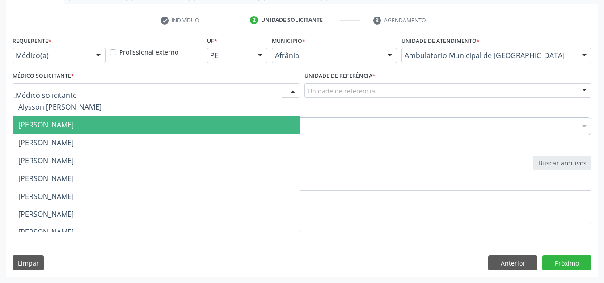
drag, startPoint x: 246, startPoint y: 130, endPoint x: 452, endPoint y: 105, distance: 207.5
click at [251, 127] on span "[PERSON_NAME]" at bounding box center [156, 125] width 287 height 18
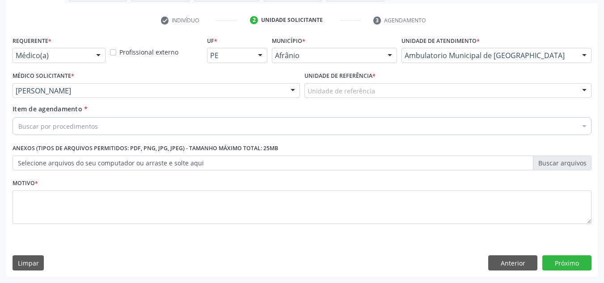
click at [426, 95] on div "Unidade de referência" at bounding box center [447, 90] width 287 height 15
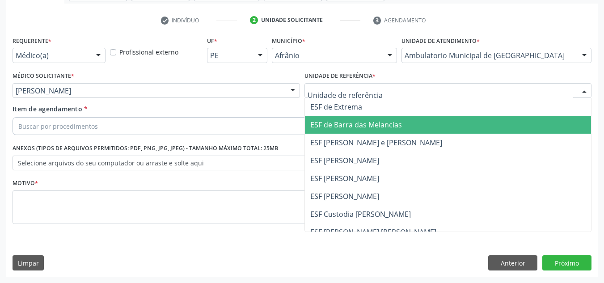
drag, startPoint x: 414, startPoint y: 137, endPoint x: 221, endPoint y: 98, distance: 196.5
click at [389, 138] on span "ESF [PERSON_NAME] e [PERSON_NAME]" at bounding box center [448, 143] width 287 height 18
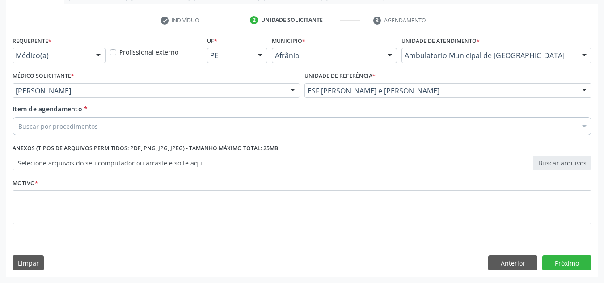
click at [164, 126] on div "Buscar por procedimentos" at bounding box center [302, 126] width 579 height 18
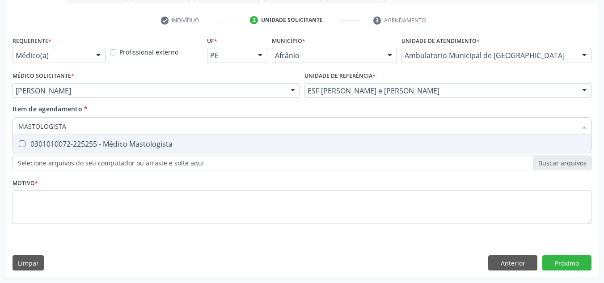
type input "MASTOLOGISTA"
click at [172, 144] on div "0301010072-225255 - Médico Mastologista" at bounding box center [301, 143] width 567 height 7
checkbox Mastologista "true"
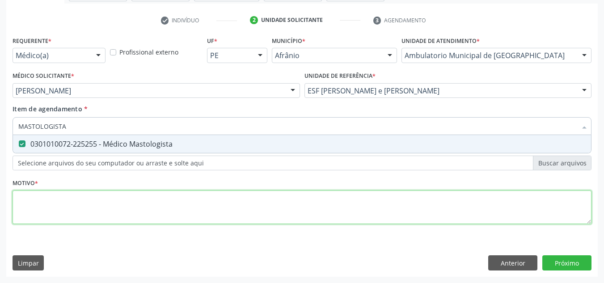
click at [181, 206] on div "Requerente * Médico(a) Médico(a) Enfermeiro(a) Paciente Nenhum resultado encont…" at bounding box center [302, 135] width 579 height 202
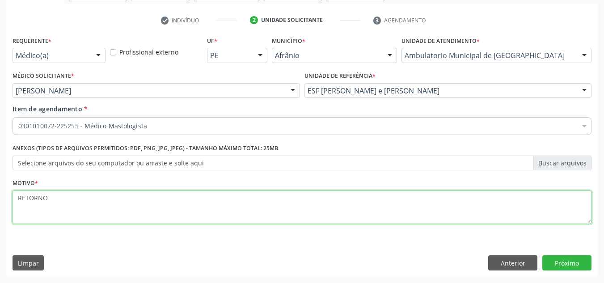
type textarea "RETORNO"
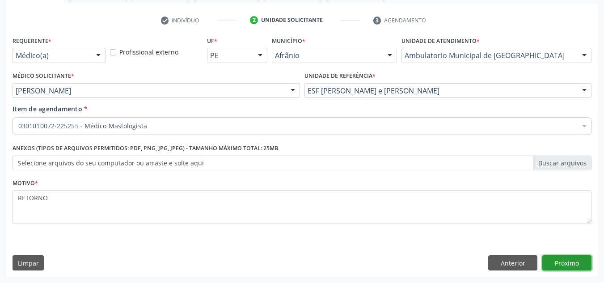
click at [583, 265] on button "Próximo" at bounding box center [566, 262] width 49 height 15
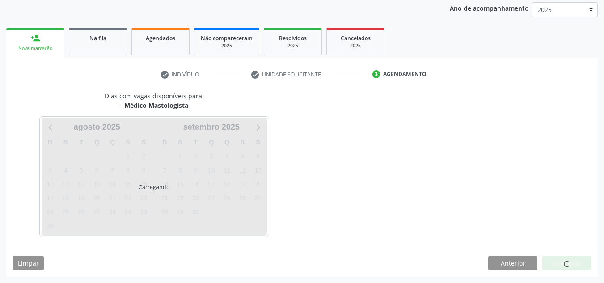
scroll to position [132, 0]
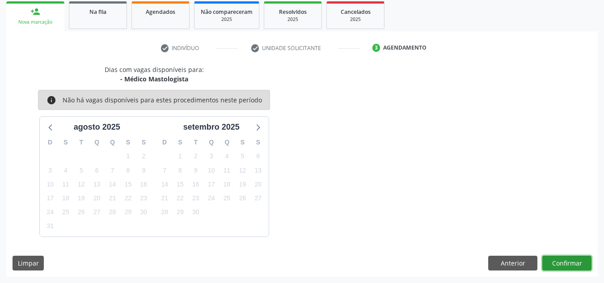
click at [582, 264] on button "Confirmar" at bounding box center [566, 263] width 49 height 15
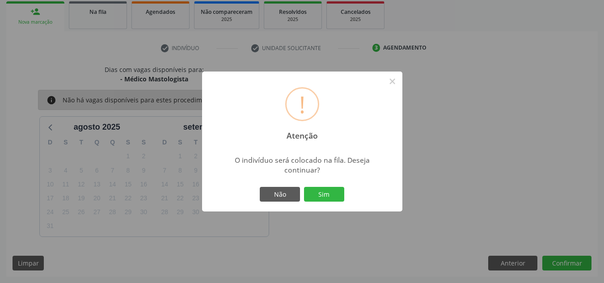
click at [323, 183] on div "! Atenção × O indivíduo será colocado na fila. Deseja continuar? Não Sim" at bounding box center [302, 142] width 200 height 140
click at [329, 198] on button "Sim" at bounding box center [324, 194] width 40 height 15
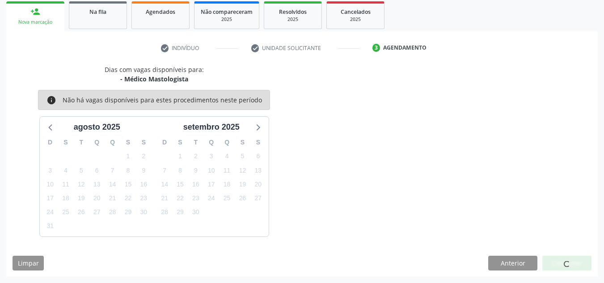
scroll to position [12, 0]
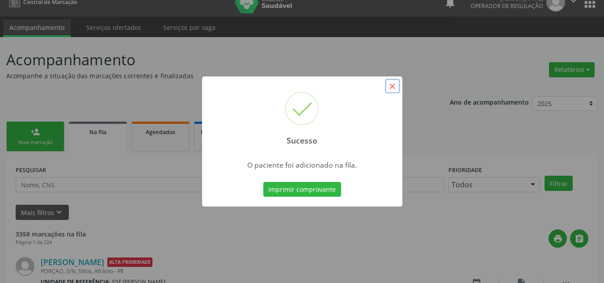
click at [399, 79] on button "×" at bounding box center [392, 86] width 15 height 15
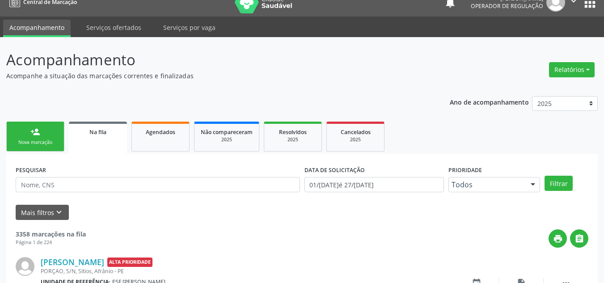
click at [13, 140] on link "person_add Nova marcação" at bounding box center [35, 137] width 58 height 30
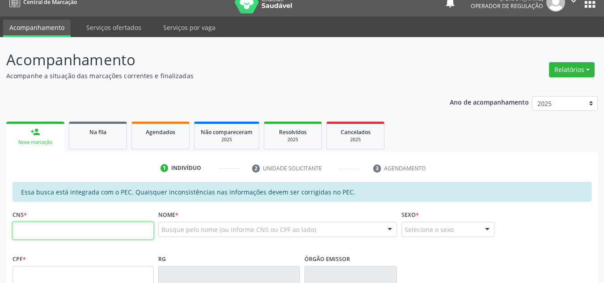
drag, startPoint x: 65, startPoint y: 229, endPoint x: 67, endPoint y: 238, distance: 9.5
click at [64, 230] on input "text" at bounding box center [83, 231] width 141 height 18
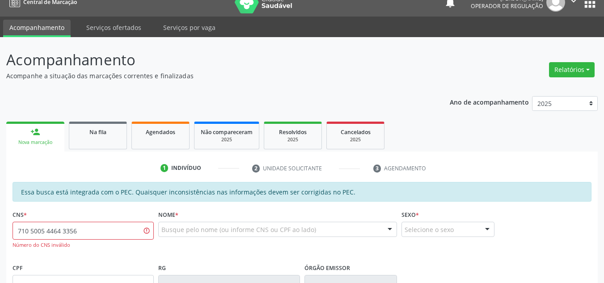
click at [102, 220] on div "CNS * 710 5005 4464 3356 Número do CNS inválido" at bounding box center [83, 228] width 141 height 41
drag, startPoint x: 103, startPoint y: 222, endPoint x: 0, endPoint y: 236, distance: 104.2
click at [0, 236] on div "Acompanhamento Acompanhe a situação das marcações correntes e finalizadas Relat…" at bounding box center [302, 272] width 604 height 470
type input "705 0054 4641 3356"
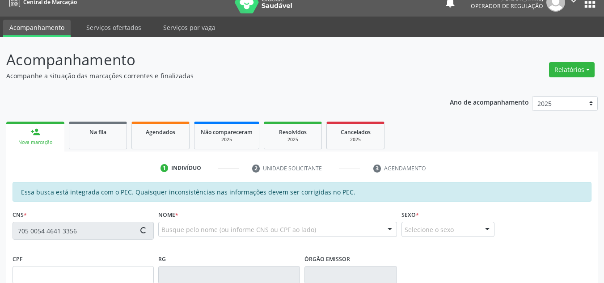
type input "065.195.684-65"
type input "21/01/1987"
type input "Maria Nunes da Luz Silva"
type input "(87) 98847-1262"
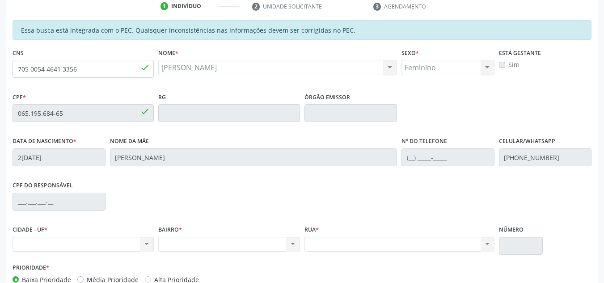
scroll to position [138, 0]
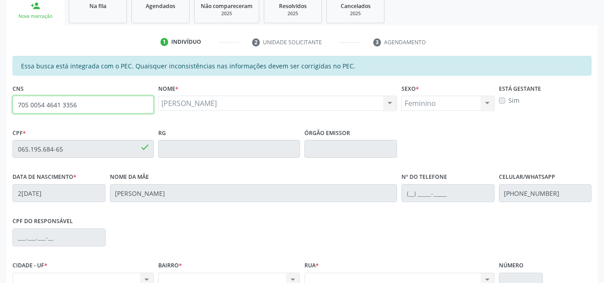
drag, startPoint x: 92, startPoint y: 102, endPoint x: 0, endPoint y: 104, distance: 92.1
click at [0, 104] on div "Acompanhamento Acompanhe a situação das marcações correntes e finalizadas Relat…" at bounding box center [302, 141] width 604 height 461
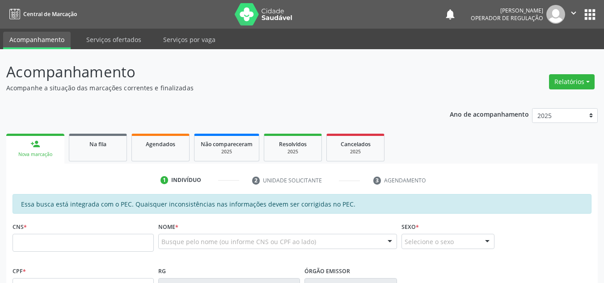
scroll to position [138, 0]
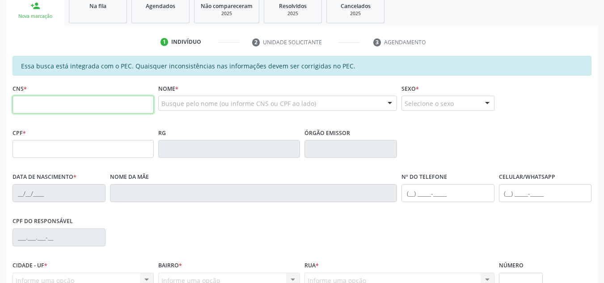
click at [127, 105] on input "text" at bounding box center [83, 105] width 141 height 18
paste input "705 0054 4641 3356"
type input "705 0054 4641 3356"
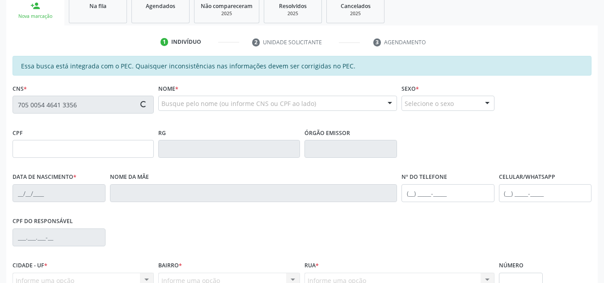
type input "065.195.684-65"
type input "21/01/1987"
type input "Maria Nunes da Luz Silva"
type input "(87) 98847-1262"
type input "S/N"
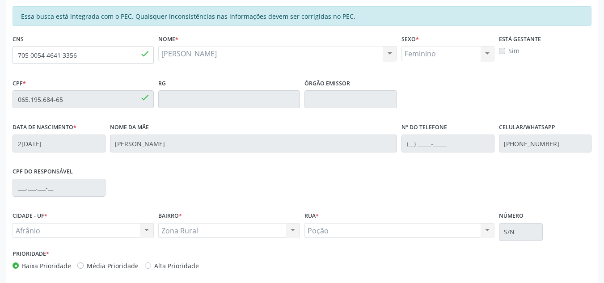
scroll to position [228, 0]
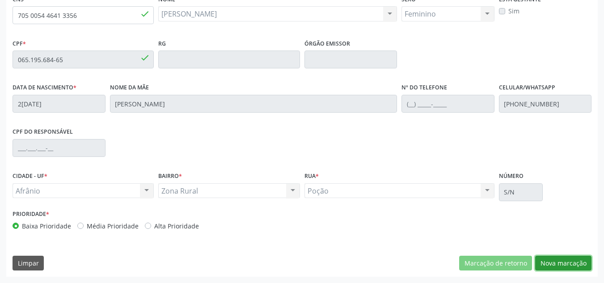
click at [581, 265] on button "Nova marcação" at bounding box center [563, 263] width 56 height 15
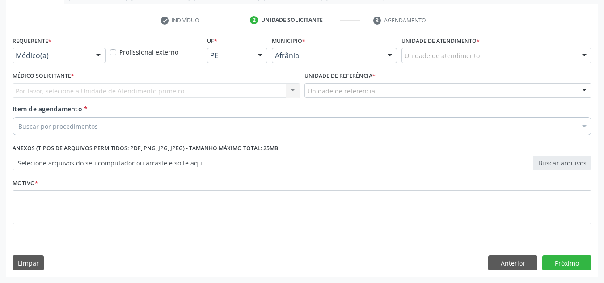
click at [561, 47] on div "Unidade de atendimento * Unidade de atendimento Academia da Saude de Afranio Ac…" at bounding box center [496, 48] width 190 height 29
click at [561, 58] on div "Unidade de atendimento" at bounding box center [496, 55] width 190 height 15
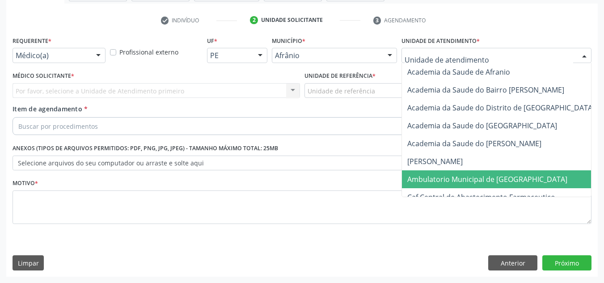
click at [517, 176] on span "Ambulatorio Municipal de [GEOGRAPHIC_DATA]" at bounding box center [511, 179] width 218 height 18
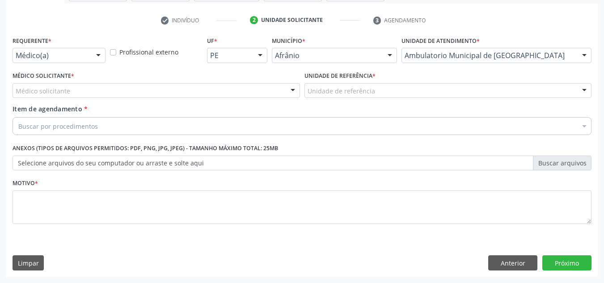
click at [129, 95] on div "Médico solicitante" at bounding box center [156, 90] width 287 height 15
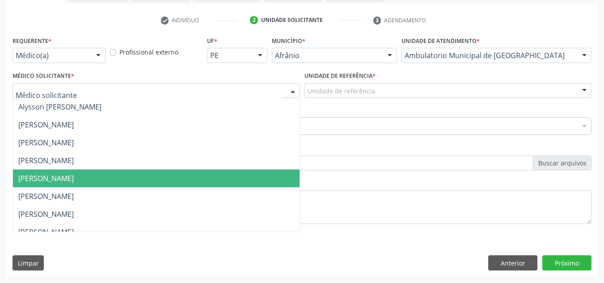
drag, startPoint x: 138, startPoint y: 173, endPoint x: 346, endPoint y: 124, distance: 213.5
click at [151, 152] on ul "Alysson [PERSON_NAME] [PERSON_NAME] [PERSON_NAME] [PERSON_NAME] [PERSON_NAME] […" at bounding box center [156, 241] width 287 height 286
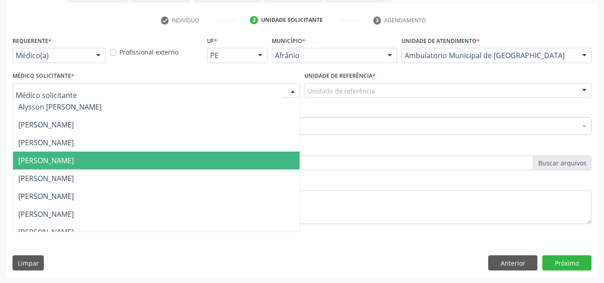
click at [244, 157] on span "[PERSON_NAME]" at bounding box center [156, 161] width 287 height 18
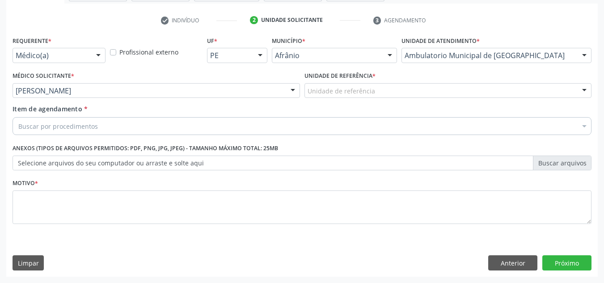
drag, startPoint x: 359, startPoint y: 81, endPoint x: 353, endPoint y: 98, distance: 18.1
click at [359, 83] on div "Unidade de referência * Unidade de referência ESF de Extrema ESF de Barra das M…" at bounding box center [447, 83] width 287 height 29
drag, startPoint x: 354, startPoint y: 96, endPoint x: 346, endPoint y: 103, distance: 10.8
click at [346, 98] on div "Unidade de referência ESF de Extrema ESF de Barra das Melancias ESF Jose e Mari…" at bounding box center [447, 90] width 287 height 15
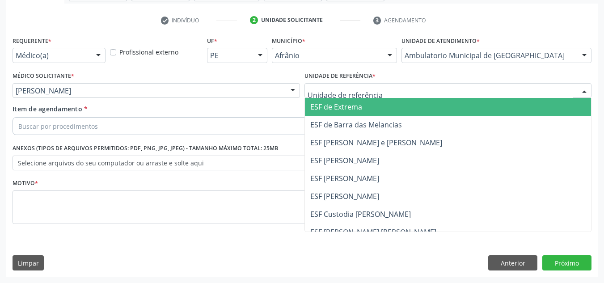
drag, startPoint x: 342, startPoint y: 159, endPoint x: 322, endPoint y: 144, distance: 24.9
click at [335, 154] on span "ESF [PERSON_NAME]" at bounding box center [448, 161] width 287 height 18
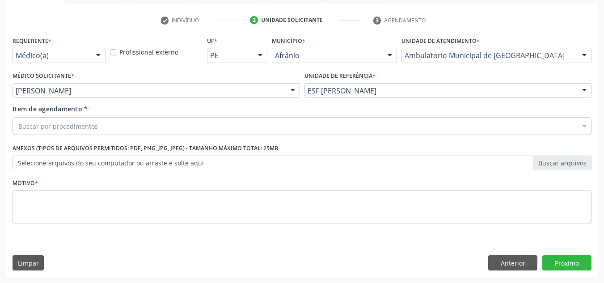
click at [321, 131] on div "Buscar por procedimentos" at bounding box center [302, 126] width 579 height 18
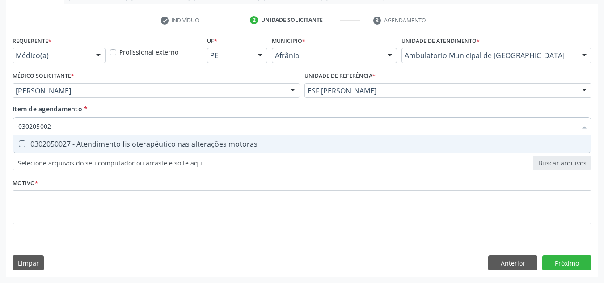
type input "0302050027"
click at [302, 139] on span "0302050027 - Atendimento fisioterapêutico nas alterações motoras" at bounding box center [302, 144] width 578 height 18
checkbox motoras "true"
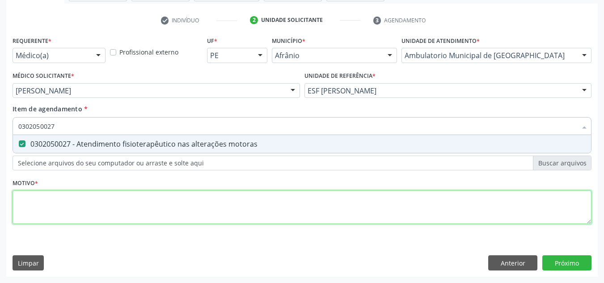
click at [259, 208] on div "Requerente * Médico(a) Médico(a) Enfermeiro(a) Paciente Nenhum resultado encont…" at bounding box center [302, 135] width 579 height 202
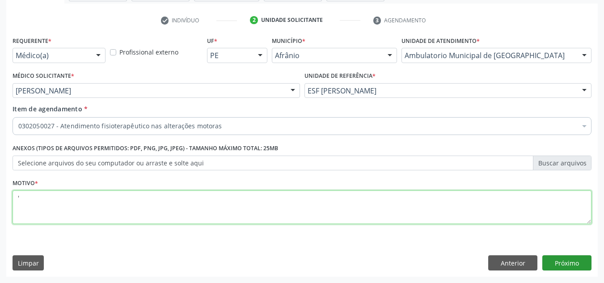
type textarea "'"
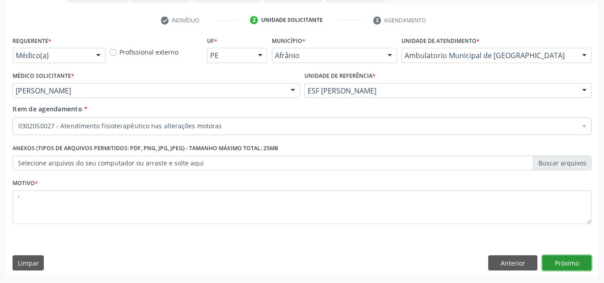
click at [553, 266] on button "Próximo" at bounding box center [566, 262] width 49 height 15
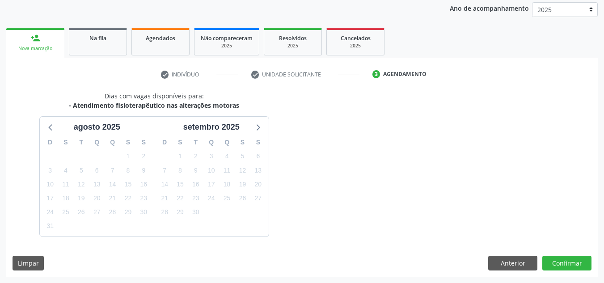
scroll to position [132, 0]
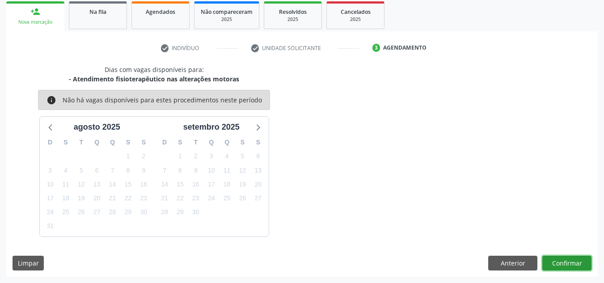
click at [553, 266] on button "Confirmar" at bounding box center [566, 263] width 49 height 15
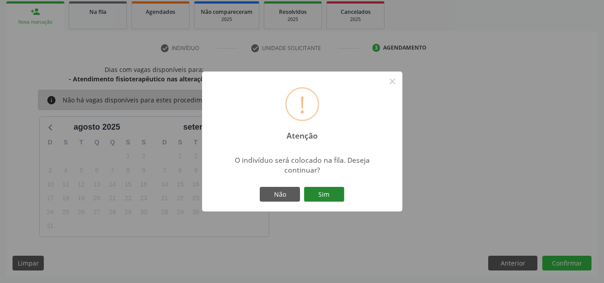
drag, startPoint x: 342, startPoint y: 198, endPoint x: 352, endPoint y: 197, distance: 9.9
click at [342, 198] on button "Sim" at bounding box center [324, 194] width 40 height 15
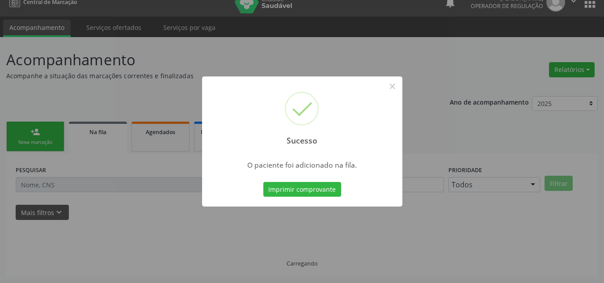
scroll to position [12, 0]
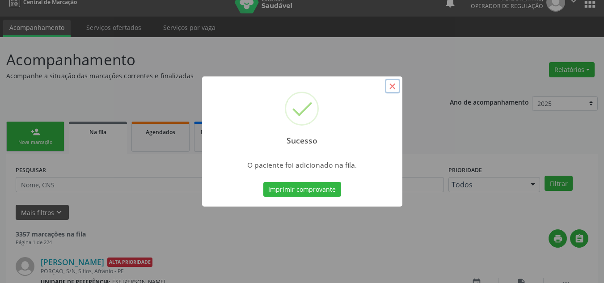
click at [394, 89] on button "×" at bounding box center [392, 86] width 15 height 15
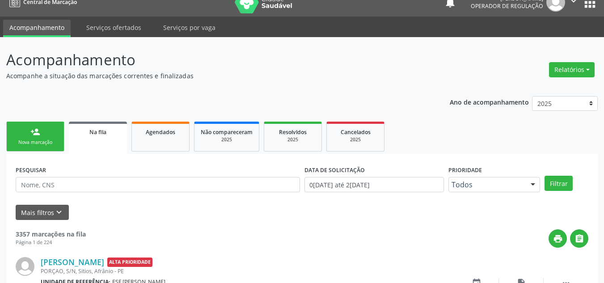
click at [51, 141] on div "Nova marcação" at bounding box center [35, 142] width 45 height 7
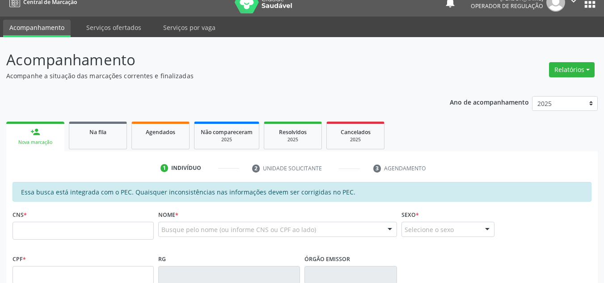
click at [51, 141] on div "Nova marcação" at bounding box center [36, 142] width 46 height 7
click at [34, 226] on input "text" at bounding box center [83, 231] width 141 height 18
paste input "705 0054 4641 3356"
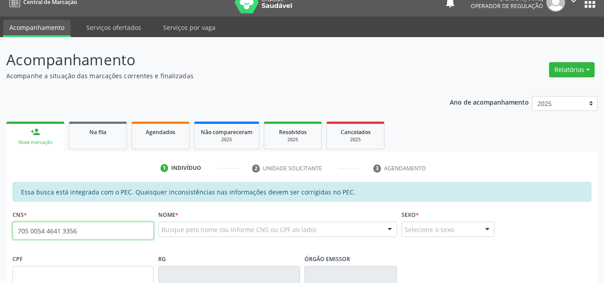
type input "705 0054 4641 3356"
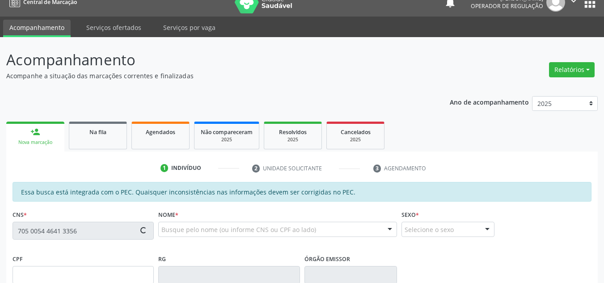
type input "065.195.684-65"
type input "21/01/1987"
type input "Maria Nunes da Luz"
type input "(89) 99453-0382"
type input "(87) 98847-1262"
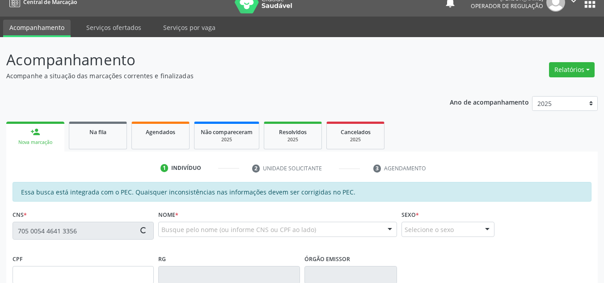
type input "S/N"
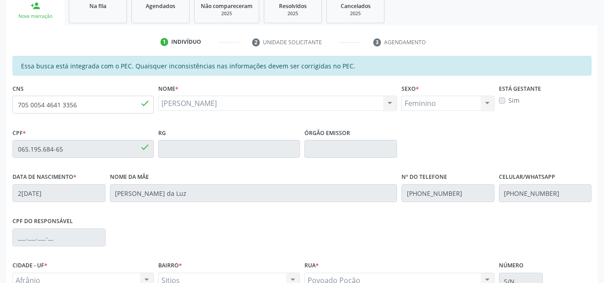
scroll to position [228, 0]
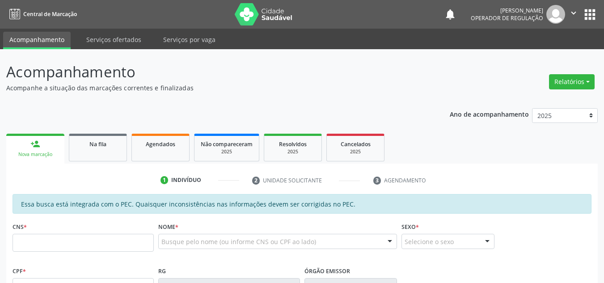
scroll to position [228, 0]
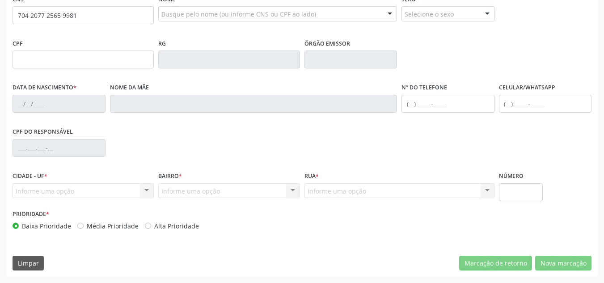
type input "704 2077 2565 9981"
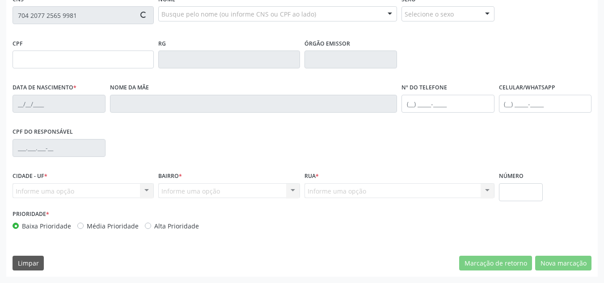
type input "04/[DATE]"
type input "S/N"
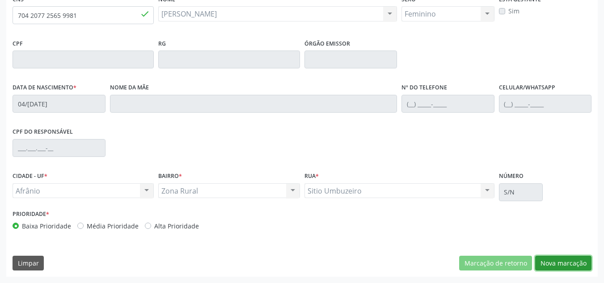
click at [572, 256] on button "Nova marcação" at bounding box center [563, 263] width 56 height 15
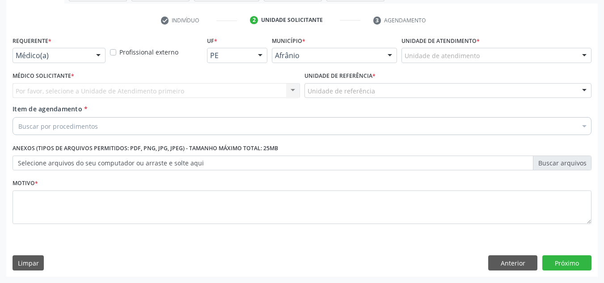
scroll to position [160, 0]
click at [574, 55] on div "Unidade de atendimento Academia da Saude de Afranio Academia da Saude do Bairro…" at bounding box center [496, 55] width 190 height 15
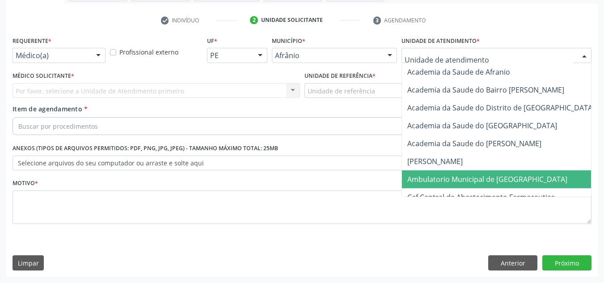
click at [510, 179] on span "Ambulatorio Municipal de [GEOGRAPHIC_DATA]" at bounding box center [487, 179] width 160 height 10
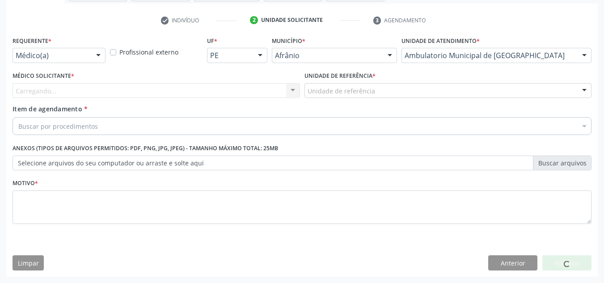
click at [196, 83] on div "Carregando... Nenhum resultado encontrado para: " " Não há nenhuma opção para s…" at bounding box center [156, 90] width 287 height 15
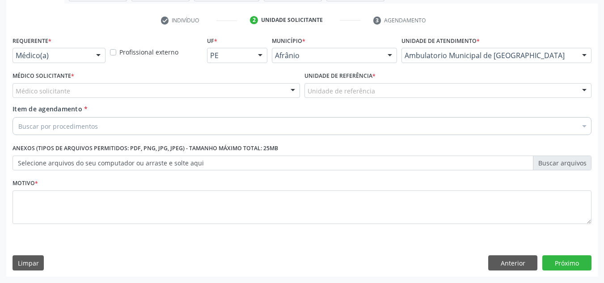
click at [196, 84] on div "Médico solicitante" at bounding box center [156, 90] width 287 height 15
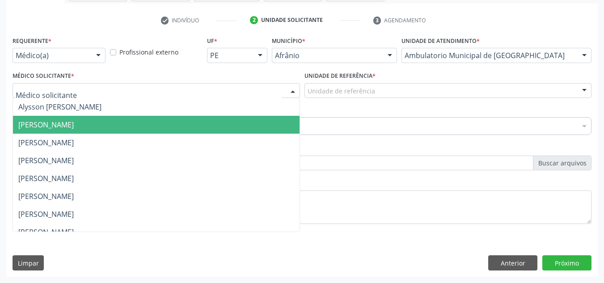
click at [215, 129] on span "[PERSON_NAME]" at bounding box center [156, 125] width 287 height 18
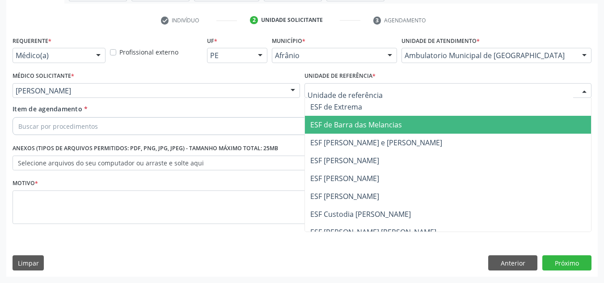
click at [331, 156] on span "ESF [PERSON_NAME]" at bounding box center [344, 161] width 69 height 10
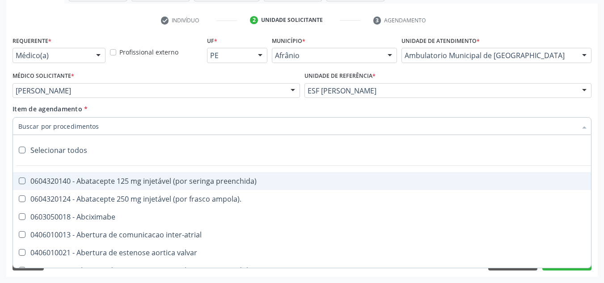
click at [224, 134] on div at bounding box center [302, 126] width 579 height 18
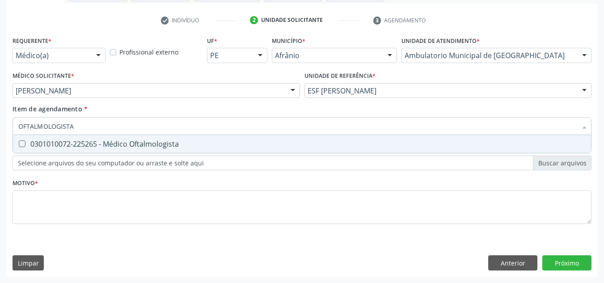
type input "OFTALMOLOGISTA"
click at [260, 145] on div "0301010072-225265 - Médico Oftalmologista" at bounding box center [301, 143] width 567 height 7
checkbox Oftalmologista "true"
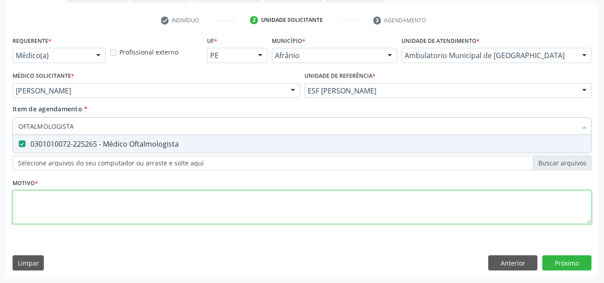
click at [231, 203] on div "Requerente * Médico(a) Médico(a) Enfermeiro(a) Paciente Nenhum resultado encont…" at bounding box center [302, 135] width 579 height 202
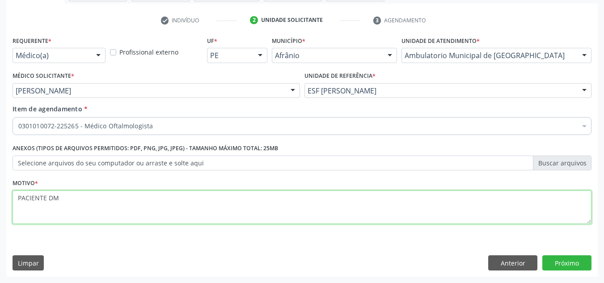
type textarea "PACIENTE DM"
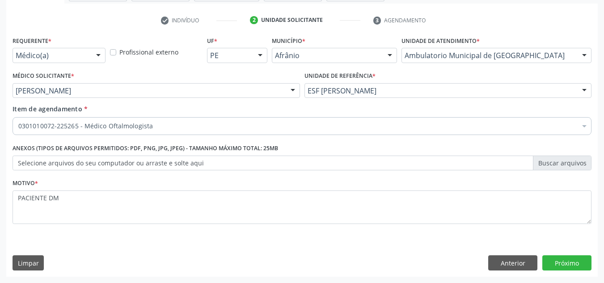
click at [553, 254] on div "Requerente * Médico(a) Médico(a) Enfermeiro(a) Paciente Nenhum resultado encont…" at bounding box center [301, 155] width 591 height 243
click at [554, 259] on button "Próximo" at bounding box center [566, 262] width 49 height 15
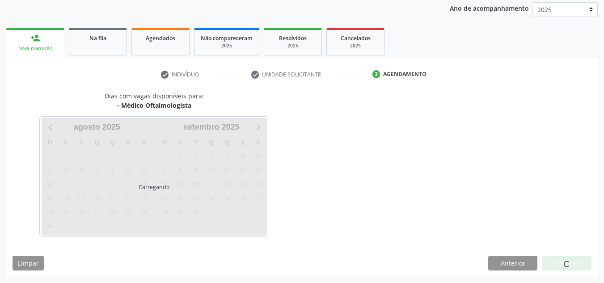
scroll to position [106, 0]
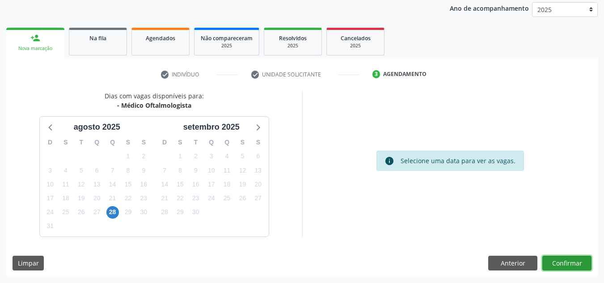
click at [554, 259] on button "Confirmar" at bounding box center [566, 263] width 49 height 15
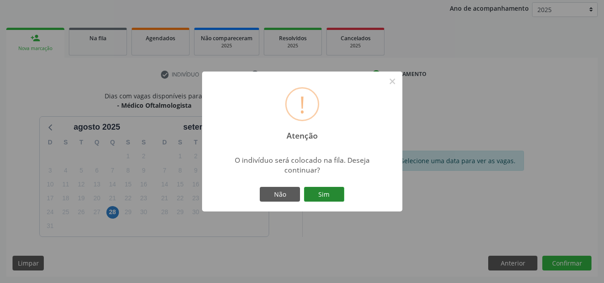
click at [325, 199] on button "Sim" at bounding box center [324, 194] width 40 height 15
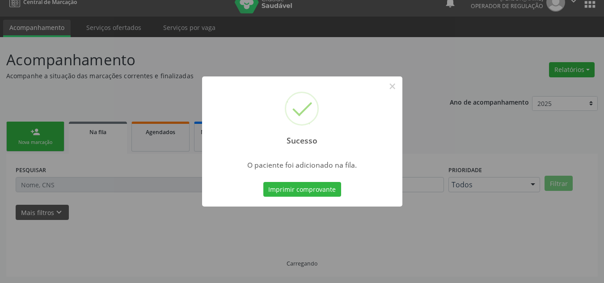
scroll to position [12, 0]
drag, startPoint x: 144, startPoint y: 163, endPoint x: 67, endPoint y: 160, distance: 76.5
click at [131, 168] on div "Sucesso × O paciente foi adicionado na fila. Imprimir comprovante Cancel" at bounding box center [302, 141] width 604 height 283
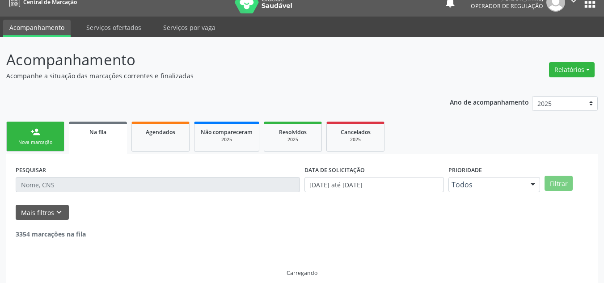
click at [25, 144] on div "Nova marcação" at bounding box center [35, 142] width 45 height 7
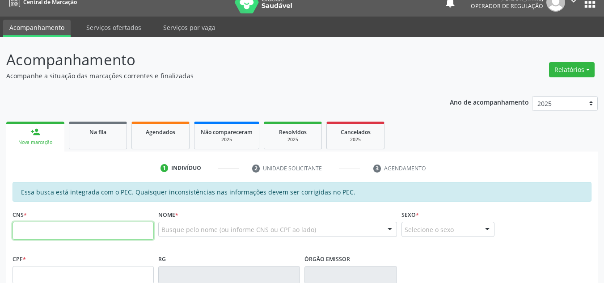
click at [89, 231] on input "text" at bounding box center [83, 231] width 141 height 18
type input "709 2072 4290 1630"
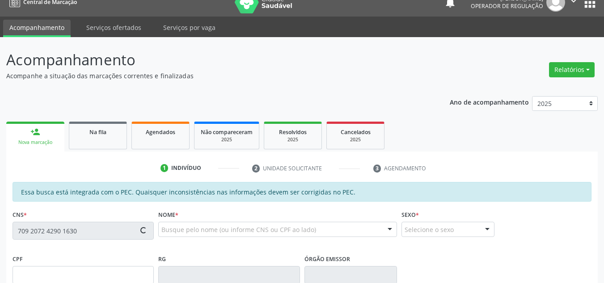
type input "[DATE]"
type input "Lucicleide [PERSON_NAME]"
type input "[PHONE_NUMBER]"
type input "9"
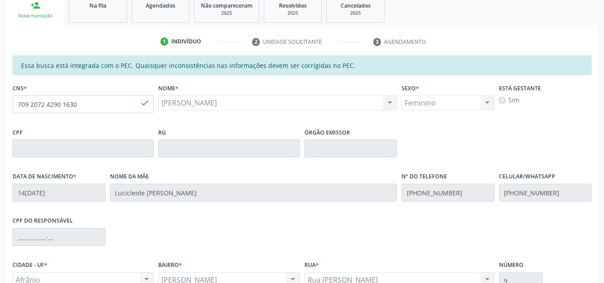
scroll to position [228, 0]
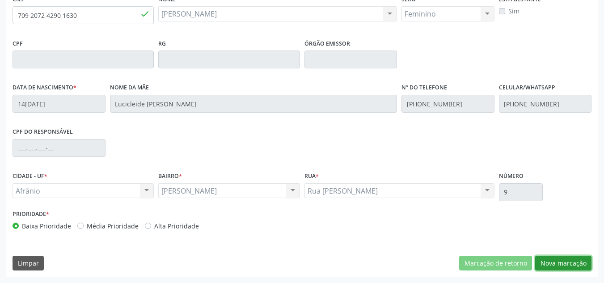
click at [541, 259] on button "Nova marcação" at bounding box center [563, 263] width 56 height 15
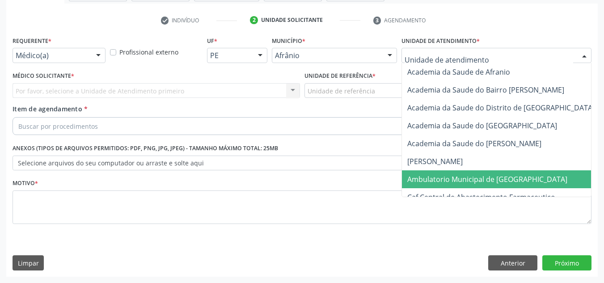
click at [508, 184] on span "Ambulatorio Municipal de [GEOGRAPHIC_DATA]" at bounding box center [511, 179] width 218 height 18
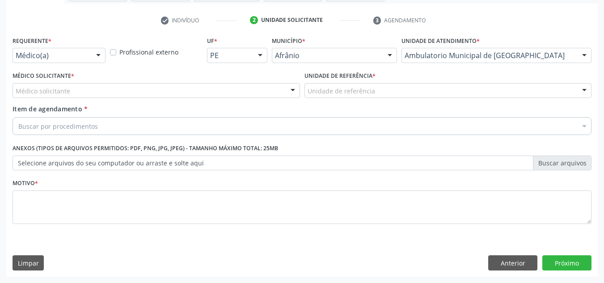
click at [238, 101] on div "Médico Solicitante * Médico solicitante Alysson Rodrigo Ferreira Cavalcanti Bru…" at bounding box center [156, 86] width 292 height 35
click at [243, 99] on div "Médico Solicitante * Médico solicitante Alysson Rodrigo Ferreira Cavalcanti Bru…" at bounding box center [156, 86] width 292 height 35
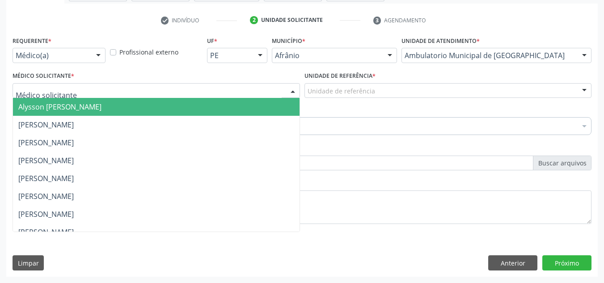
click at [248, 93] on div at bounding box center [156, 90] width 287 height 15
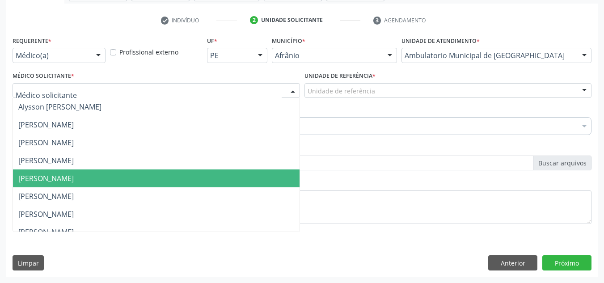
click at [244, 159] on ul "Alysson Rodrigo Ferreira Cavalcanti Bruno Saraiva Bezerra Medrado Carlos Gustav…" at bounding box center [156, 241] width 287 height 286
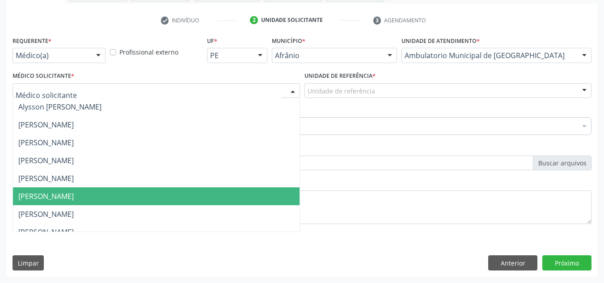
click at [125, 194] on span "[PERSON_NAME]" at bounding box center [156, 196] width 287 height 18
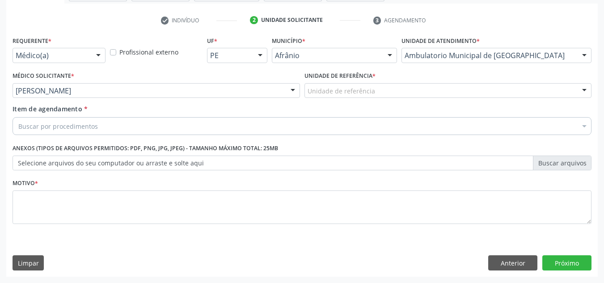
drag, startPoint x: 393, startPoint y: 99, endPoint x: 374, endPoint y: 148, distance: 52.5
click at [394, 99] on div "Unidade de referência * Unidade de referência ESF de Extrema ESF de Barra das M…" at bounding box center [448, 86] width 292 height 35
drag, startPoint x: 390, startPoint y: 100, endPoint x: 392, endPoint y: 112, distance: 12.8
click at [392, 112] on div "Requerente * Médico(a) Médico(a) Enfermeiro(a) Paciente Nenhum resultado encont…" at bounding box center [302, 135] width 579 height 202
drag, startPoint x: 396, startPoint y: 107, endPoint x: 398, endPoint y: 95, distance: 12.3
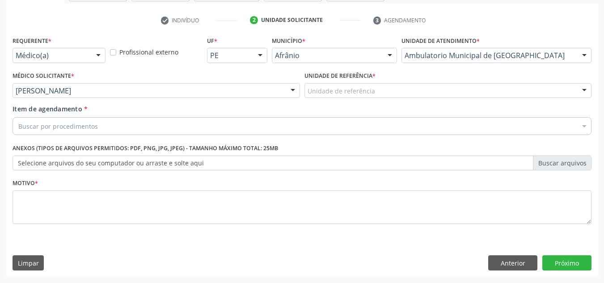
click at [397, 105] on div "Item de agendamento * Buscar por procedimentos Selecionar todos 0604320140 - Ab…" at bounding box center [302, 118] width 579 height 28
click at [398, 95] on div "Unidade de referência" at bounding box center [447, 90] width 287 height 15
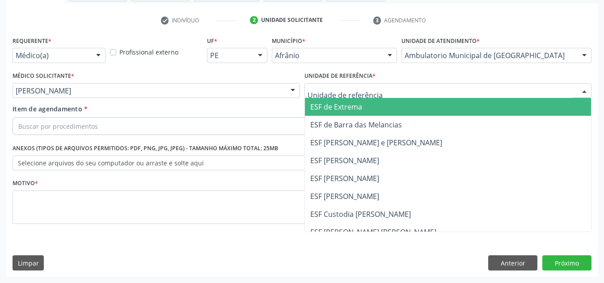
drag, startPoint x: 376, startPoint y: 164, endPoint x: 369, endPoint y: 160, distance: 8.6
click at [373, 166] on span "ESF [PERSON_NAME]" at bounding box center [448, 161] width 287 height 18
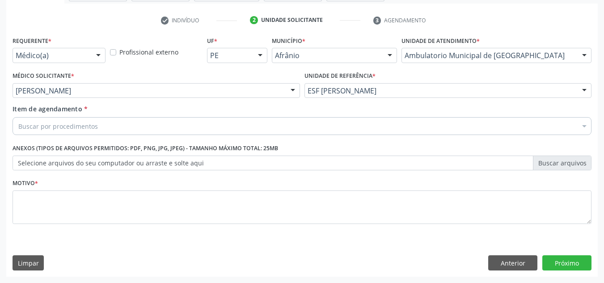
click at [370, 128] on div "Buscar por procedimentos" at bounding box center [302, 126] width 579 height 18
click at [236, 119] on div "Buscar por procedimentos" at bounding box center [302, 126] width 579 height 18
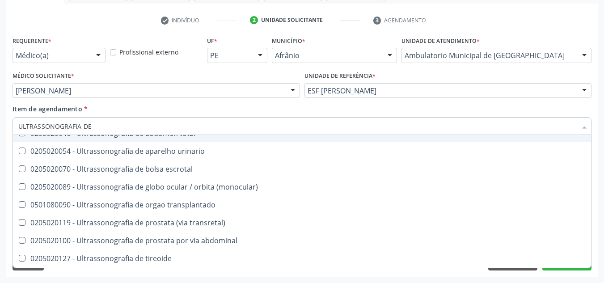
scroll to position [46, 0]
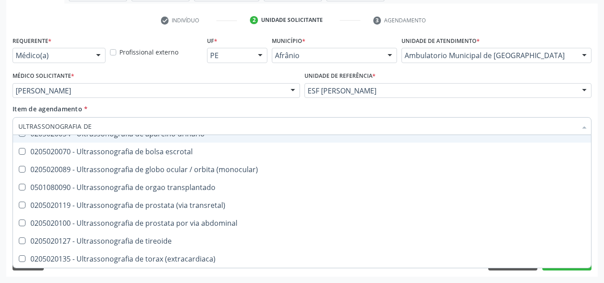
drag, startPoint x: 200, startPoint y: 129, endPoint x: 133, endPoint y: 118, distance: 67.5
click at [128, 121] on input "ULTRASSONOGRAFIA DE" at bounding box center [297, 126] width 558 height 18
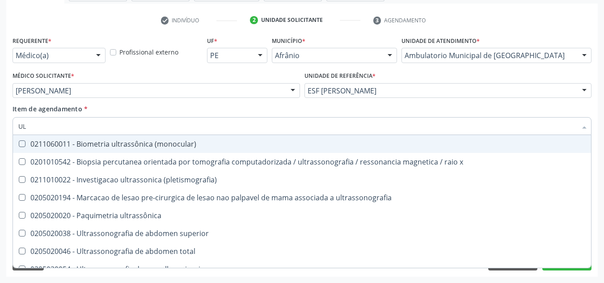
type input "U"
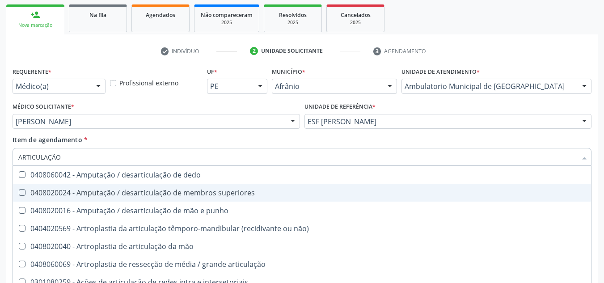
scroll to position [115, 0]
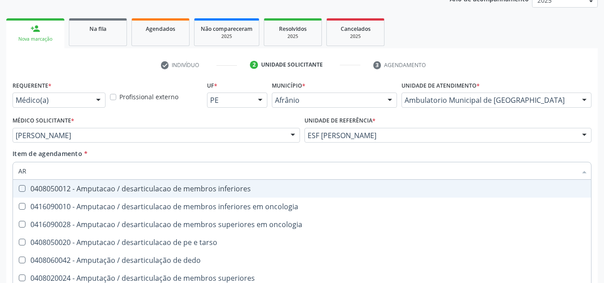
type input "A"
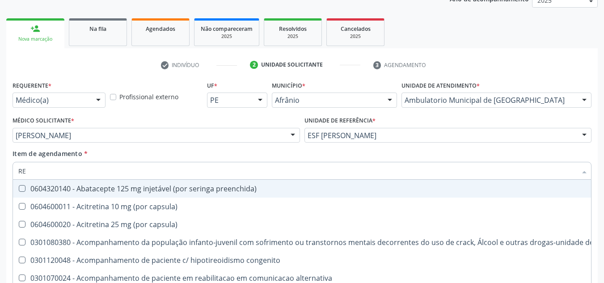
type input "R"
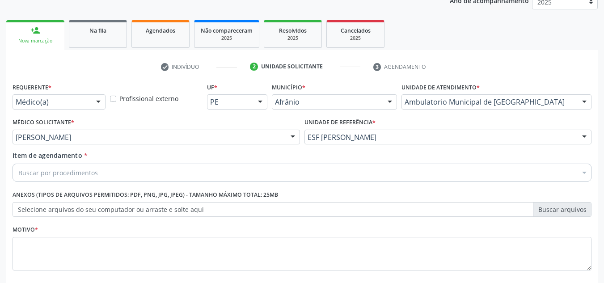
scroll to position [160, 0]
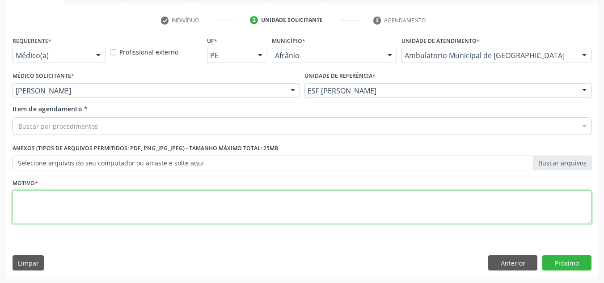
click at [173, 199] on textarea at bounding box center [302, 207] width 579 height 34
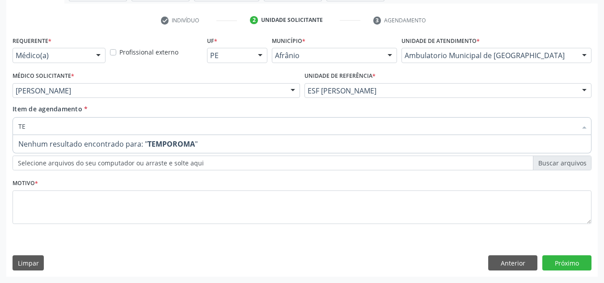
type input "T"
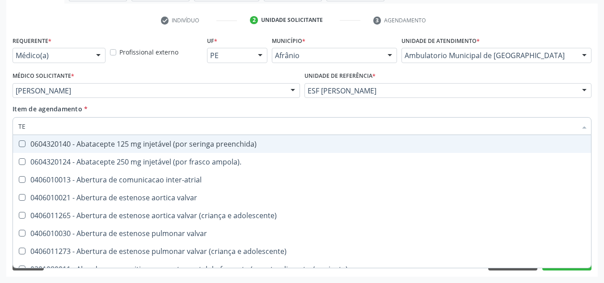
type input "TEM"
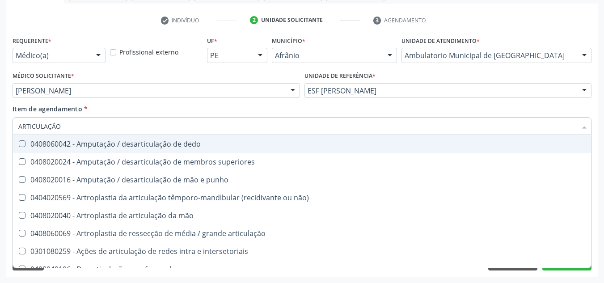
click at [0, 123] on div "Acompanhamento Acompanhe a situação das marcações correntes e finalizadas Relat…" at bounding box center [302, 86] width 604 height 394
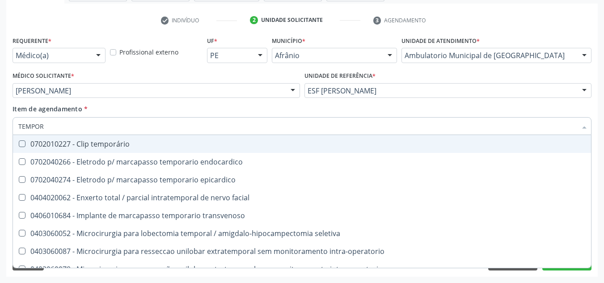
type input "TEMPORO"
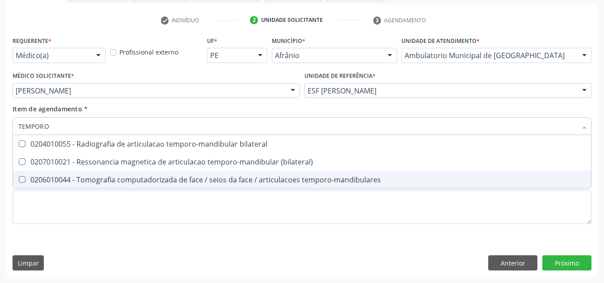
click at [164, 182] on div "0206010044 - Tomografia computadorizada de face / seios da face / articulacoes …" at bounding box center [301, 179] width 567 height 7
checkbox temporo-mandibulares "true"
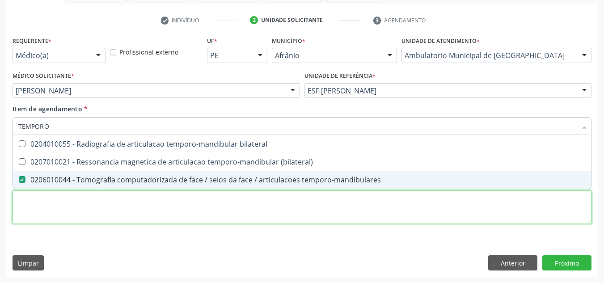
click at [161, 222] on div "Requerente * Médico(a) Médico(a) Enfermeiro(a) Paciente Nenhum resultado encont…" at bounding box center [302, 135] width 579 height 202
checkbox \(bilateral\) "true"
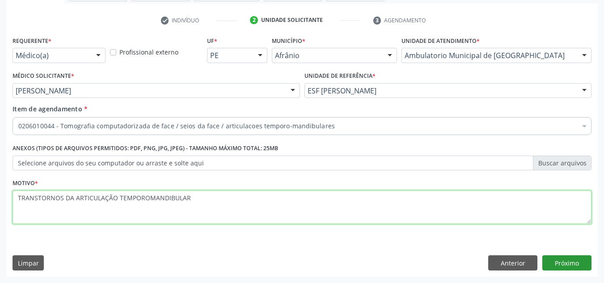
type textarea "TRANSTORNOS DA ARTICULAÇÃO TEMPOROMANDIBULAR"
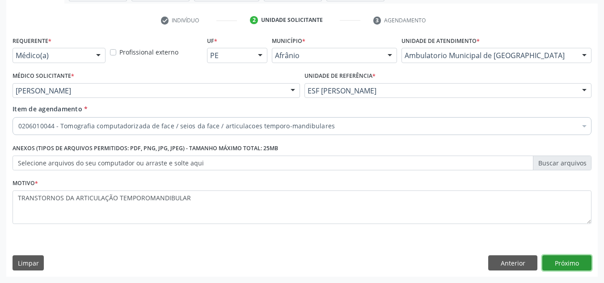
click at [576, 267] on button "Próximo" at bounding box center [566, 262] width 49 height 15
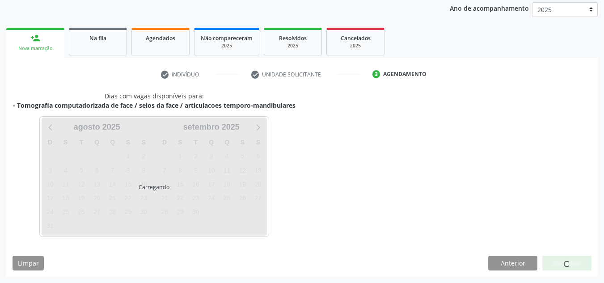
click at [576, 267] on div at bounding box center [566, 263] width 49 height 15
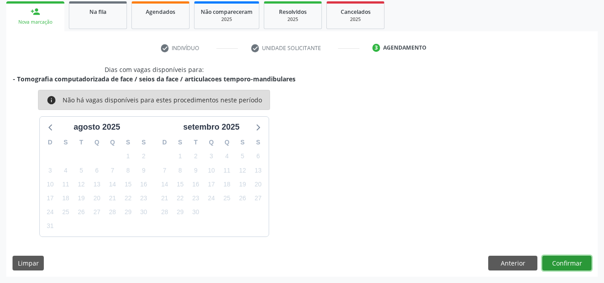
click at [576, 267] on button "Confirmar" at bounding box center [566, 263] width 49 height 15
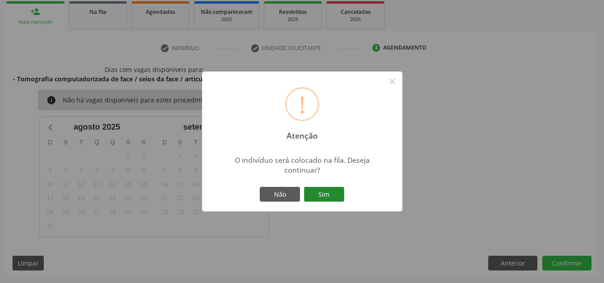
drag, startPoint x: 316, startPoint y: 201, endPoint x: 322, endPoint y: 197, distance: 7.2
click at [322, 197] on button "Sim" at bounding box center [324, 194] width 40 height 15
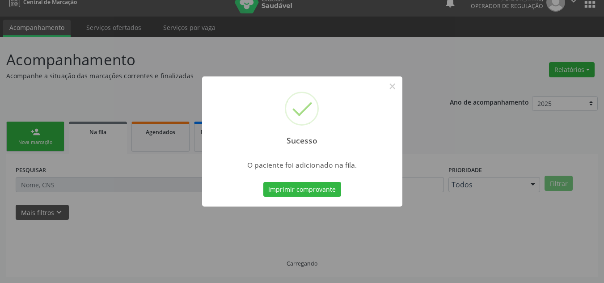
scroll to position [12, 0]
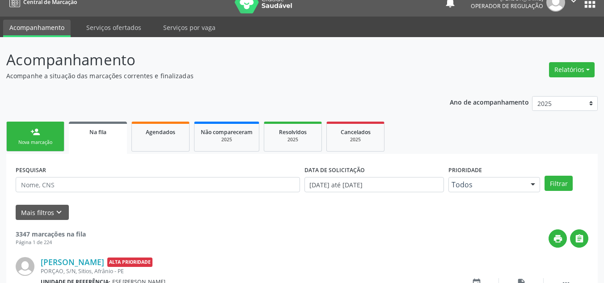
click at [53, 123] on link "person_add Nova marcação" at bounding box center [35, 137] width 58 height 30
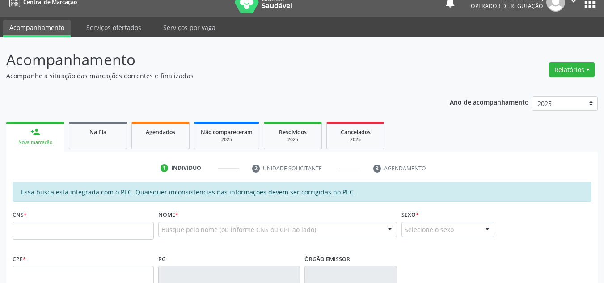
click at [48, 125] on link "person_add Nova marcação" at bounding box center [35, 137] width 58 height 30
click at [58, 233] on input "text" at bounding box center [83, 231] width 141 height 18
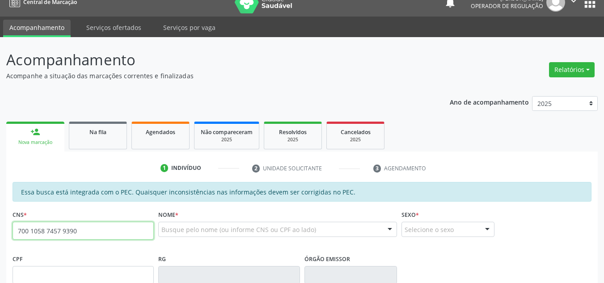
type input "700 1058 7457 9390"
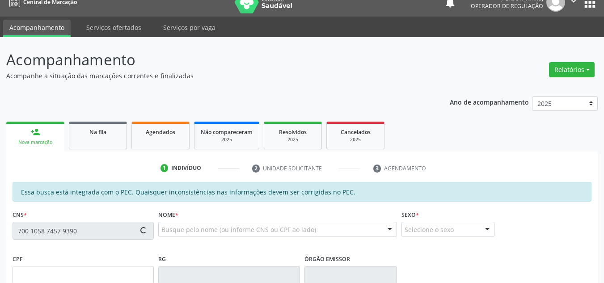
type input "946.108.864-72"
type input "[DATE]"
type input "[PERSON_NAME]"
type input "[PHONE_NUMBER]"
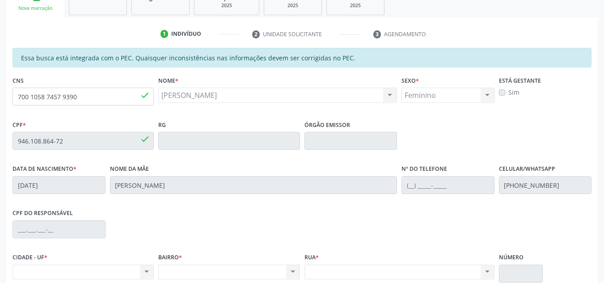
scroll to position [191, 0]
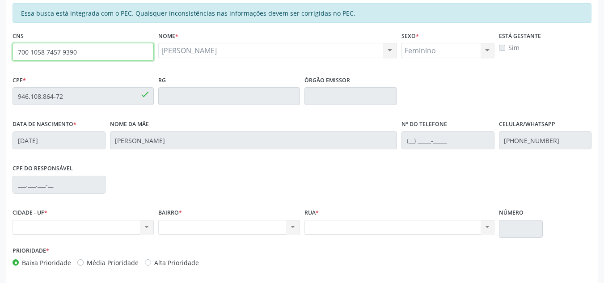
drag, startPoint x: 84, startPoint y: 54, endPoint x: 0, endPoint y: 56, distance: 84.0
click at [0, 56] on div "Acompanhamento Acompanhe a situação das marcações correntes e finalizadas Relat…" at bounding box center [302, 88] width 604 height 461
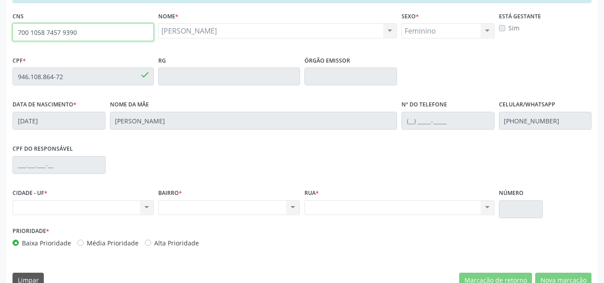
scroll to position [228, 0]
